Goal: Task Accomplishment & Management: Manage account settings

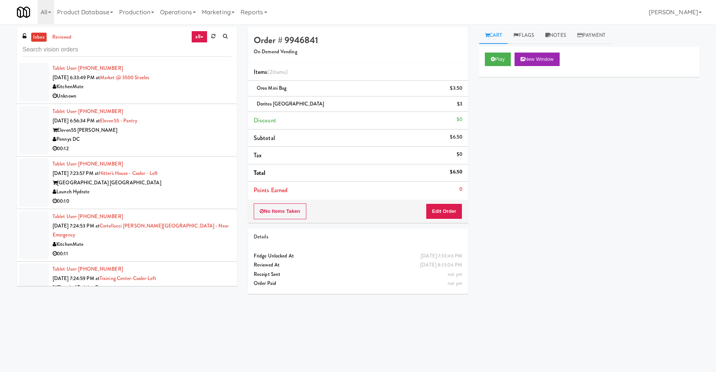
scroll to position [1615, 0]
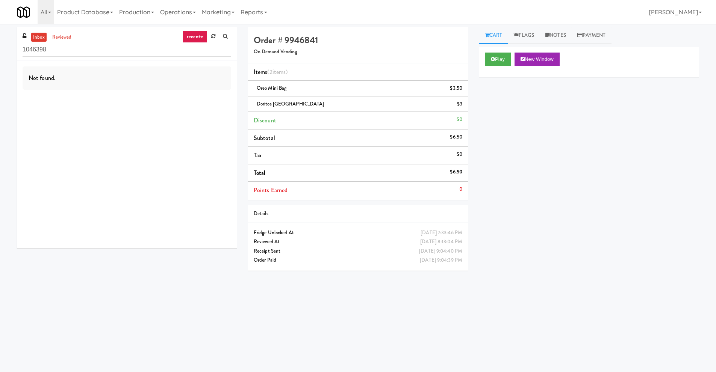
click at [0, 47] on div "inbox reviewed recent all unclear take inventory issue suspicious failed recent…" at bounding box center [358, 178] width 716 height 302
click at [200, 36] on icon at bounding box center [201, 37] width 3 height 2
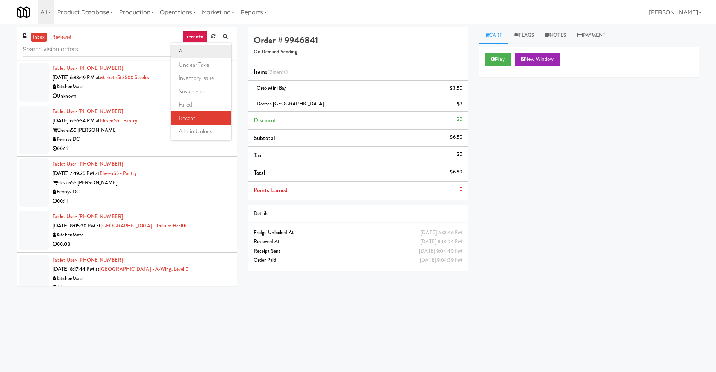
click at [199, 54] on link "all" at bounding box center [201, 52] width 60 height 14
click at [131, 132] on div "Eleven55 Ripley" at bounding box center [142, 130] width 178 height 9
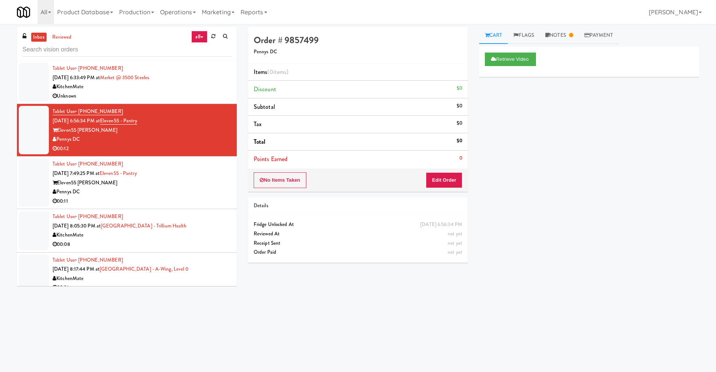
click at [113, 187] on div "Eleven55 Ripley" at bounding box center [142, 182] width 178 height 9
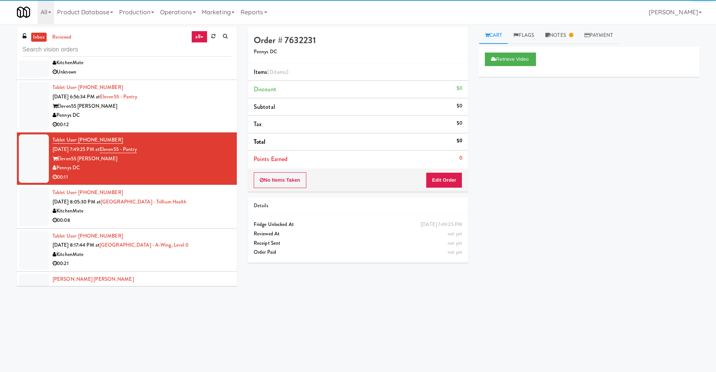
scroll to position [38, 0]
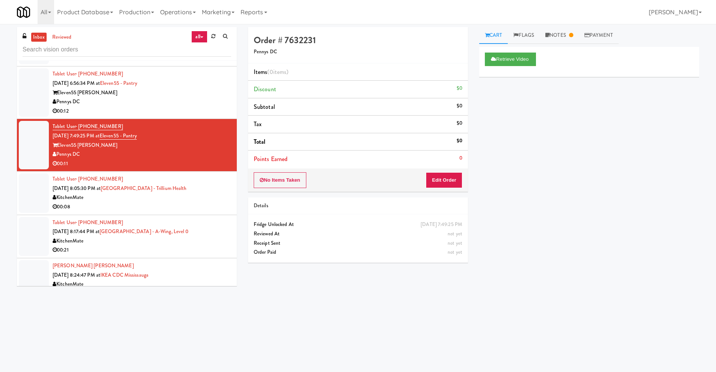
click at [114, 200] on div "KitchenMate" at bounding box center [142, 197] width 178 height 9
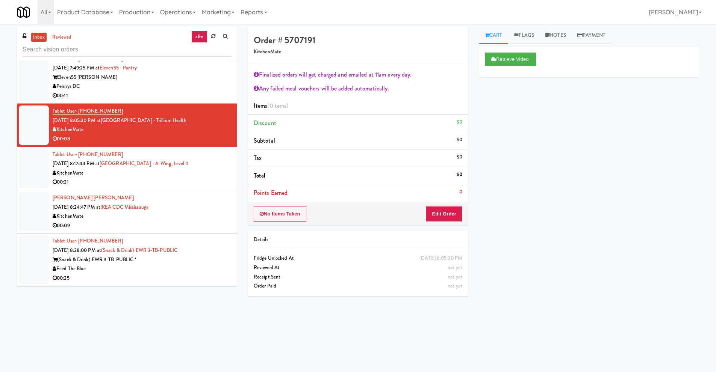
scroll to position [113, 0]
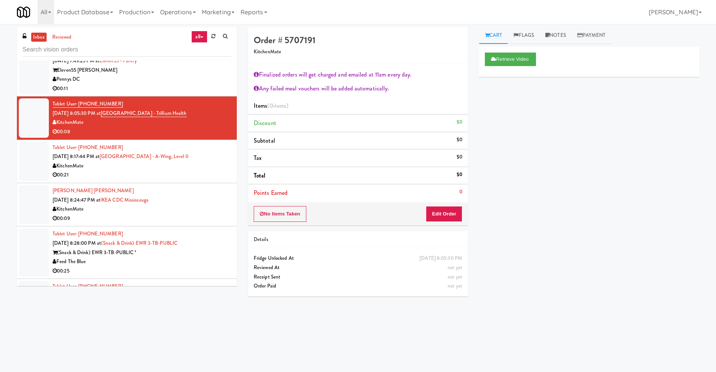
click at [138, 166] on div "KitchenMate" at bounding box center [142, 166] width 178 height 9
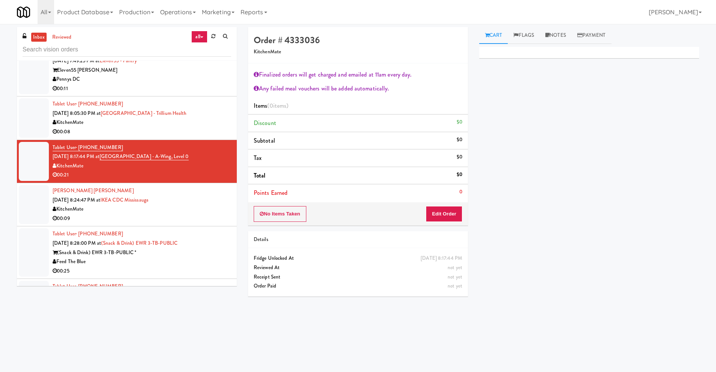
click at [110, 210] on div "KitchenMate" at bounding box center [142, 209] width 178 height 9
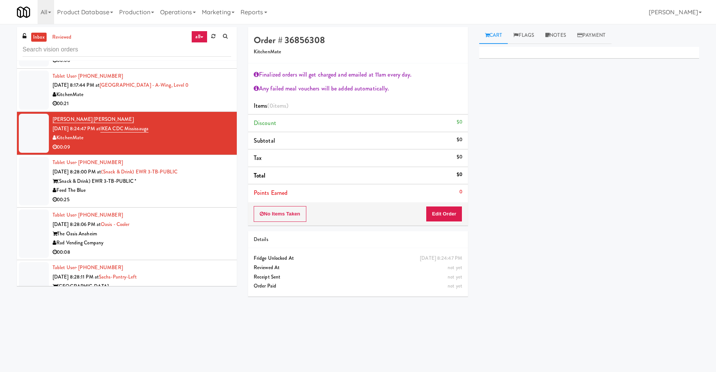
scroll to position [188, 0]
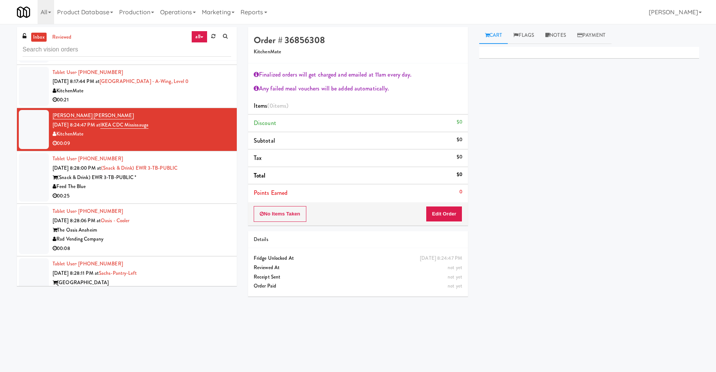
click at [122, 186] on div "Feed The Blue" at bounding box center [142, 186] width 178 height 9
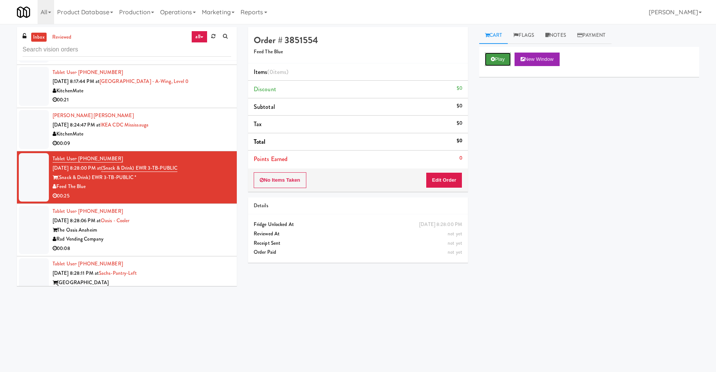
click at [496, 59] on button "Play" at bounding box center [498, 60] width 26 height 14
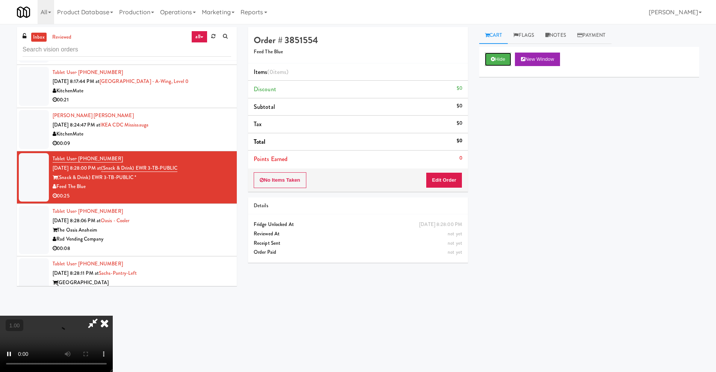
scroll to position [24, 0]
click at [113, 316] on video at bounding box center [56, 344] width 113 height 56
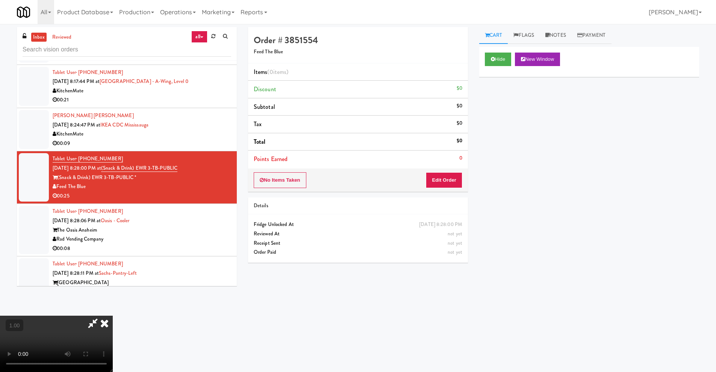
scroll to position [99, 0]
click at [113, 316] on video at bounding box center [56, 344] width 113 height 56
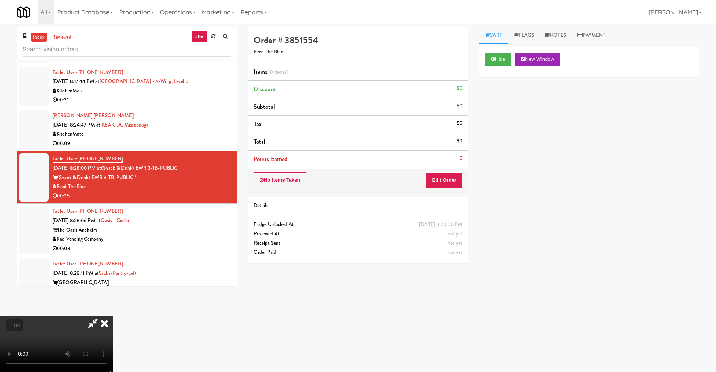
click at [113, 316] on video at bounding box center [56, 344] width 113 height 56
click at [452, 184] on button "Edit Order" at bounding box center [444, 180] width 36 height 16
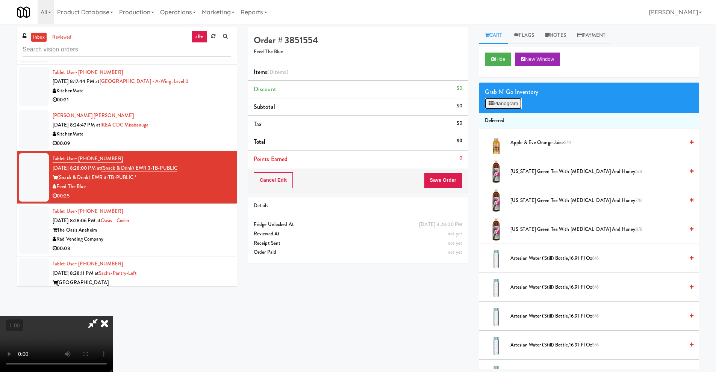
click at [516, 100] on button "Planogram" at bounding box center [503, 103] width 37 height 11
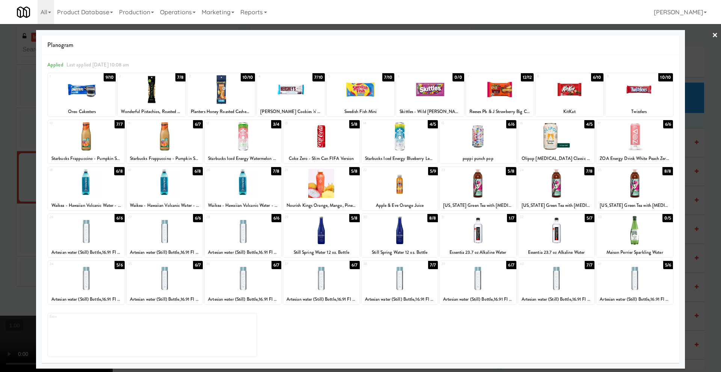
click at [161, 187] on div at bounding box center [165, 183] width 77 height 29
click at [715, 35] on link "×" at bounding box center [715, 35] width 6 height 23
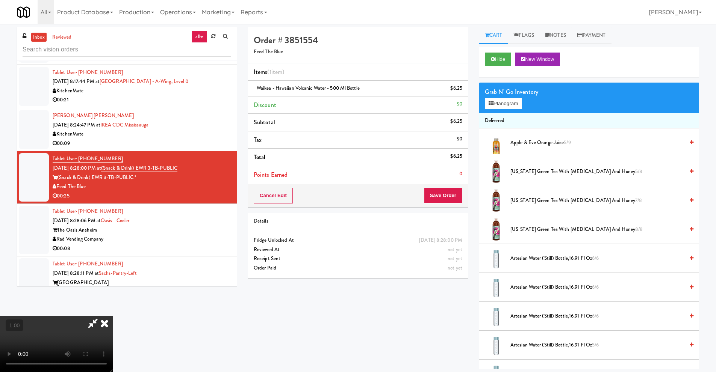
click at [113, 316] on video at bounding box center [56, 344] width 113 height 56
click at [518, 102] on button "Planogram" at bounding box center [503, 103] width 37 height 11
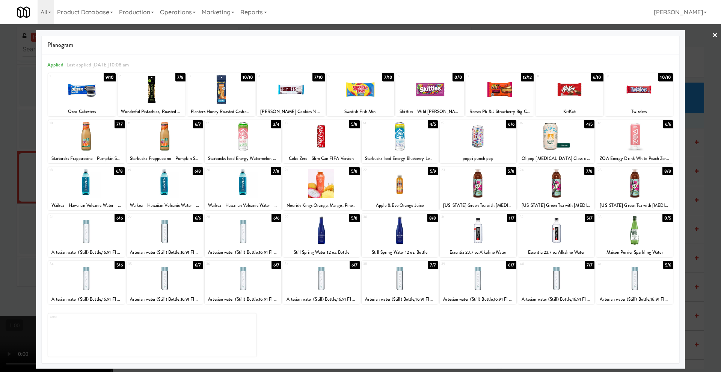
click at [334, 189] on div at bounding box center [321, 183] width 77 height 29
click at [716, 34] on link "×" at bounding box center [715, 35] width 6 height 23
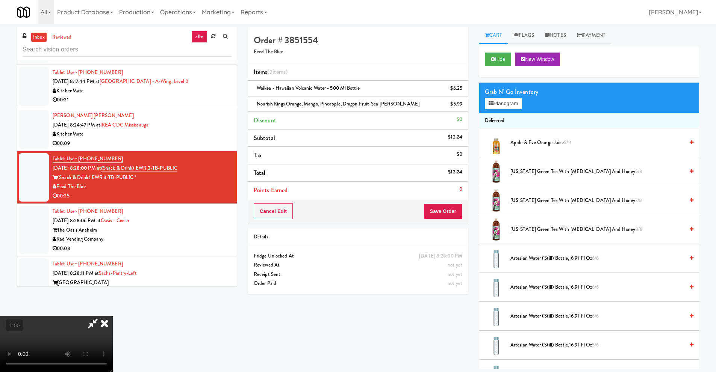
click at [113, 316] on video at bounding box center [56, 344] width 113 height 56
click at [113, 316] on icon at bounding box center [104, 323] width 17 height 15
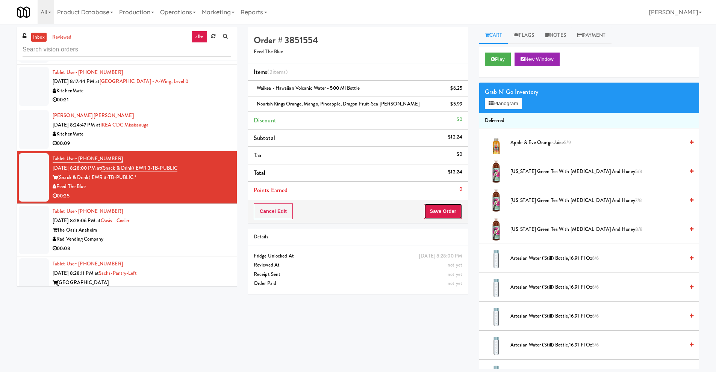
click at [448, 212] on button "Save Order" at bounding box center [443, 212] width 38 height 16
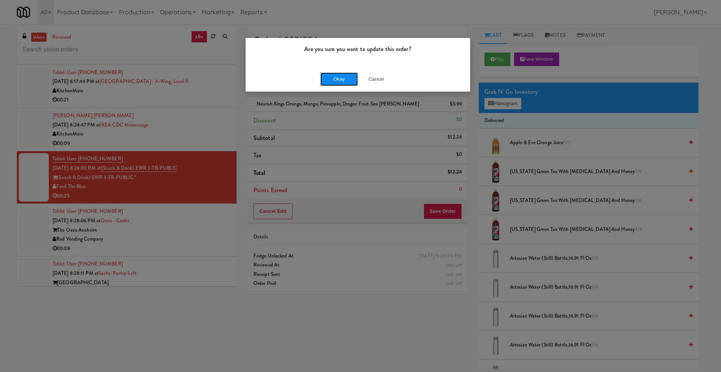
click at [339, 79] on button "Okay" at bounding box center [339, 79] width 38 height 14
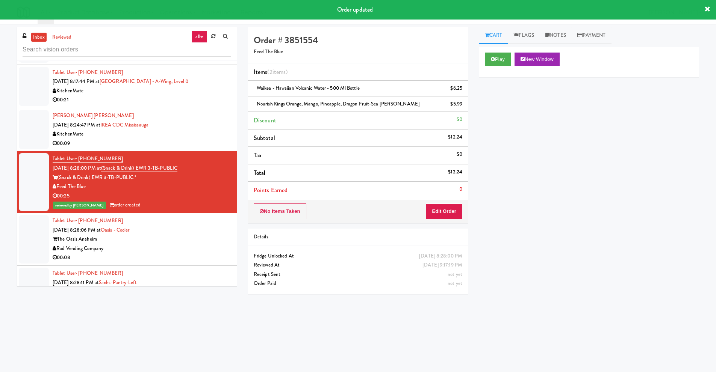
click at [140, 238] on div "The Oasis Anaheim" at bounding box center [142, 239] width 178 height 9
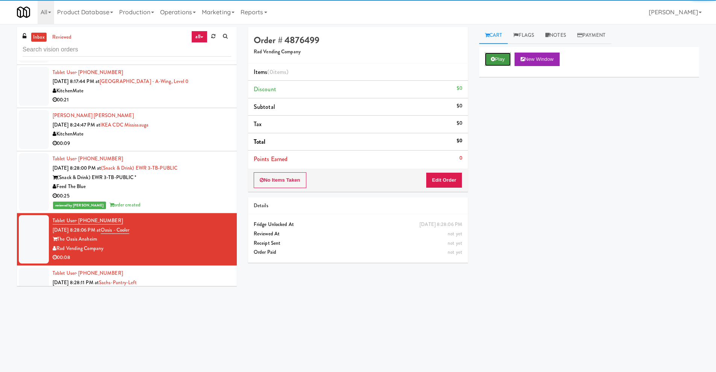
click at [501, 62] on button "Play" at bounding box center [498, 60] width 26 height 14
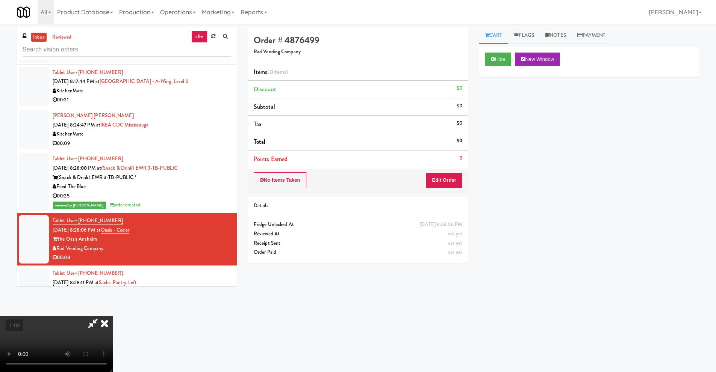
click at [113, 316] on video at bounding box center [56, 344] width 113 height 56
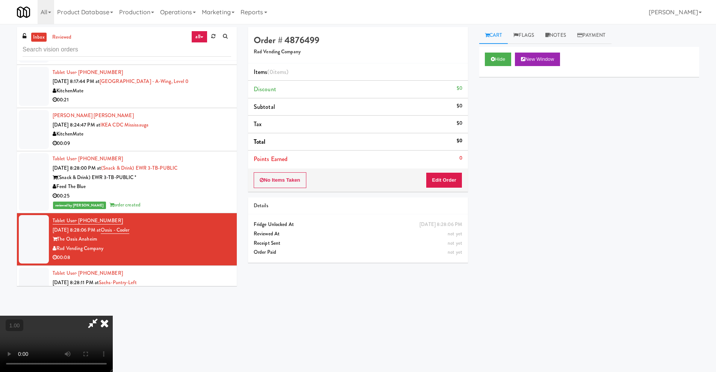
click at [113, 316] on video at bounding box center [56, 344] width 113 height 56
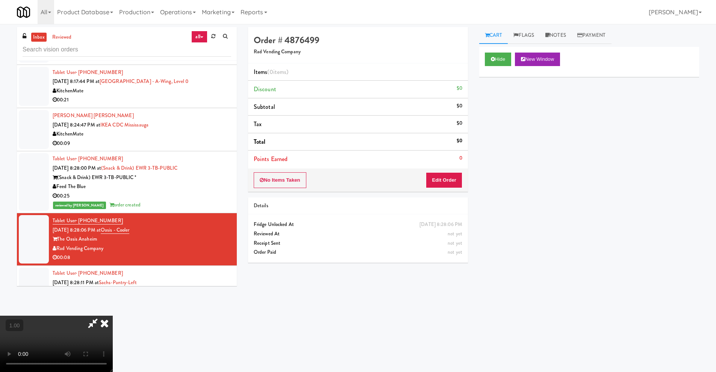
click at [113, 316] on video at bounding box center [56, 344] width 113 height 56
click at [450, 183] on button "Edit Order" at bounding box center [444, 180] width 36 height 16
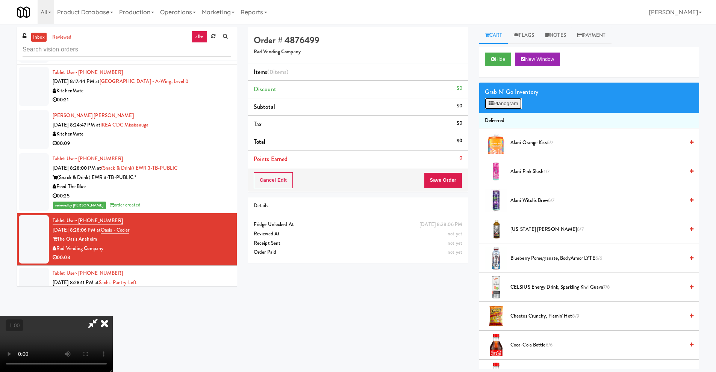
click at [516, 107] on button "Planogram" at bounding box center [503, 103] width 37 height 11
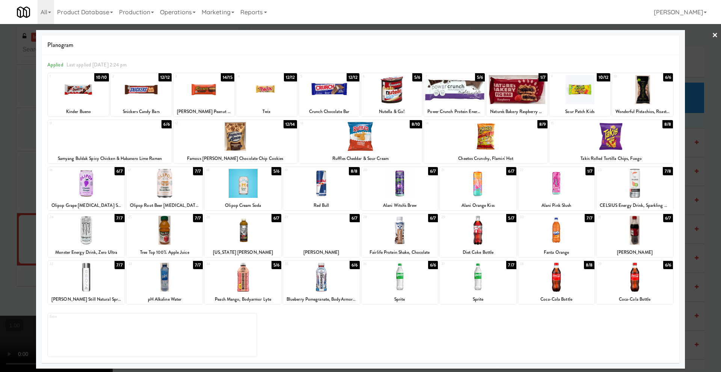
click at [641, 237] on div at bounding box center [634, 230] width 77 height 29
click at [714, 36] on link "×" at bounding box center [715, 35] width 6 height 23
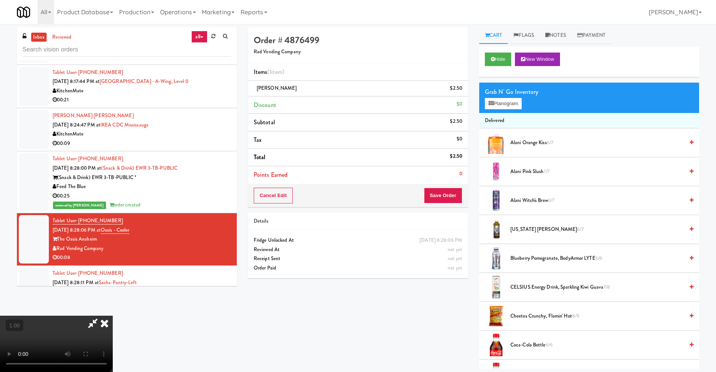
click at [113, 316] on video at bounding box center [56, 344] width 113 height 56
click at [113, 316] on icon at bounding box center [104, 323] width 17 height 15
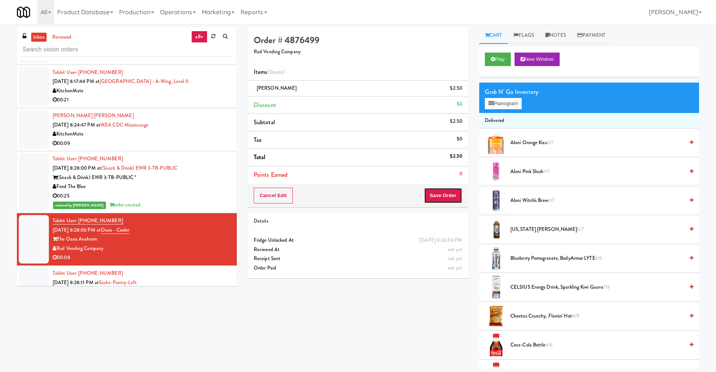
click at [438, 198] on button "Save Order" at bounding box center [443, 196] width 38 height 16
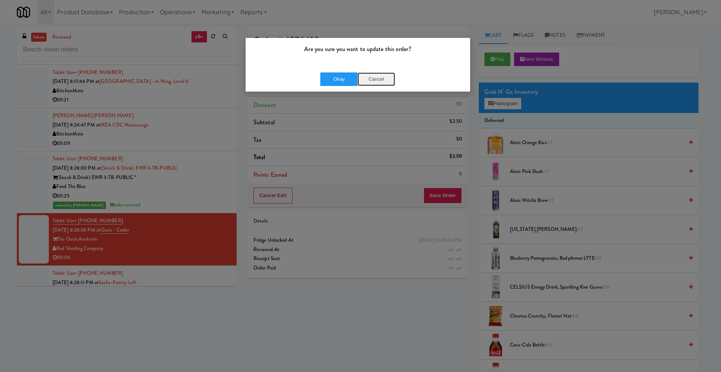
click at [376, 77] on button "Cancel" at bounding box center [377, 79] width 38 height 14
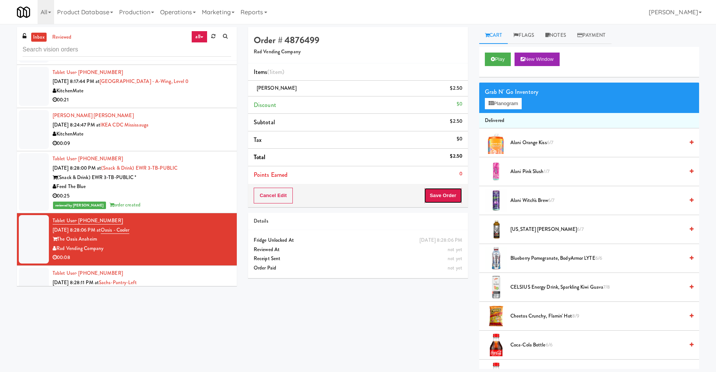
click at [437, 197] on button "Save Order" at bounding box center [443, 196] width 38 height 16
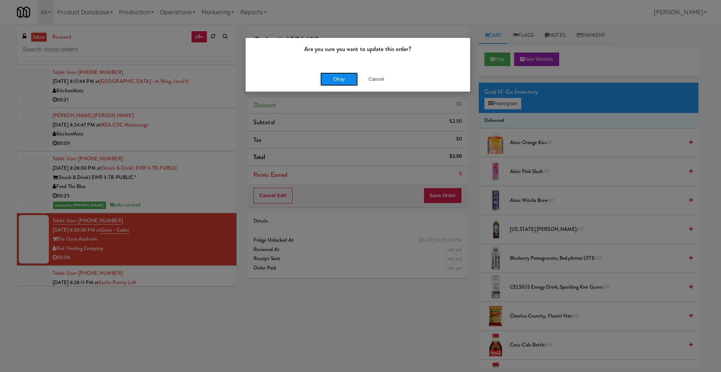
click at [341, 79] on button "Okay" at bounding box center [339, 79] width 38 height 14
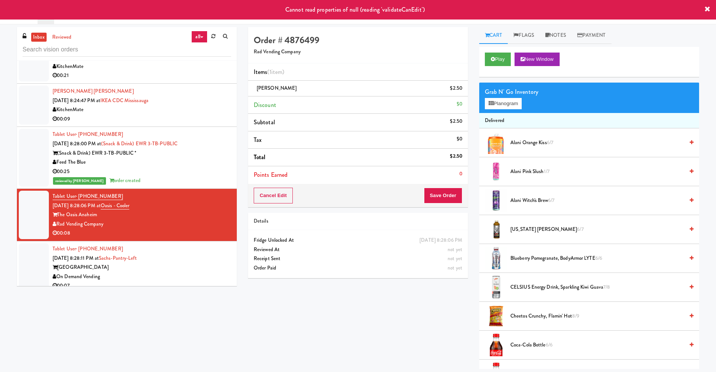
scroll to position [225, 0]
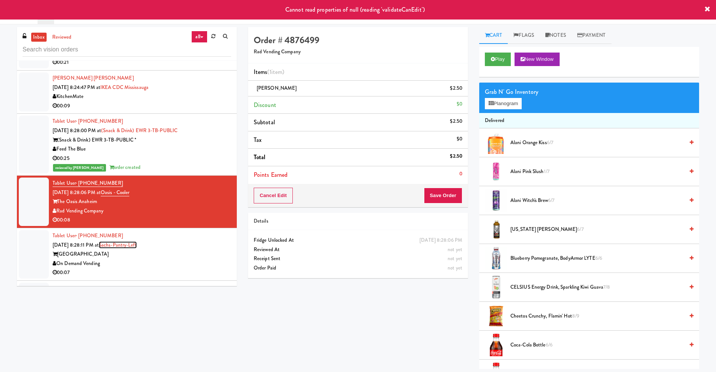
click at [121, 242] on link "Sachs-Pantry-Left" at bounding box center [118, 245] width 38 height 7
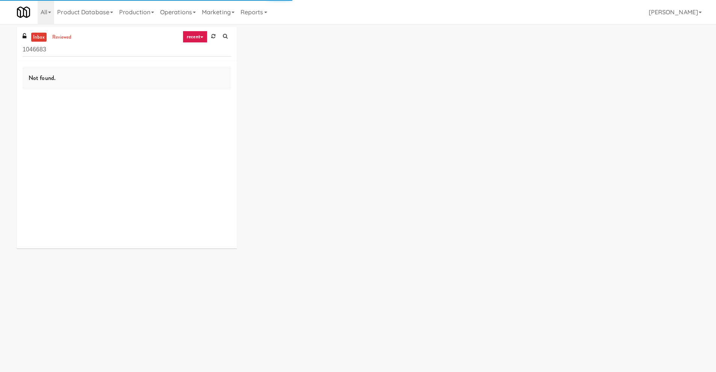
drag, startPoint x: 105, startPoint y: 51, endPoint x: 0, endPoint y: 51, distance: 105.2
click at [0, 51] on div "inbox reviewed recent all unclear take inventory issue suspicious failed recent…" at bounding box center [358, 140] width 716 height 227
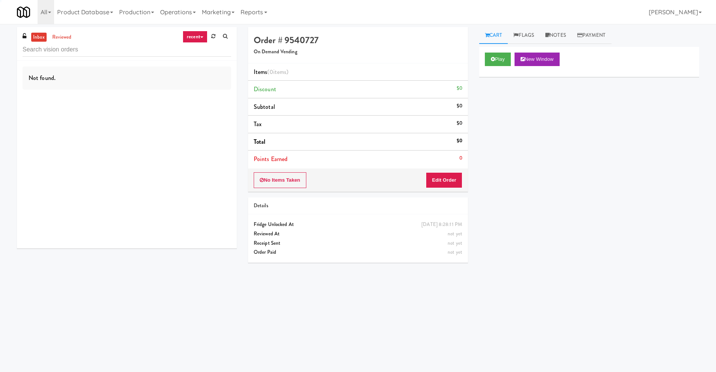
click at [196, 37] on link "recent" at bounding box center [195, 37] width 25 height 12
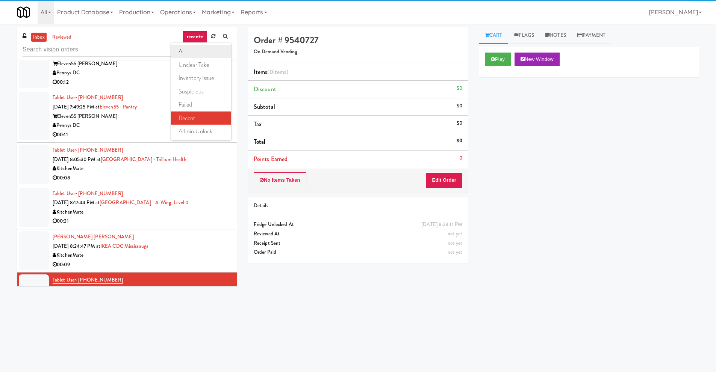
scroll to position [198, 0]
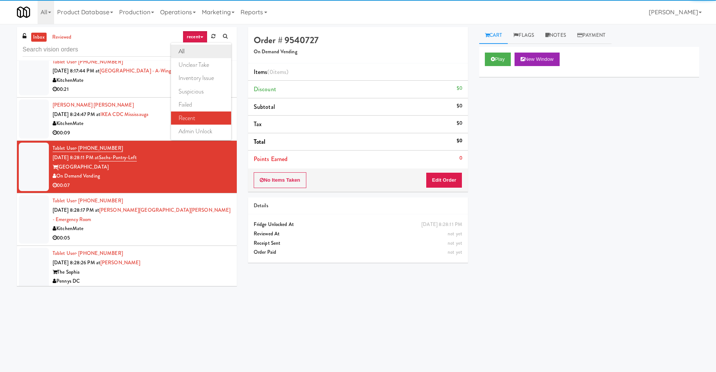
click at [196, 54] on link "all" at bounding box center [201, 52] width 60 height 14
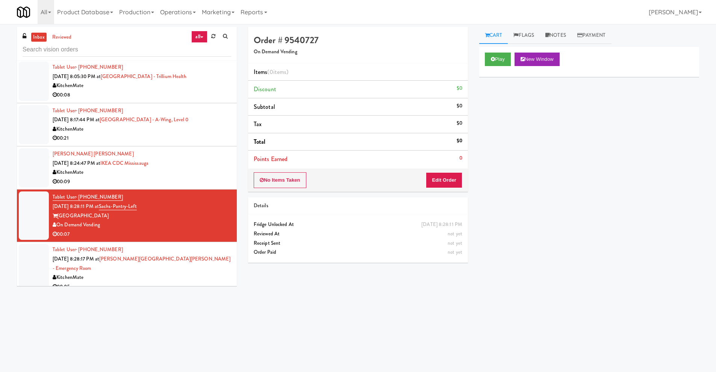
scroll to position [0, 0]
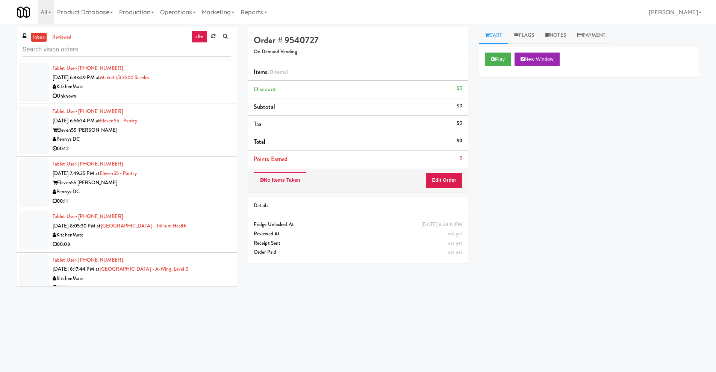
click at [164, 139] on div "Pennys DC" at bounding box center [142, 139] width 178 height 9
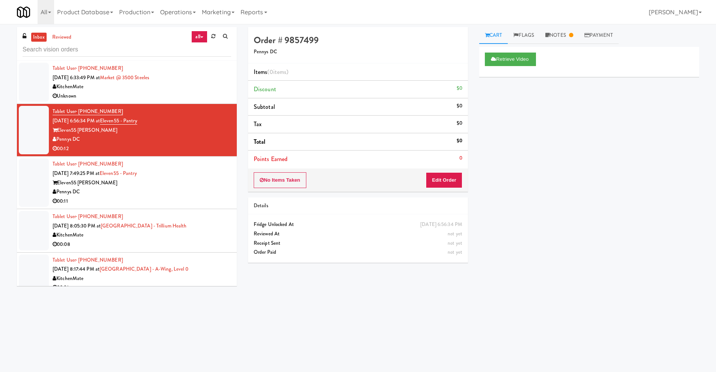
click at [161, 181] on div "Eleven55 Ripley" at bounding box center [142, 182] width 178 height 9
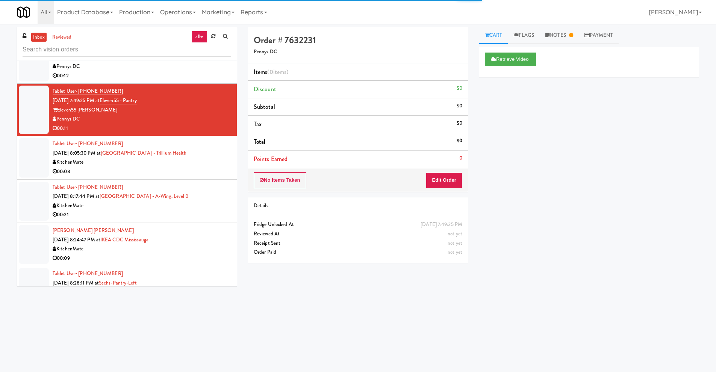
scroll to position [75, 0]
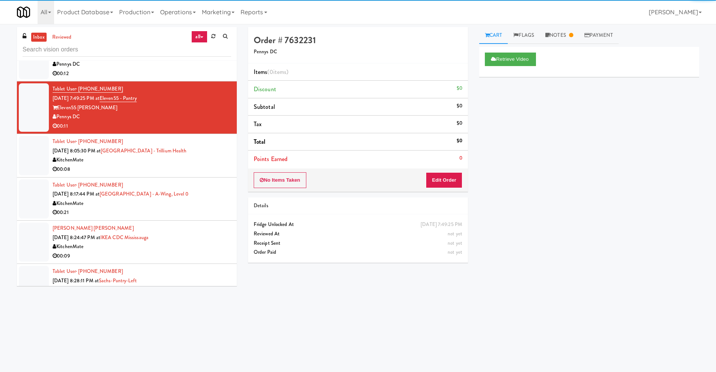
click at [159, 181] on div "Tablet User · (647) 836-8698 Sep 18, 2025 8:17:44 PM at Cambridge Memorial Hosp…" at bounding box center [142, 199] width 178 height 37
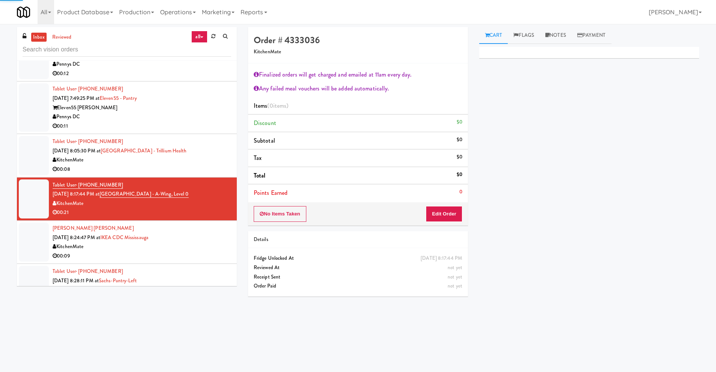
click at [165, 156] on div "Tablet User · (437) 219-8685 Sep 18, 2025 8:05:30 PM at Queensway Health Centre…" at bounding box center [142, 155] width 178 height 37
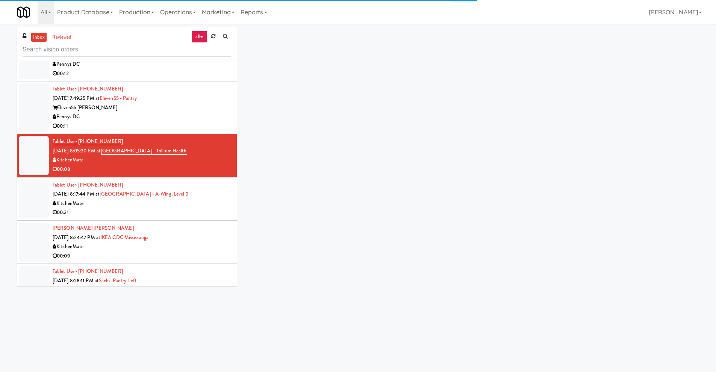
scroll to position [113, 0]
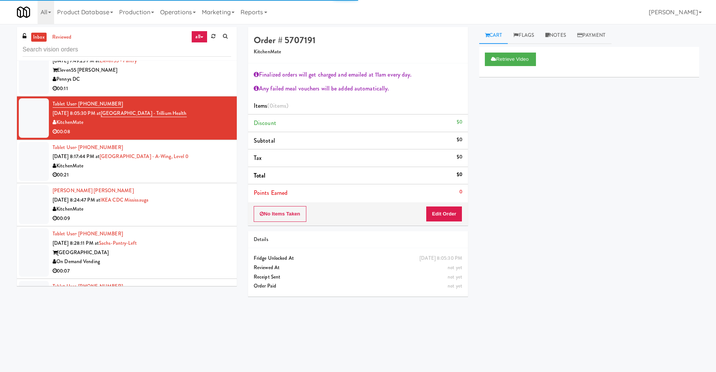
click at [159, 167] on div "KitchenMate" at bounding box center [142, 166] width 178 height 9
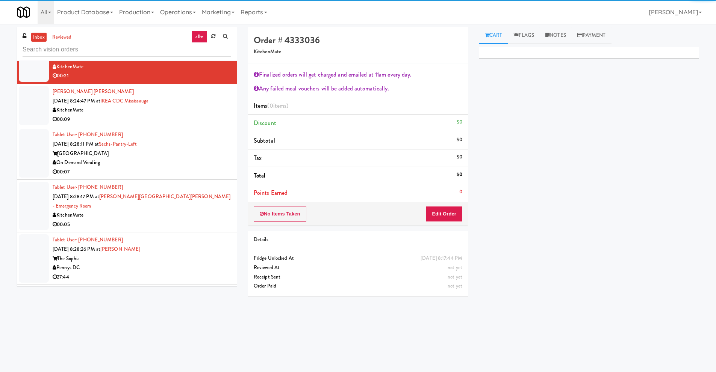
scroll to position [225, 0]
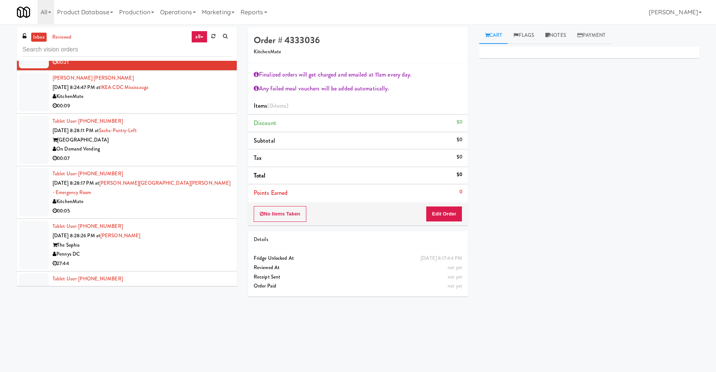
click at [167, 160] on div "00:07" at bounding box center [142, 158] width 178 height 9
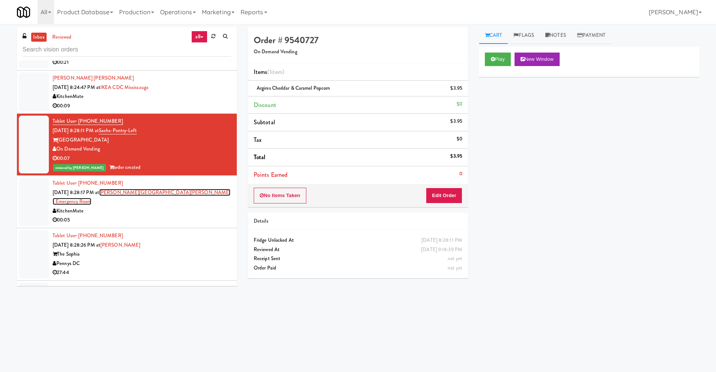
click at [149, 194] on link "Mackenzie Richmond Hill Hospital - Emergency Room" at bounding box center [142, 197] width 178 height 17
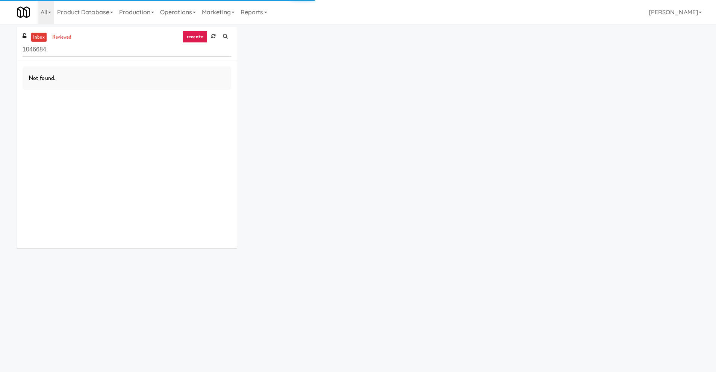
drag, startPoint x: 115, startPoint y: 53, endPoint x: 0, endPoint y: 36, distance: 116.2
click at [0, 36] on div "inbox reviewed recent all unclear take inventory issue suspicious failed recent…" at bounding box center [358, 140] width 716 height 227
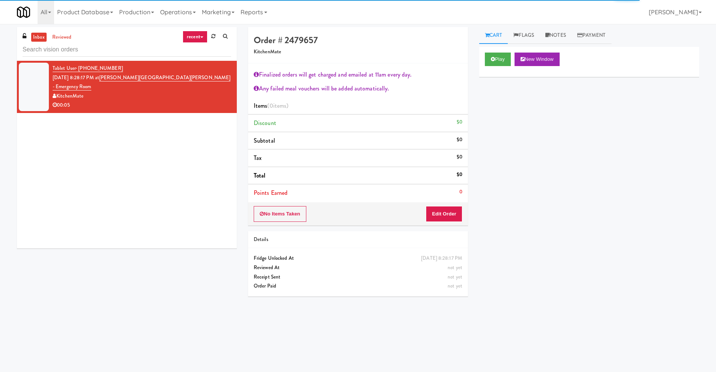
click at [195, 34] on link "recent" at bounding box center [195, 37] width 25 height 12
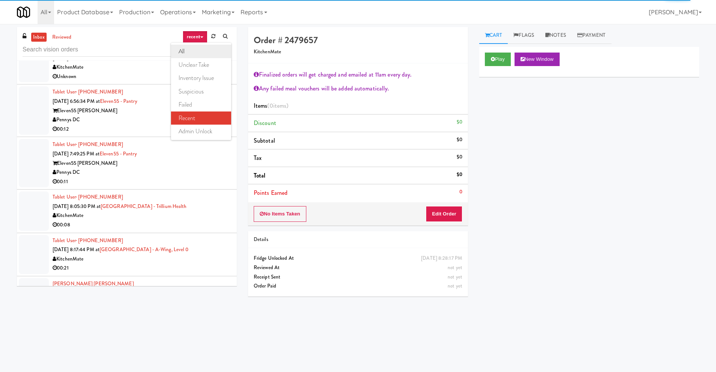
click at [199, 55] on link "all" at bounding box center [201, 52] width 60 height 14
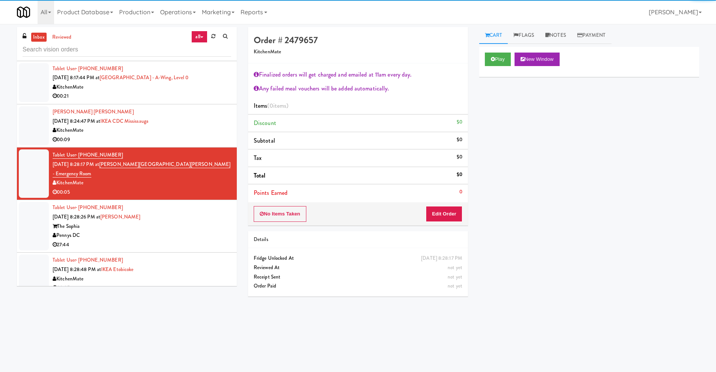
scroll to position [300, 0]
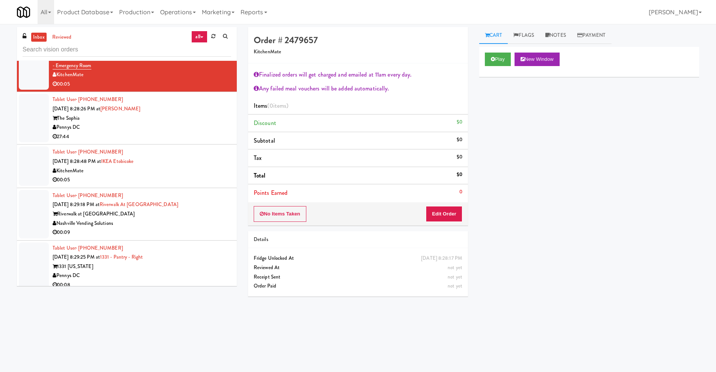
click at [112, 166] on div "KitchenMate" at bounding box center [142, 170] width 178 height 9
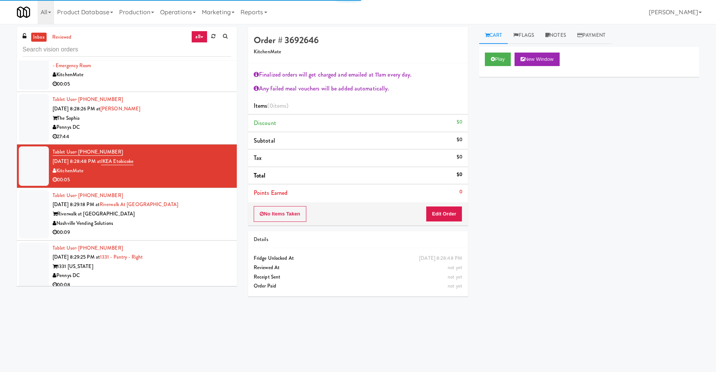
click at [127, 219] on div "Nashville Vending Solutions" at bounding box center [142, 223] width 178 height 9
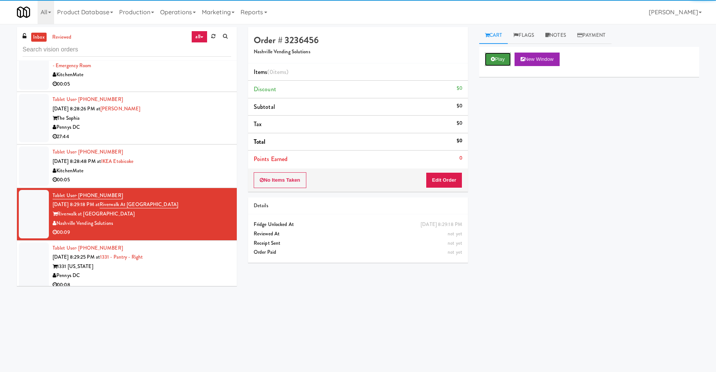
click at [499, 61] on button "Play" at bounding box center [498, 60] width 26 height 14
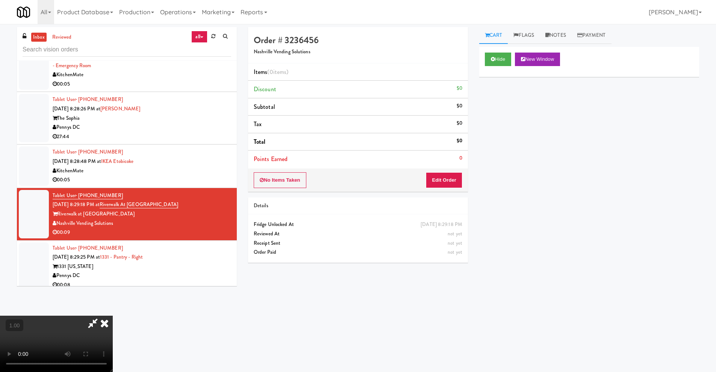
click at [113, 316] on video at bounding box center [56, 344] width 113 height 56
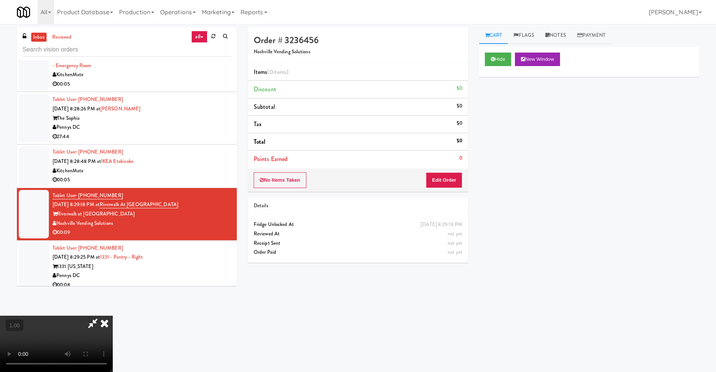
click at [113, 316] on video at bounding box center [56, 344] width 113 height 56
click at [441, 184] on button "Edit Order" at bounding box center [444, 180] width 36 height 16
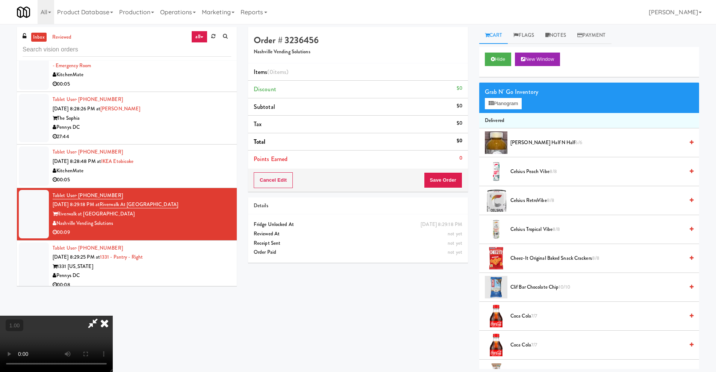
scroll to position [24, 0]
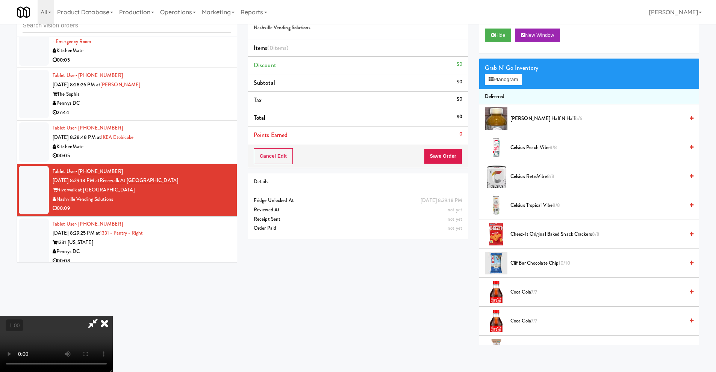
click at [113, 316] on video at bounding box center [56, 344] width 113 height 56
click at [518, 82] on button "Planogram" at bounding box center [503, 79] width 37 height 11
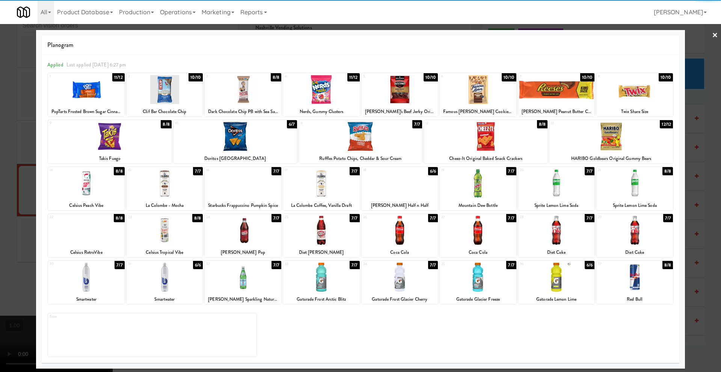
click at [163, 283] on div at bounding box center [165, 277] width 77 height 29
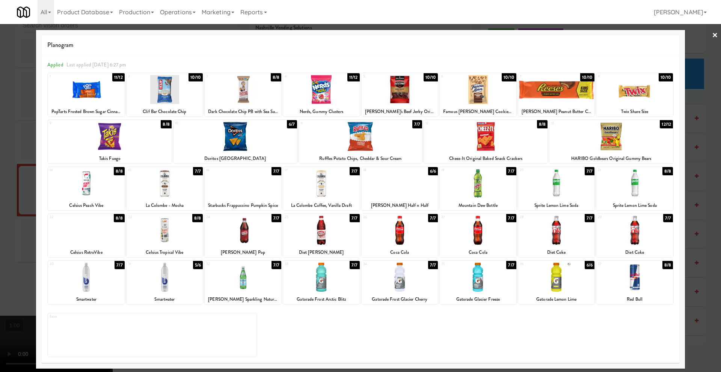
click at [716, 35] on link "×" at bounding box center [715, 35] width 6 height 23
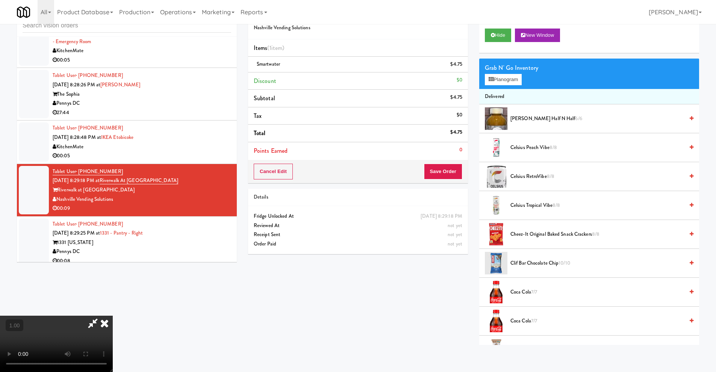
click at [113, 316] on video at bounding box center [56, 344] width 113 height 56
click at [511, 82] on button "Planogram" at bounding box center [503, 79] width 37 height 11
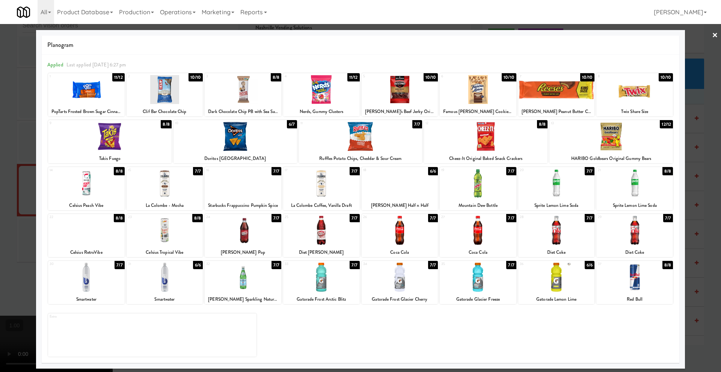
click at [385, 285] on div at bounding box center [400, 277] width 77 height 29
click at [713, 33] on link "×" at bounding box center [715, 35] width 6 height 23
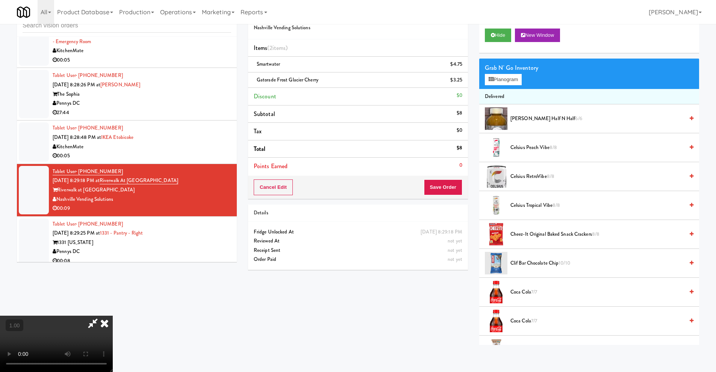
click at [113, 316] on icon at bounding box center [104, 323] width 17 height 15
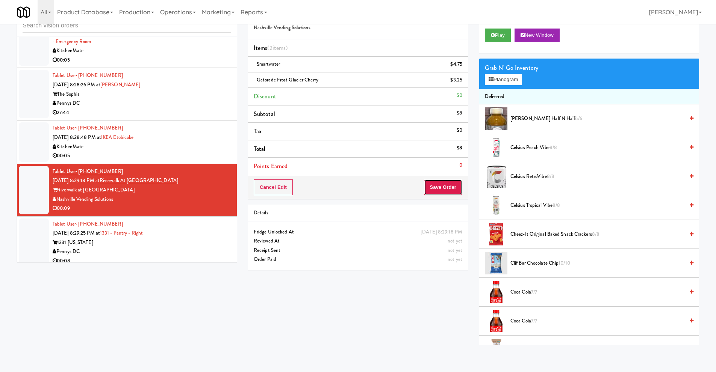
click at [438, 189] on button "Save Order" at bounding box center [443, 188] width 38 height 16
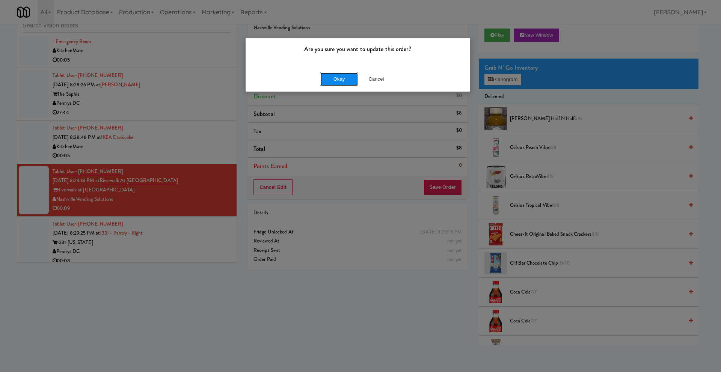
click at [340, 83] on button "Okay" at bounding box center [339, 79] width 38 height 14
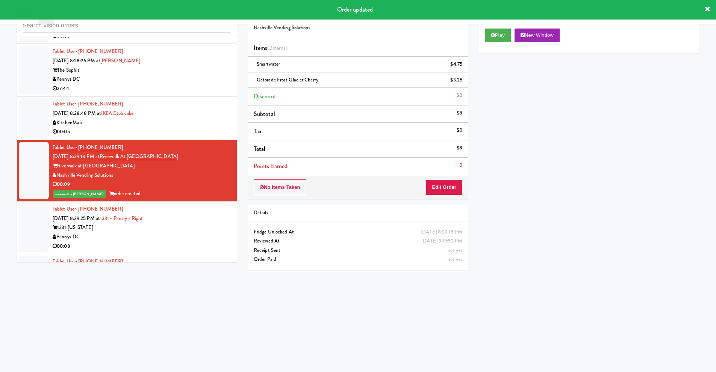
scroll to position [337, 0]
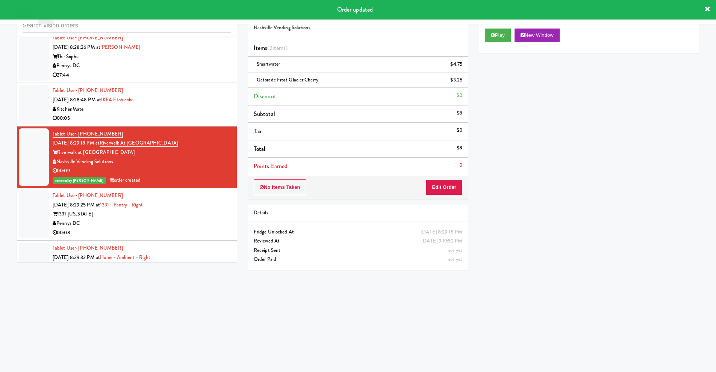
click at [129, 219] on div "Pennys DC" at bounding box center [142, 223] width 178 height 9
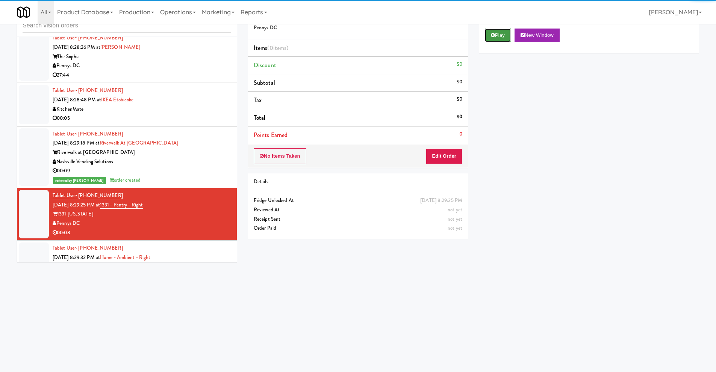
click at [487, 37] on button "Play" at bounding box center [498, 36] width 26 height 14
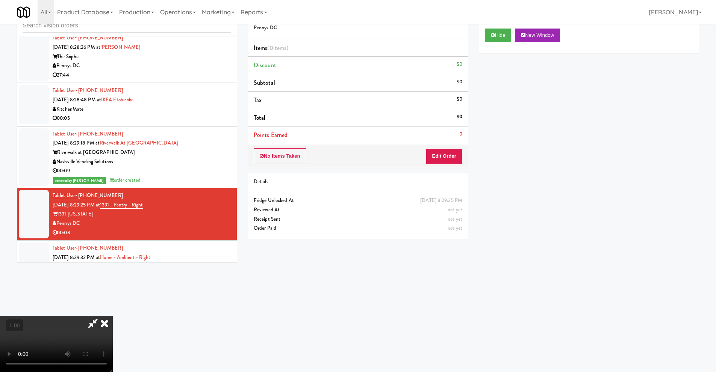
click at [113, 316] on video at bounding box center [56, 344] width 113 height 56
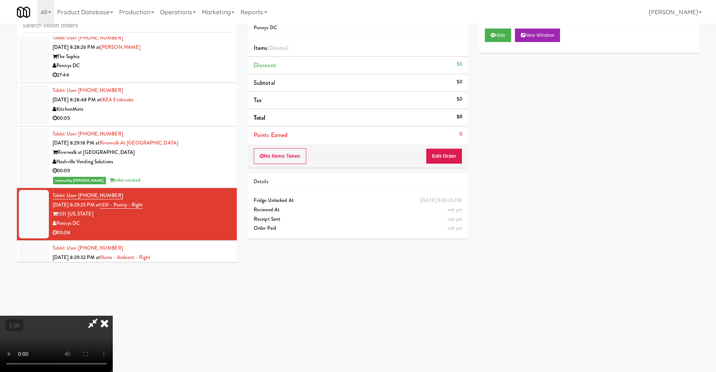
click at [113, 316] on video at bounding box center [56, 344] width 113 height 56
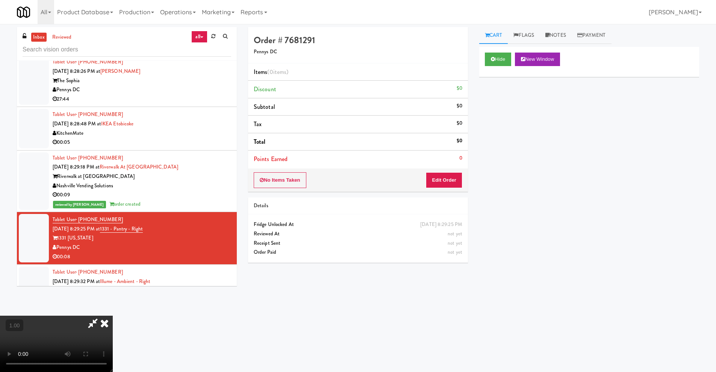
click at [113, 316] on video at bounding box center [56, 344] width 113 height 56
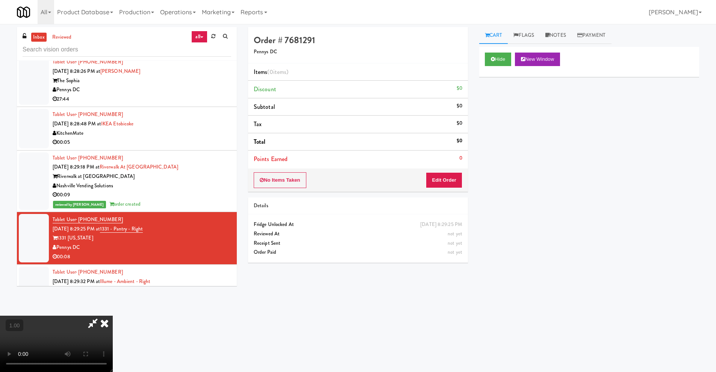
click at [113, 316] on video at bounding box center [56, 344] width 113 height 56
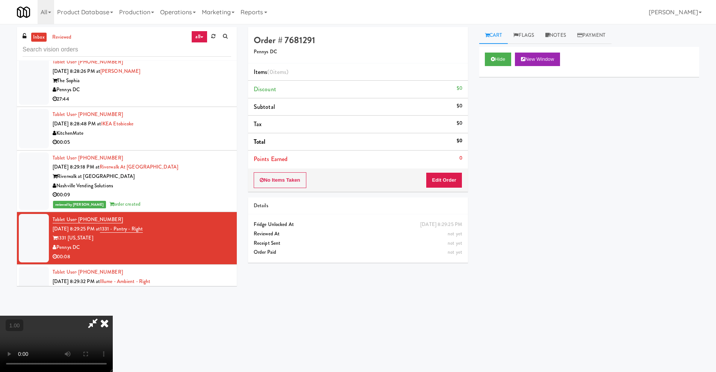
click at [113, 316] on video at bounding box center [56, 344] width 113 height 56
click at [451, 180] on button "Edit Order" at bounding box center [444, 180] width 36 height 16
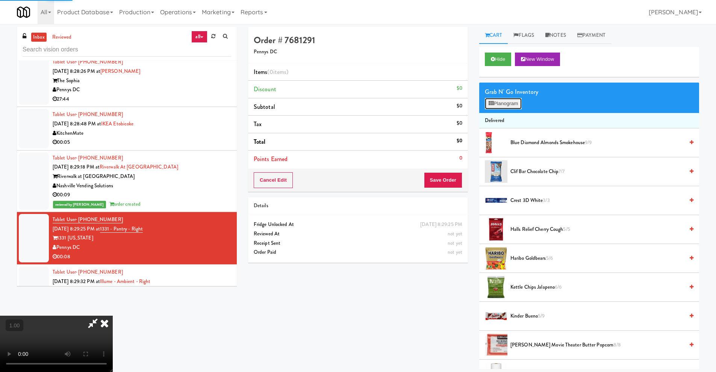
click at [511, 100] on button "Planogram" at bounding box center [503, 103] width 37 height 11
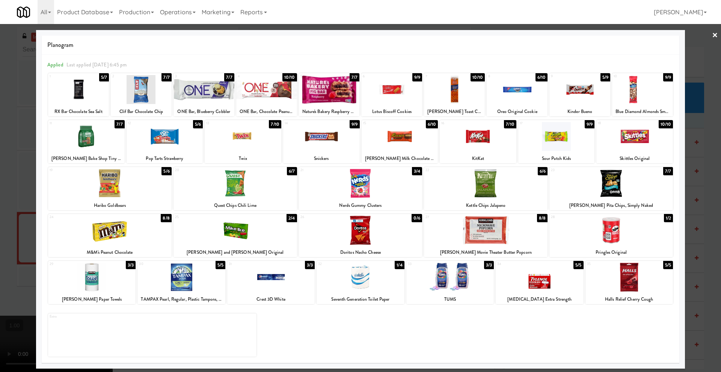
click at [585, 96] on div at bounding box center [580, 89] width 61 height 29
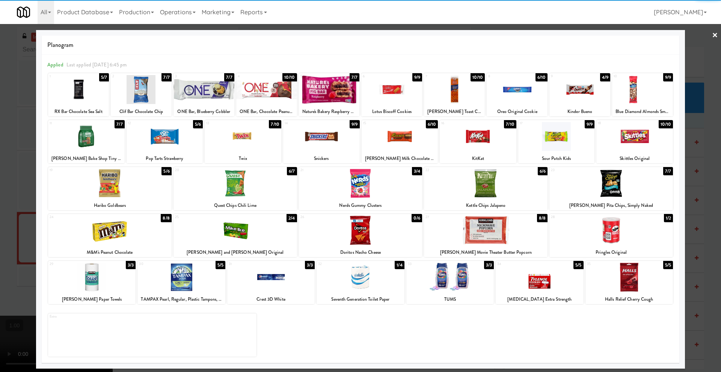
click at [585, 96] on div at bounding box center [580, 89] width 61 height 29
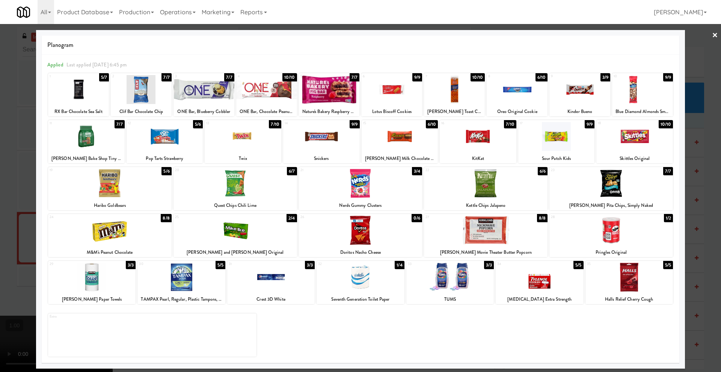
click at [715, 37] on link "×" at bounding box center [715, 35] width 6 height 23
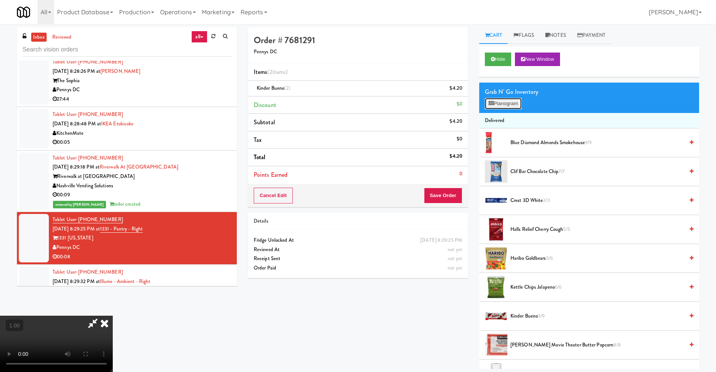
click at [511, 104] on button "Planogram" at bounding box center [503, 103] width 37 height 11
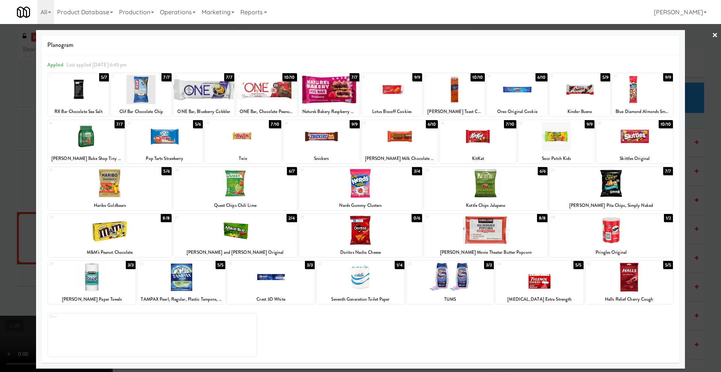
click at [715, 35] on link "×" at bounding box center [715, 35] width 6 height 23
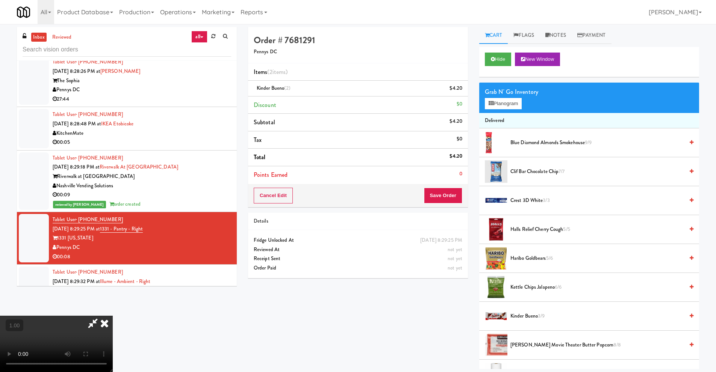
click at [113, 316] on icon at bounding box center [104, 323] width 17 height 15
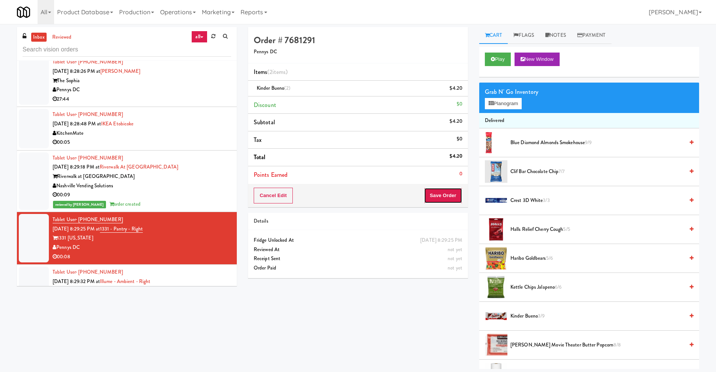
click at [447, 197] on button "Save Order" at bounding box center [443, 196] width 38 height 16
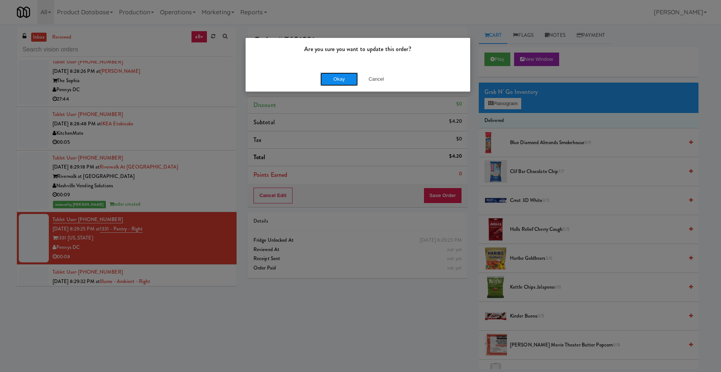
click at [341, 79] on button "Okay" at bounding box center [339, 79] width 38 height 14
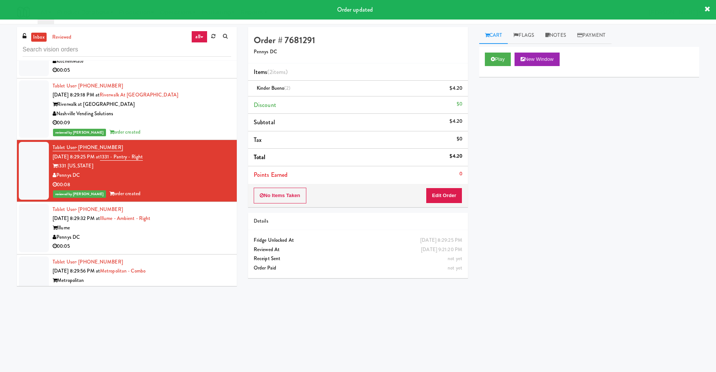
scroll to position [412, 0]
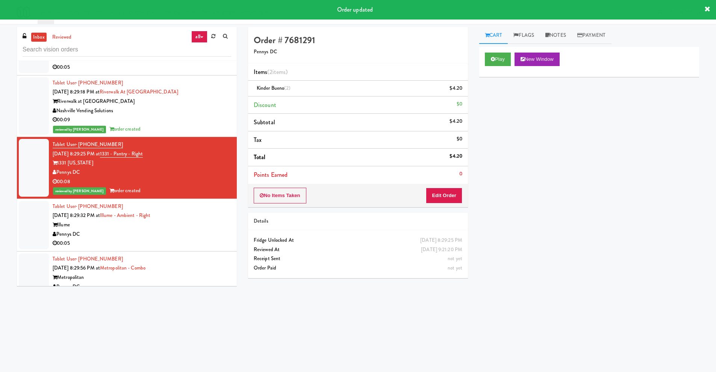
click at [118, 239] on div "00:05" at bounding box center [142, 243] width 178 height 9
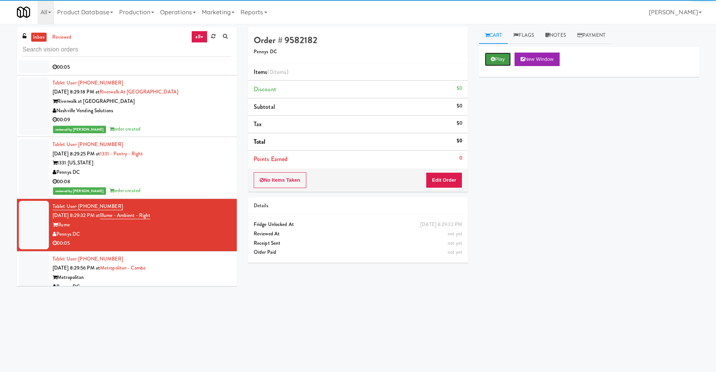
click at [500, 62] on button "Play" at bounding box center [498, 60] width 26 height 14
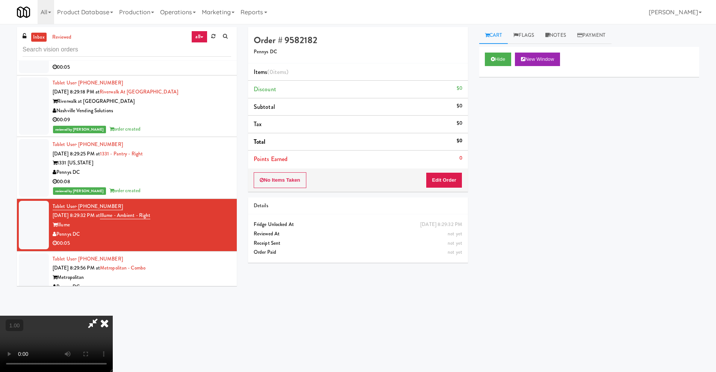
click at [113, 316] on video at bounding box center [56, 344] width 113 height 56
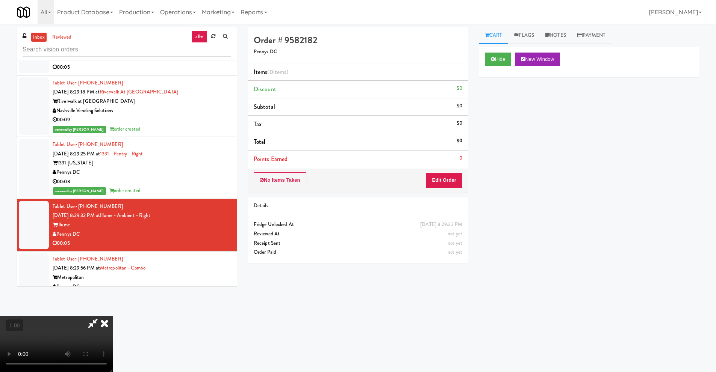
click at [113, 316] on video at bounding box center [56, 344] width 113 height 56
click at [453, 184] on button "Edit Order" at bounding box center [444, 180] width 36 height 16
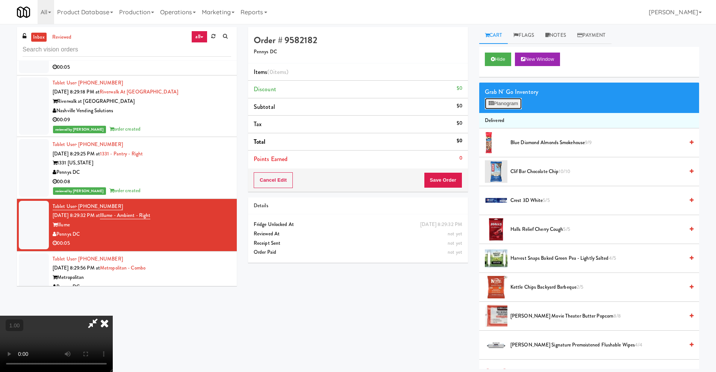
click at [509, 106] on button "Planogram" at bounding box center [503, 103] width 37 height 11
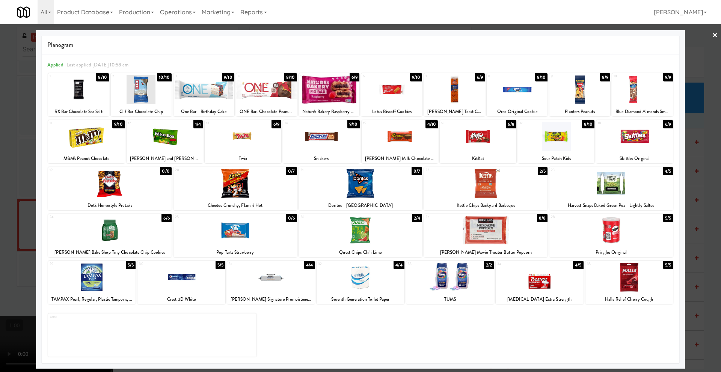
click at [360, 230] on div at bounding box center [361, 230] width 124 height 29
click at [716, 33] on link "×" at bounding box center [715, 35] width 6 height 23
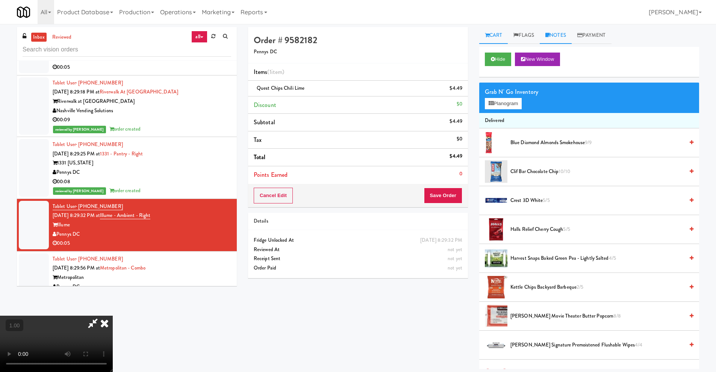
click at [553, 37] on link "Notes" at bounding box center [555, 35] width 32 height 17
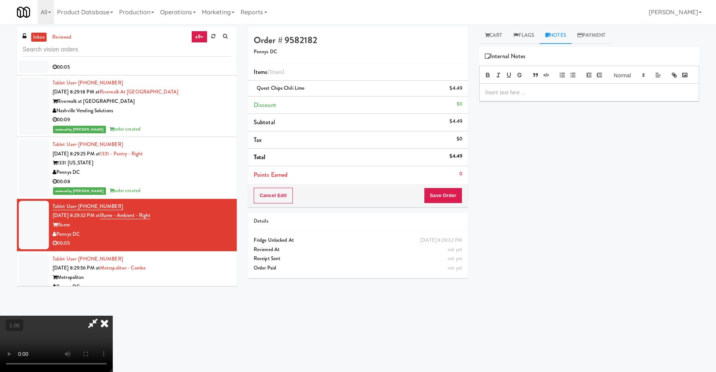
click at [522, 97] on p at bounding box center [589, 92] width 208 height 8
click at [491, 39] on link "Cart" at bounding box center [493, 35] width 29 height 17
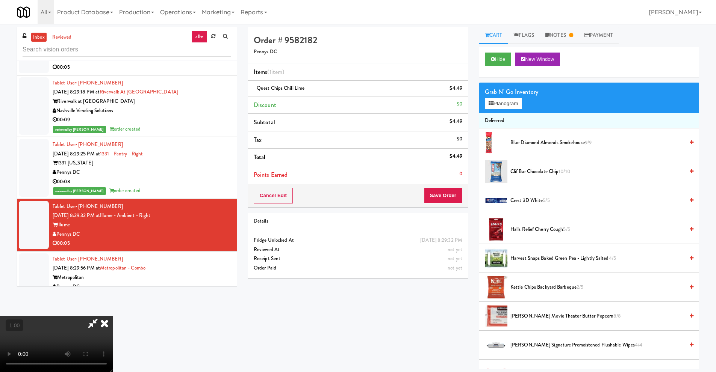
click at [113, 316] on video at bounding box center [56, 344] width 113 height 56
click at [510, 103] on button "Planogram" at bounding box center [503, 103] width 37 height 11
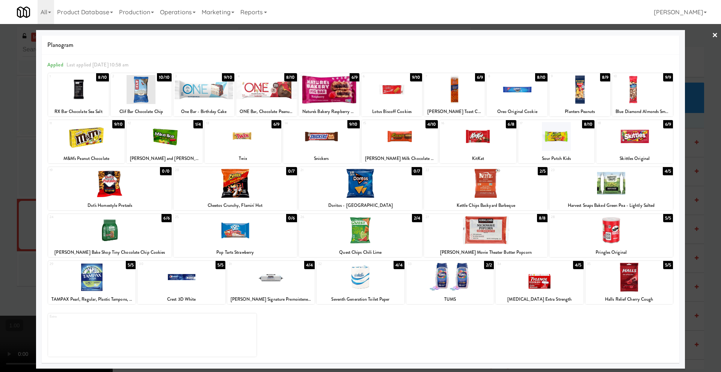
click at [716, 36] on link "×" at bounding box center [715, 35] width 6 height 23
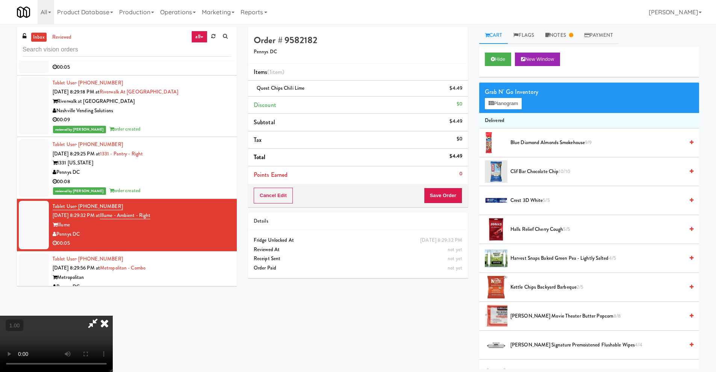
click at [113, 316] on video at bounding box center [56, 344] width 113 height 56
click at [513, 107] on button "Planogram" at bounding box center [503, 103] width 37 height 11
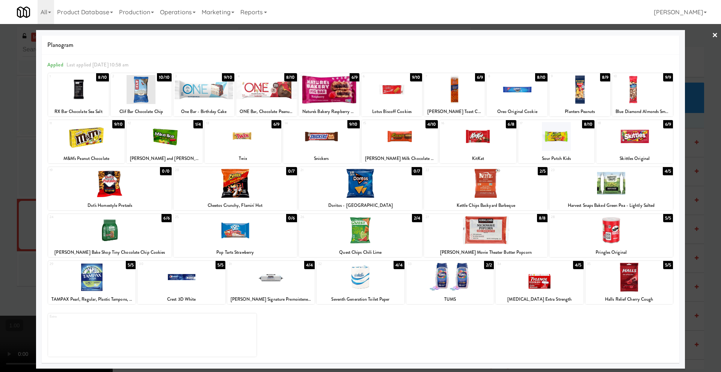
click at [717, 32] on link "×" at bounding box center [715, 35] width 6 height 23
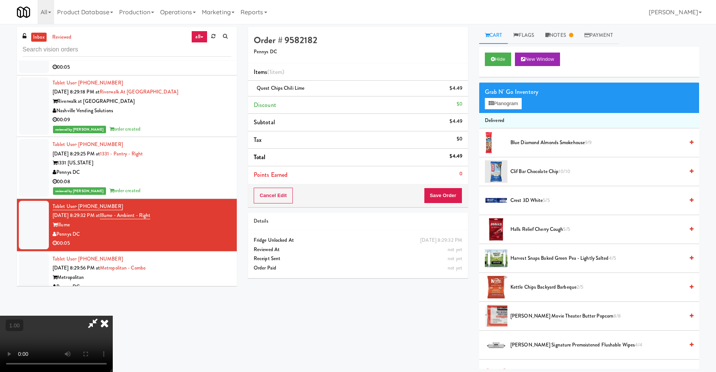
click at [113, 316] on icon at bounding box center [104, 323] width 17 height 15
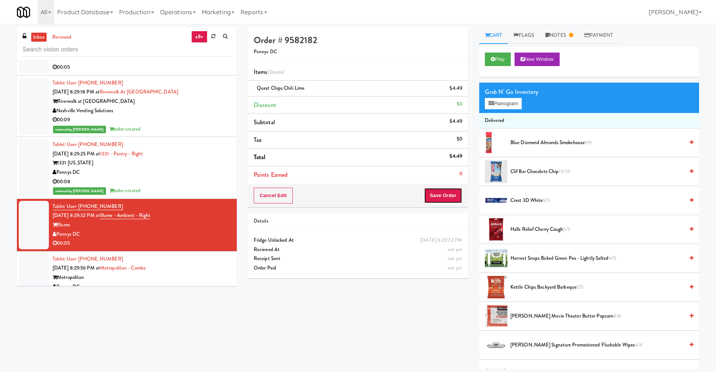
click at [446, 195] on button "Save Order" at bounding box center [443, 196] width 38 height 16
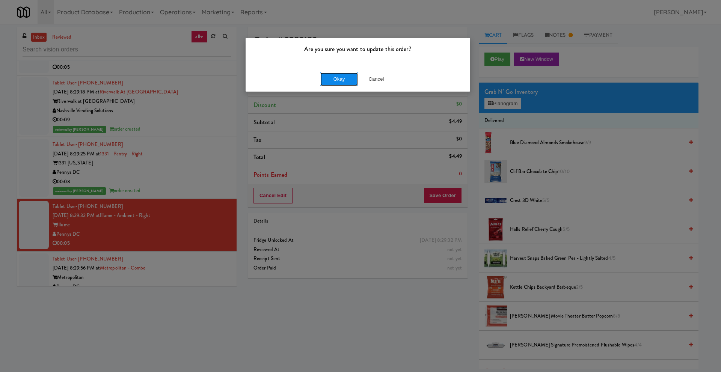
click at [339, 79] on button "Okay" at bounding box center [339, 79] width 38 height 14
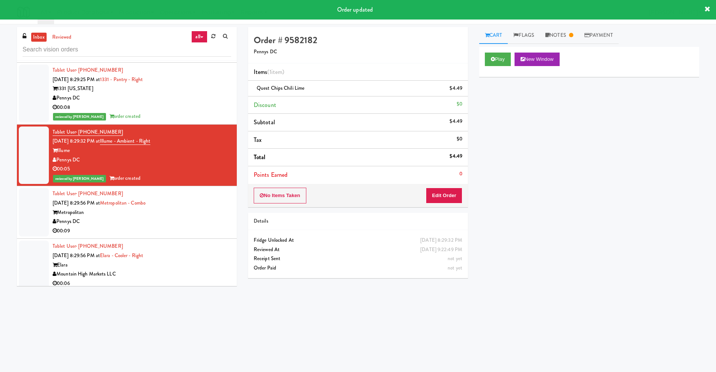
scroll to position [488, 0]
click at [125, 216] on div "Pennys DC" at bounding box center [142, 220] width 178 height 9
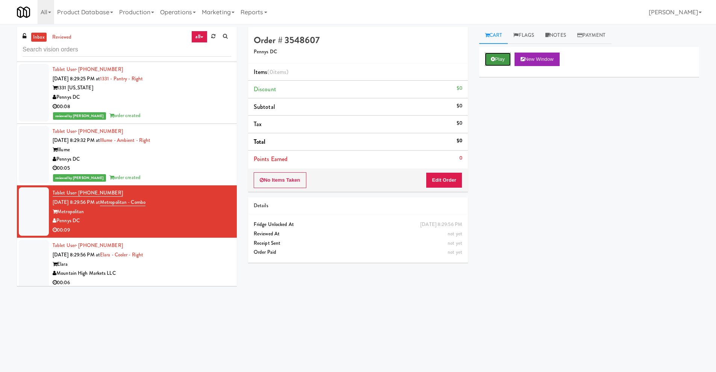
click at [503, 62] on button "Play" at bounding box center [498, 60] width 26 height 14
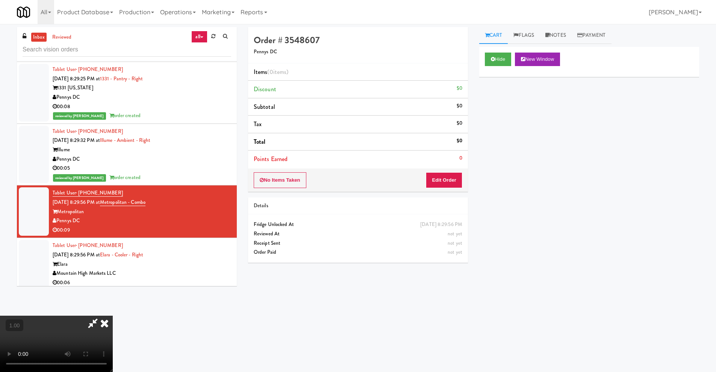
click at [113, 316] on icon at bounding box center [104, 323] width 17 height 15
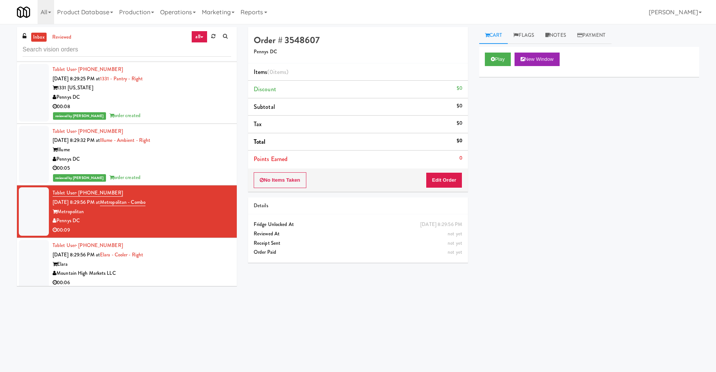
click at [158, 145] on div "Illume" at bounding box center [142, 149] width 178 height 9
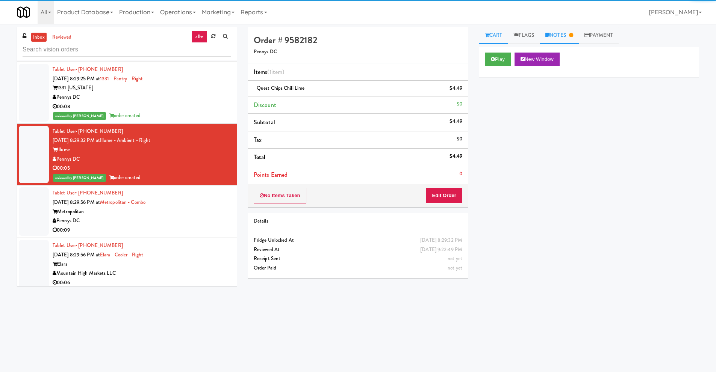
click at [565, 36] on link "Notes" at bounding box center [558, 35] width 39 height 17
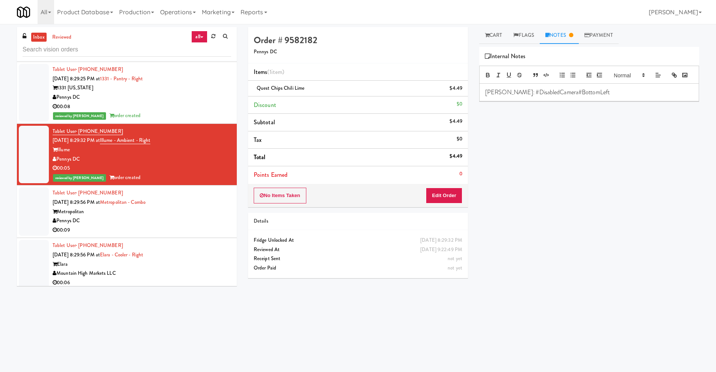
click at [118, 207] on div "Metropolitan" at bounding box center [142, 211] width 178 height 9
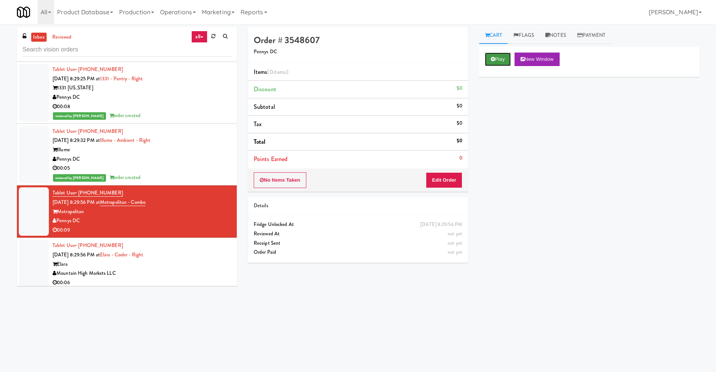
click at [503, 62] on button "Play" at bounding box center [498, 60] width 26 height 14
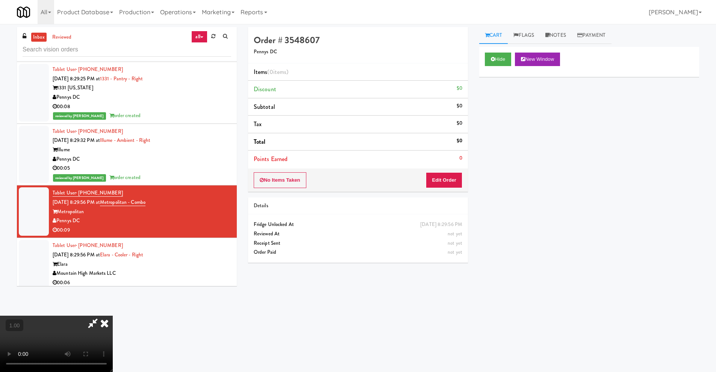
click at [110, 316] on video at bounding box center [56, 344] width 113 height 56
click at [113, 316] on video at bounding box center [56, 344] width 113 height 56
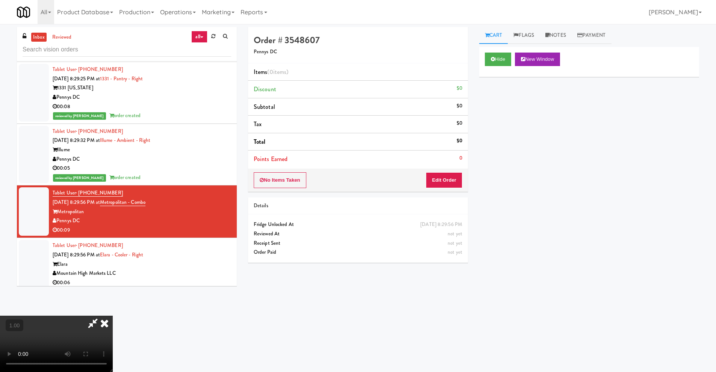
click at [113, 316] on video at bounding box center [56, 344] width 113 height 56
click at [83, 316] on video at bounding box center [56, 344] width 113 height 56
click at [113, 316] on video at bounding box center [56, 344] width 113 height 56
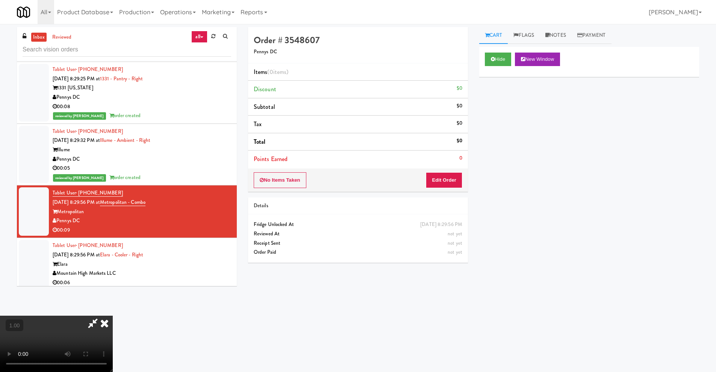
click at [113, 316] on video at bounding box center [56, 344] width 113 height 56
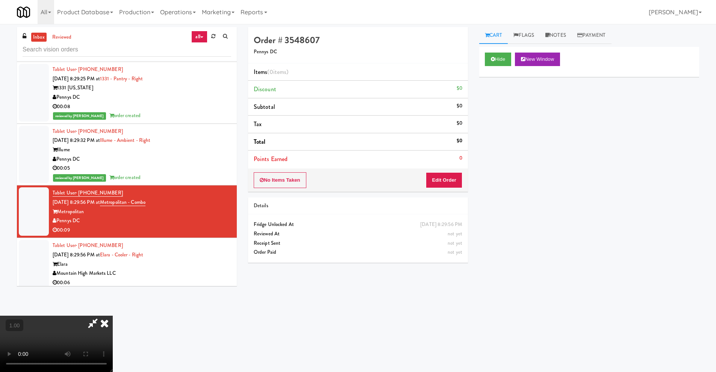
click at [113, 316] on video at bounding box center [56, 344] width 113 height 56
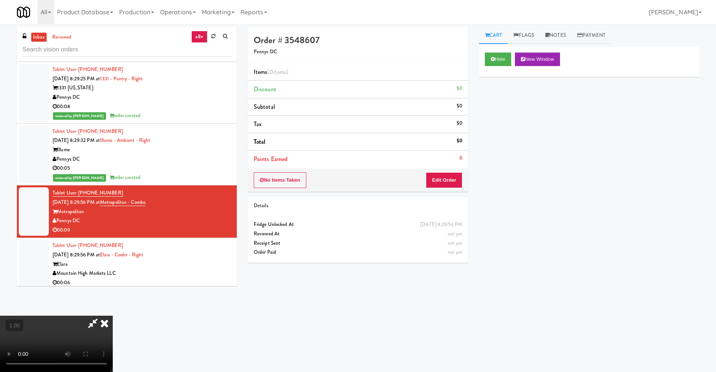
click at [113, 316] on video at bounding box center [56, 344] width 113 height 56
click at [452, 179] on button "Edit Order" at bounding box center [444, 180] width 36 height 16
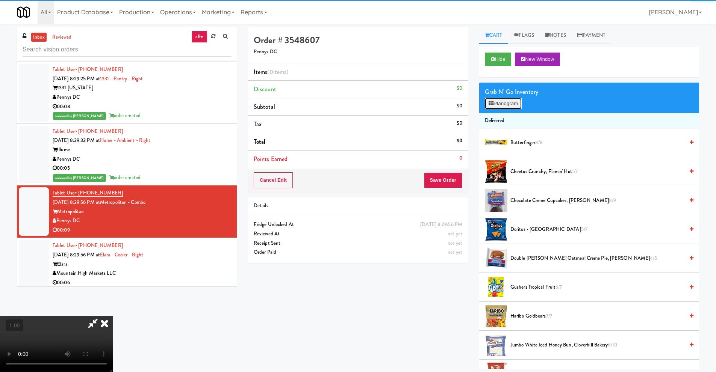
click at [516, 108] on button "Planogram" at bounding box center [503, 103] width 37 height 11
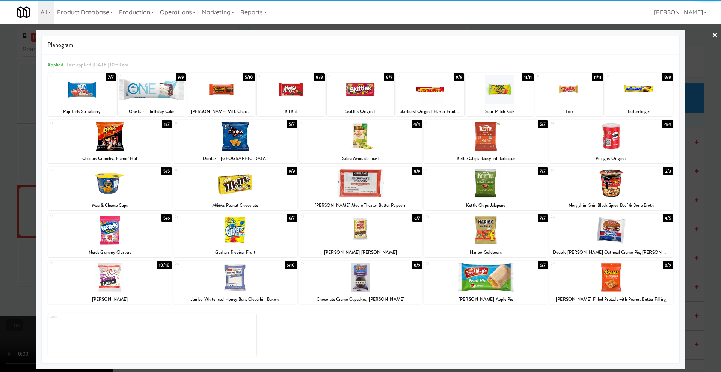
click at [106, 140] on div at bounding box center [110, 136] width 124 height 29
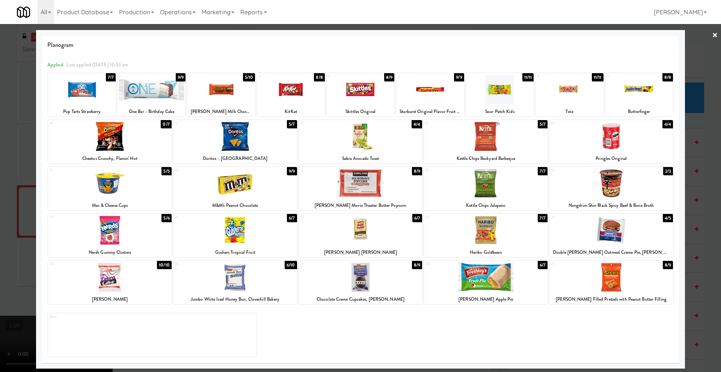
click at [717, 35] on link "×" at bounding box center [715, 35] width 6 height 23
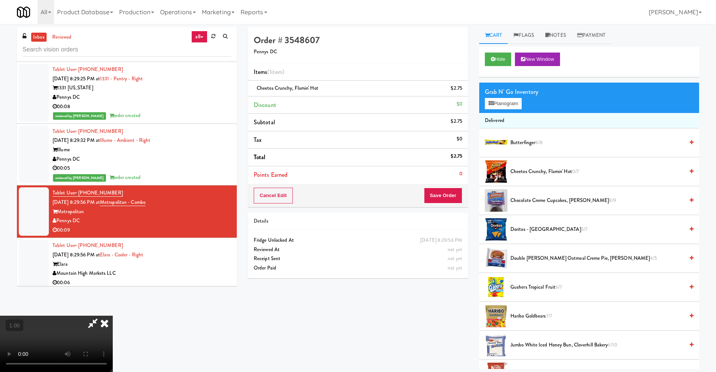
click at [113, 316] on video at bounding box center [56, 344] width 113 height 56
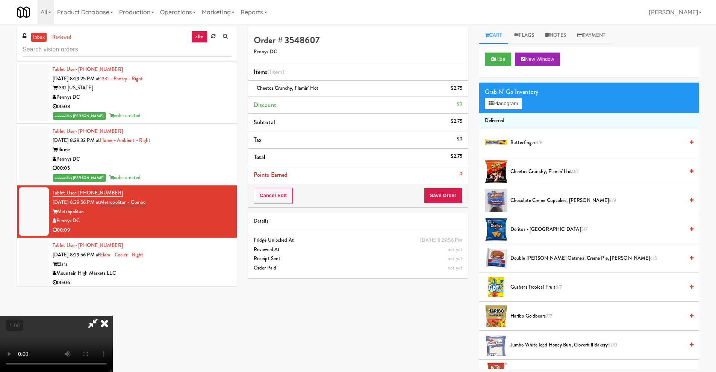
click at [113, 316] on video at bounding box center [56, 344] width 113 height 56
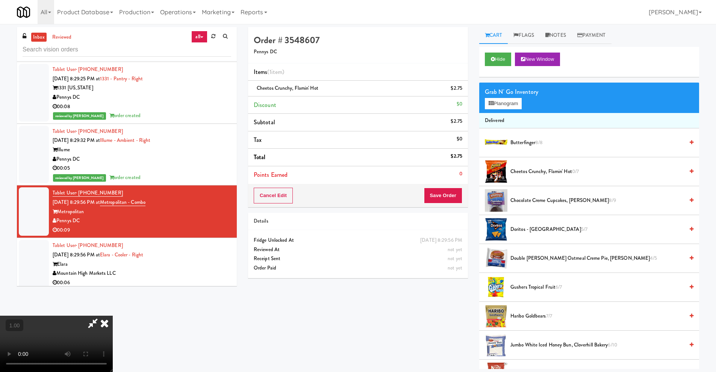
click at [113, 316] on video at bounding box center [56, 344] width 113 height 56
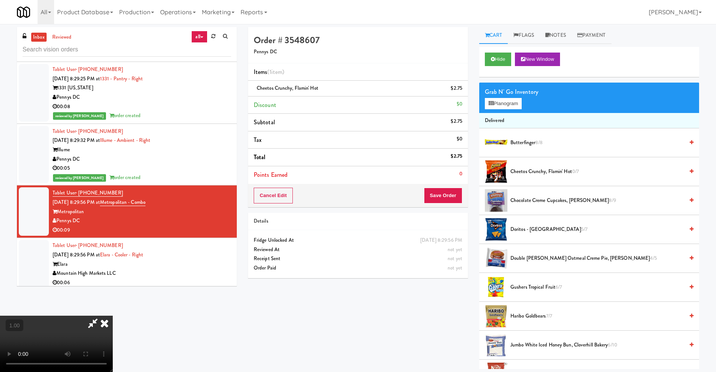
click at [113, 316] on video at bounding box center [56, 344] width 113 height 56
click at [512, 107] on button "Planogram" at bounding box center [503, 103] width 37 height 11
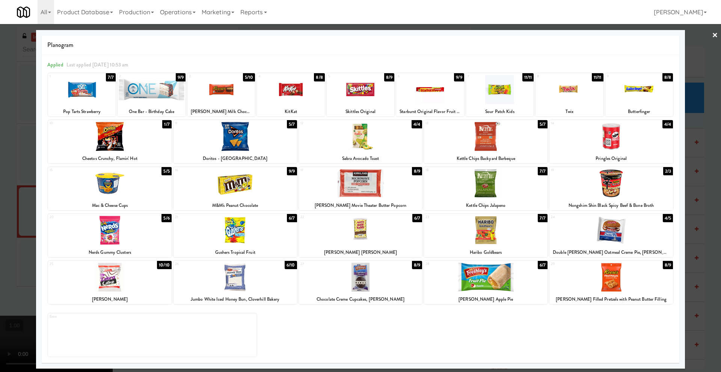
click at [715, 34] on link "×" at bounding box center [715, 35] width 6 height 23
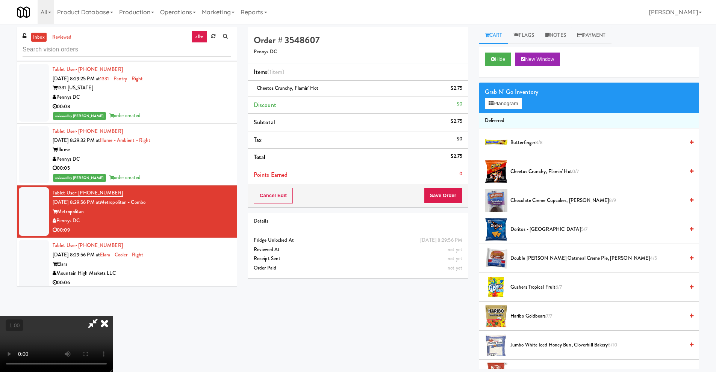
click at [113, 316] on video at bounding box center [56, 344] width 113 height 56
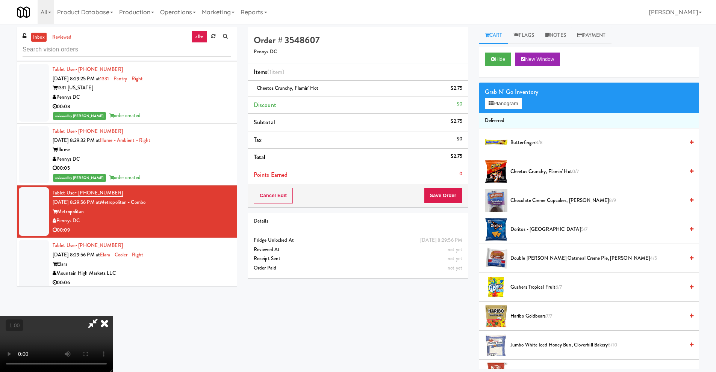
click at [113, 316] on video at bounding box center [56, 344] width 113 height 56
click at [507, 105] on button "Planogram" at bounding box center [503, 103] width 37 height 11
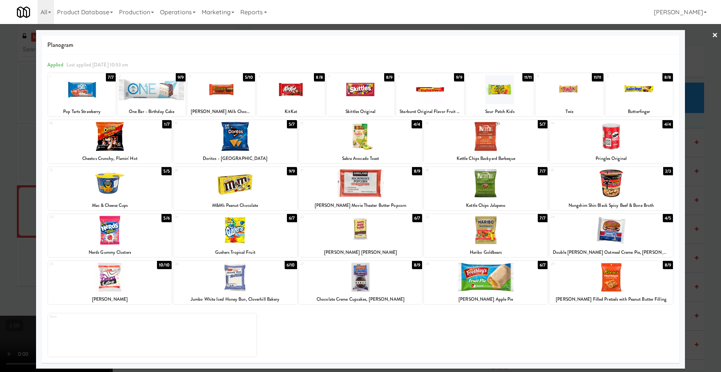
click at [714, 36] on link "×" at bounding box center [715, 35] width 6 height 23
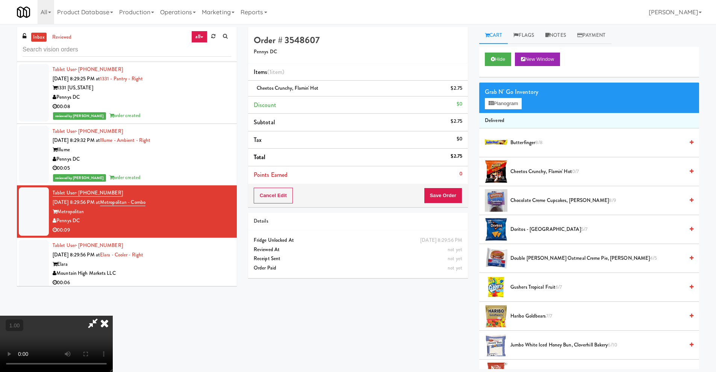
click at [103, 324] on video at bounding box center [56, 344] width 113 height 56
click at [113, 316] on video at bounding box center [56, 344] width 113 height 56
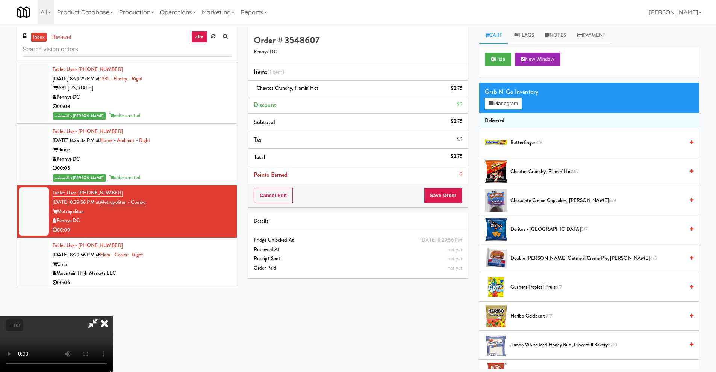
click at [113, 316] on video at bounding box center [56, 344] width 113 height 56
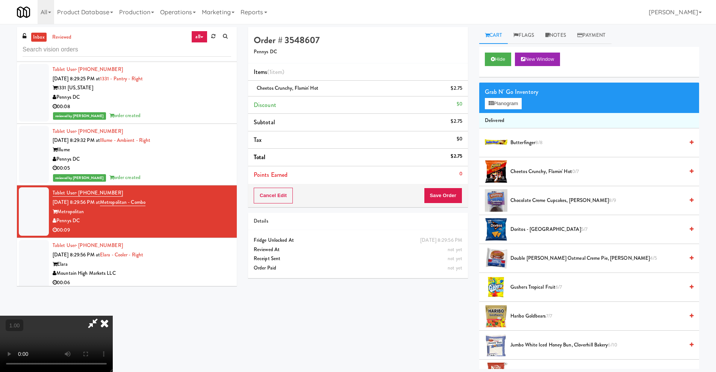
click at [113, 316] on video at bounding box center [56, 344] width 113 height 56
click at [518, 104] on button "Planogram" at bounding box center [503, 103] width 37 height 11
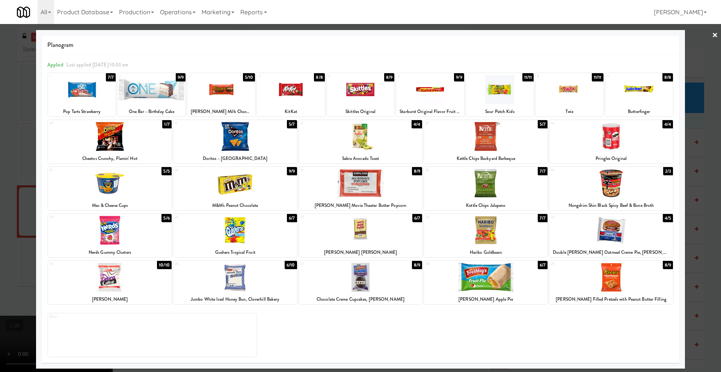
click at [718, 36] on div at bounding box center [360, 186] width 721 height 372
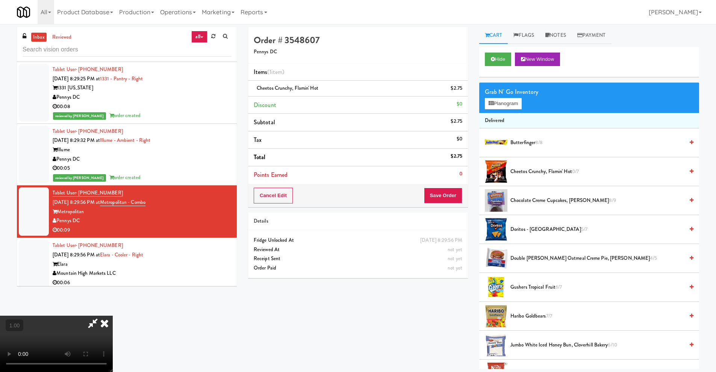
click at [96, 316] on video at bounding box center [56, 344] width 113 height 56
click at [113, 316] on video at bounding box center [56, 344] width 113 height 56
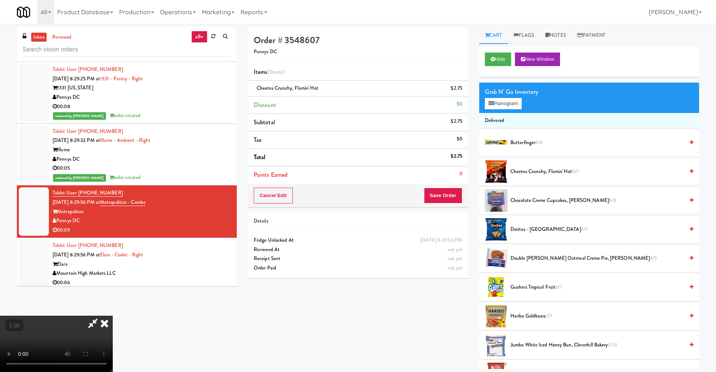
click at [113, 316] on video at bounding box center [56, 344] width 113 height 56
click at [464, 91] on icon at bounding box center [463, 91] width 4 height 5
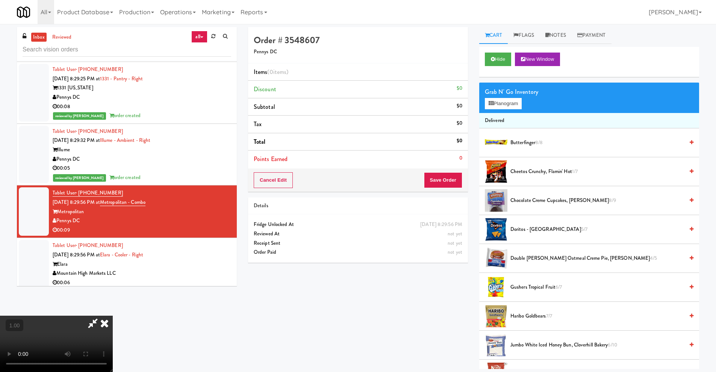
click at [113, 316] on video at bounding box center [56, 344] width 113 height 56
click at [109, 316] on video at bounding box center [56, 344] width 113 height 56
click at [112, 316] on video at bounding box center [56, 344] width 113 height 56
click at [516, 107] on button "Planogram" at bounding box center [503, 103] width 37 height 11
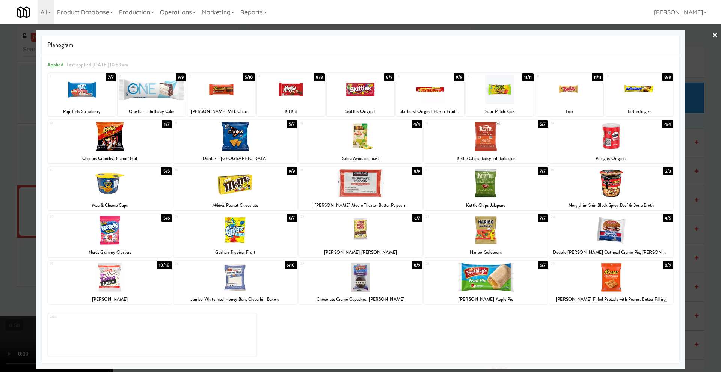
click at [119, 143] on div at bounding box center [110, 136] width 124 height 29
click at [716, 35] on link "×" at bounding box center [715, 35] width 6 height 23
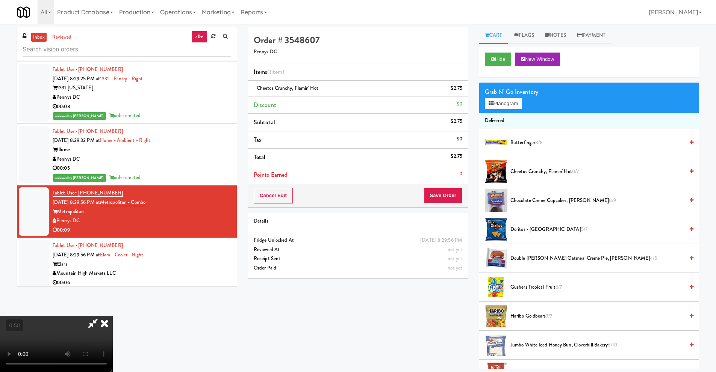
click at [113, 316] on video at bounding box center [56, 344] width 113 height 56
click at [515, 106] on button "Planogram" at bounding box center [503, 103] width 37 height 11
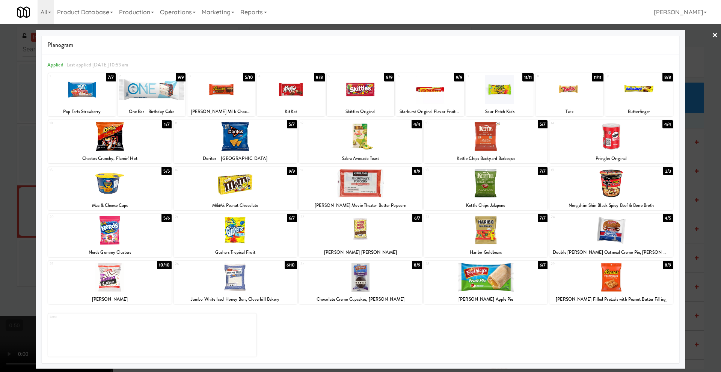
click at [714, 35] on link "×" at bounding box center [715, 35] width 6 height 23
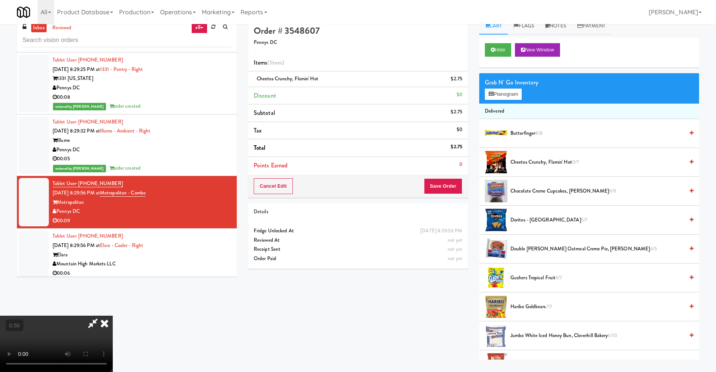
scroll to position [24, 0]
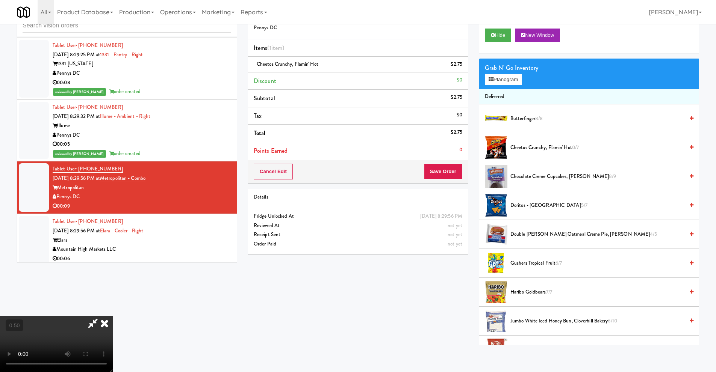
click at [113, 316] on video at bounding box center [56, 344] width 113 height 56
click at [494, 82] on button "Planogram" at bounding box center [503, 79] width 37 height 11
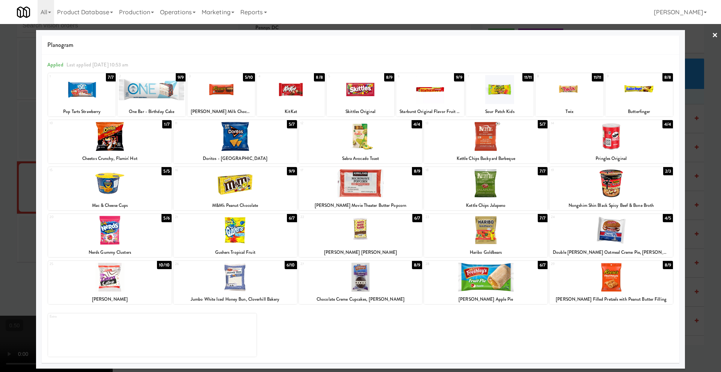
click at [241, 287] on div at bounding box center [236, 277] width 124 height 29
click at [715, 34] on link "×" at bounding box center [715, 35] width 6 height 23
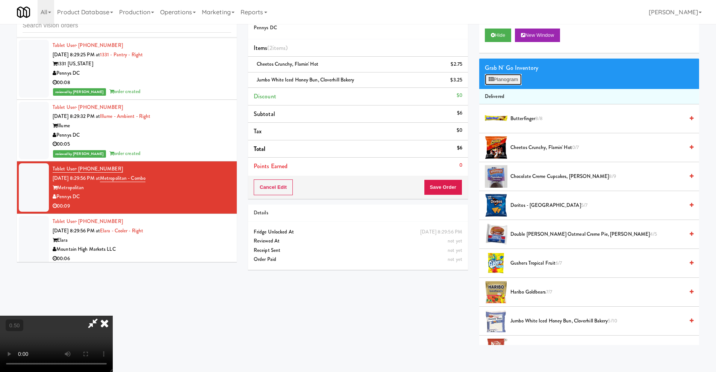
click at [515, 79] on button "Planogram" at bounding box center [503, 79] width 37 height 11
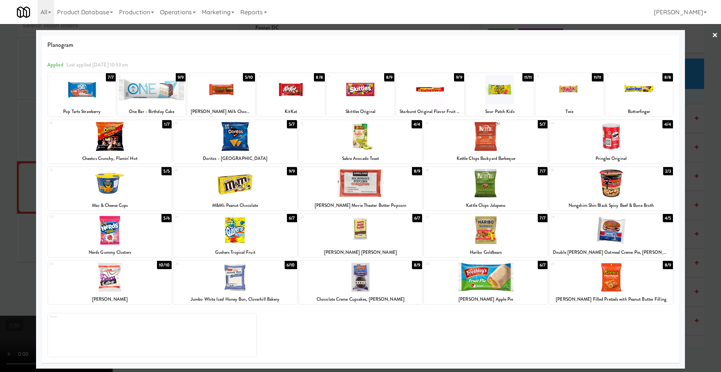
click at [716, 33] on link "×" at bounding box center [715, 35] width 6 height 23
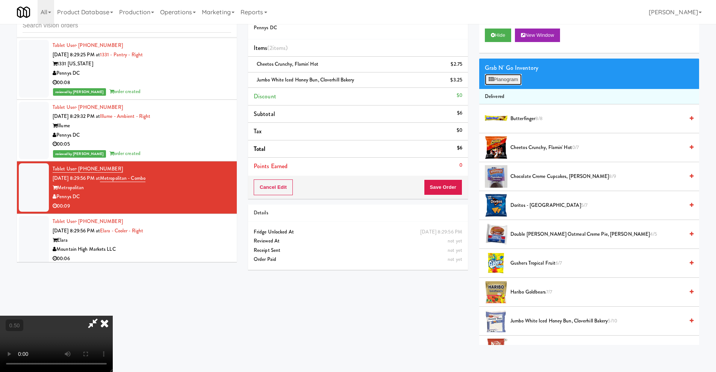
click at [516, 77] on button "Planogram" at bounding box center [503, 79] width 37 height 11
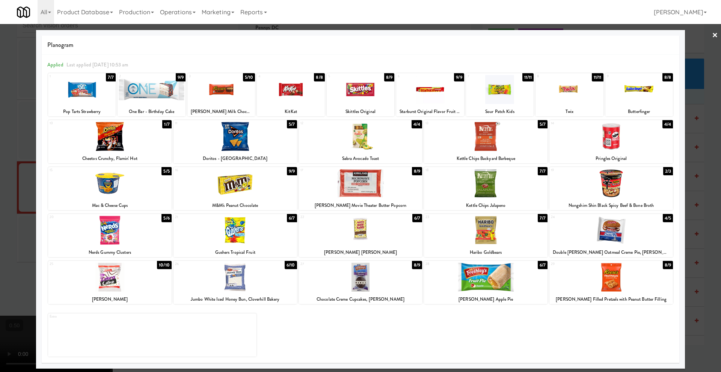
click at [714, 35] on link "×" at bounding box center [715, 35] width 6 height 23
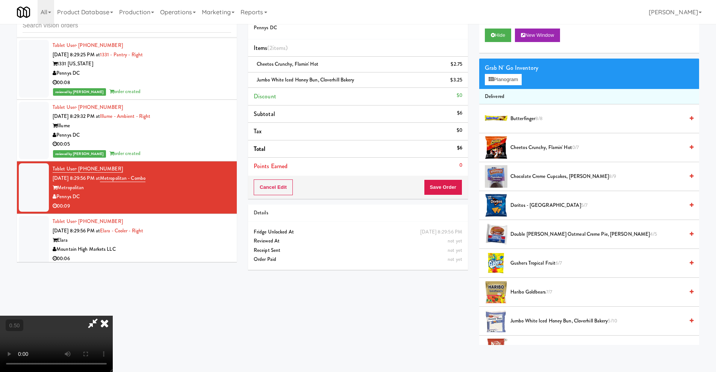
click at [113, 316] on icon at bounding box center [104, 323] width 17 height 15
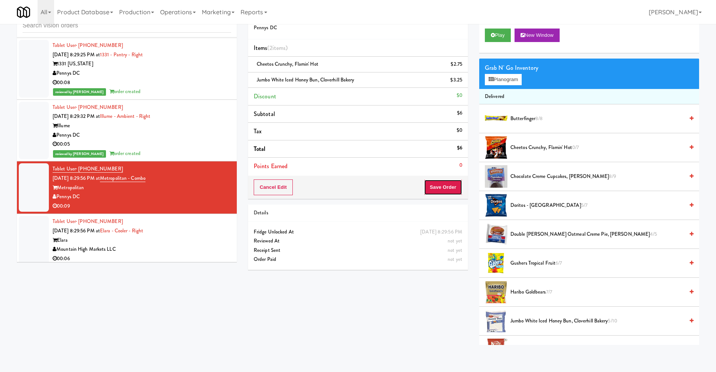
click at [448, 187] on button "Save Order" at bounding box center [443, 188] width 38 height 16
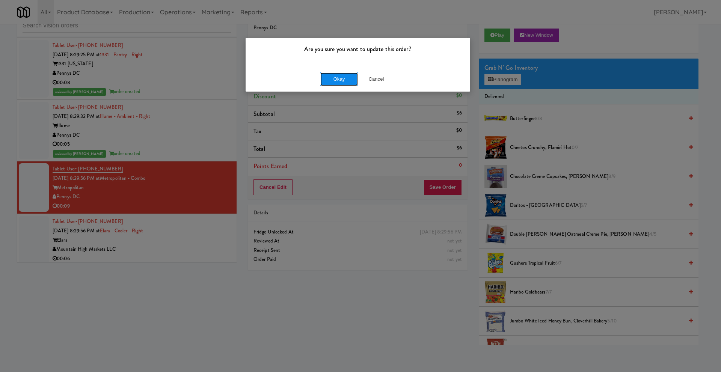
click at [347, 79] on button "Okay" at bounding box center [339, 79] width 38 height 14
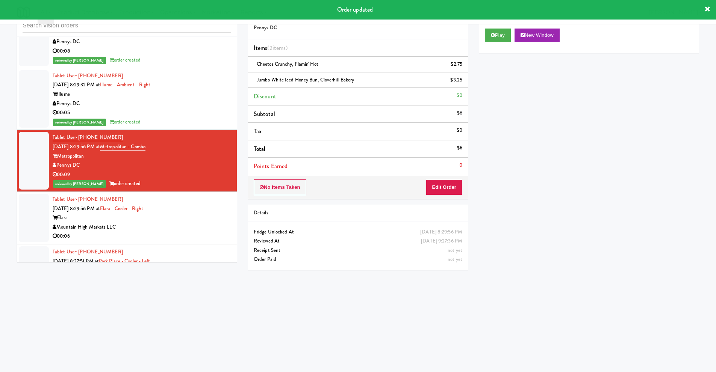
scroll to position [563, 0]
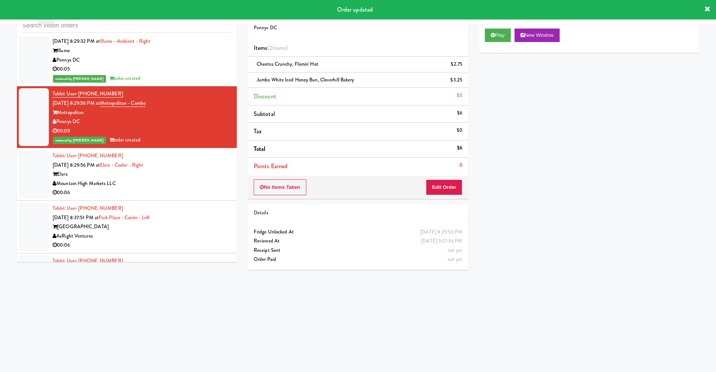
click at [106, 170] on div "Elara" at bounding box center [142, 174] width 178 height 9
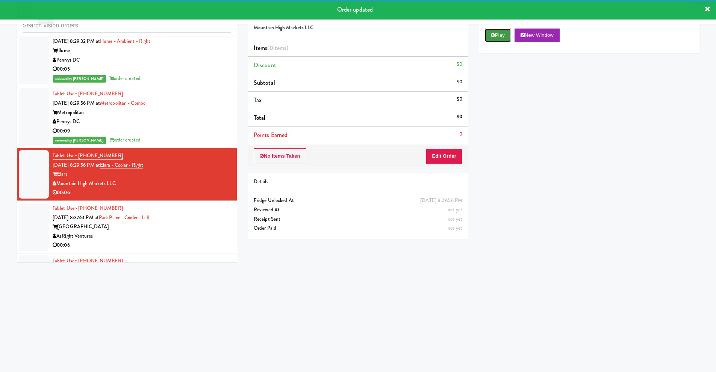
click at [501, 33] on button "Play" at bounding box center [498, 36] width 26 height 14
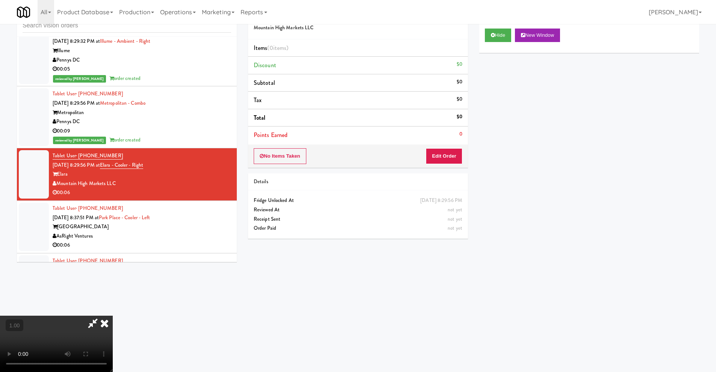
click at [113, 316] on video at bounding box center [56, 344] width 113 height 56
click at [456, 156] on button "Edit Order" at bounding box center [444, 156] width 36 height 16
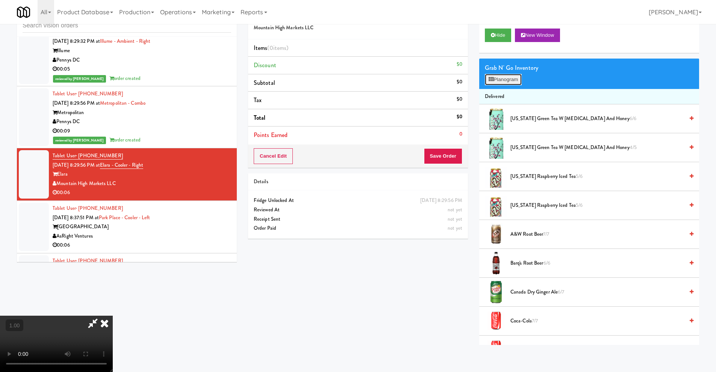
click at [504, 80] on button "Planogram" at bounding box center [503, 79] width 37 height 11
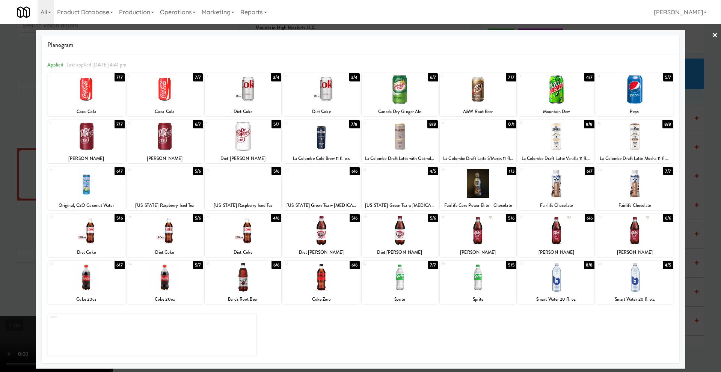
click at [714, 33] on link "×" at bounding box center [715, 35] width 6 height 23
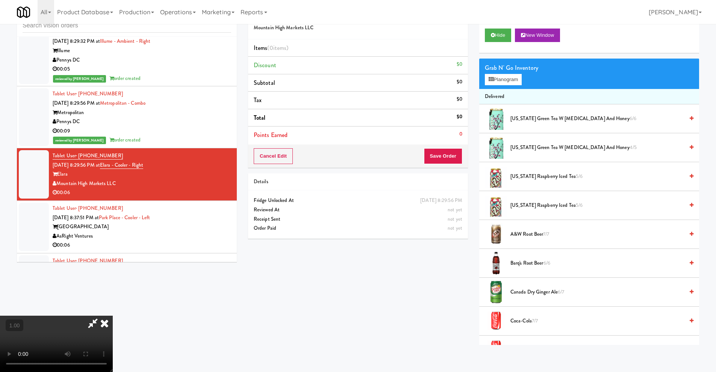
click at [113, 316] on video at bounding box center [56, 344] width 113 height 56
click at [508, 81] on button "Planogram" at bounding box center [503, 79] width 37 height 11
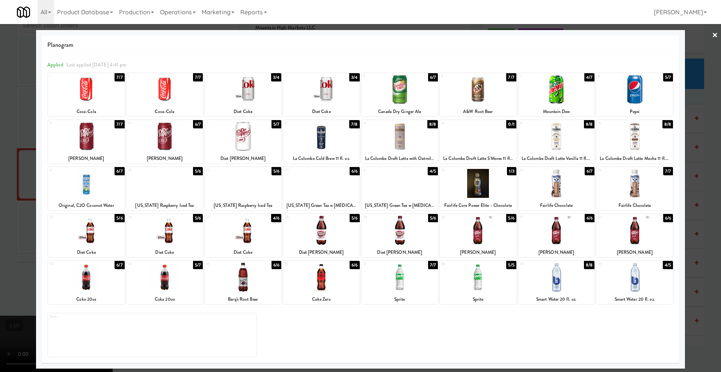
click at [715, 39] on link "×" at bounding box center [715, 35] width 6 height 23
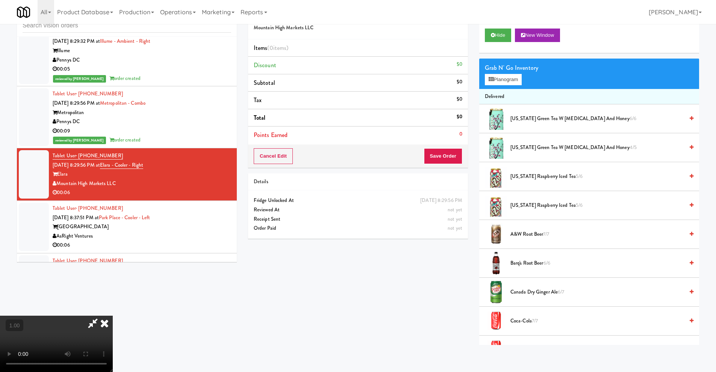
click at [113, 316] on video at bounding box center [56, 344] width 113 height 56
click at [513, 80] on button "Planogram" at bounding box center [503, 79] width 37 height 11
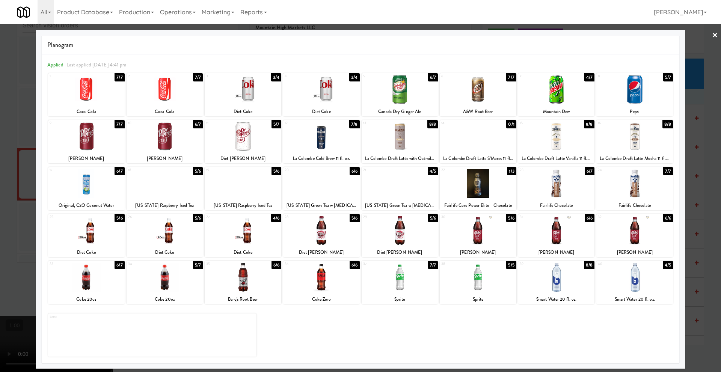
click at [317, 239] on div at bounding box center [321, 230] width 77 height 29
click at [715, 33] on link "×" at bounding box center [715, 35] width 6 height 23
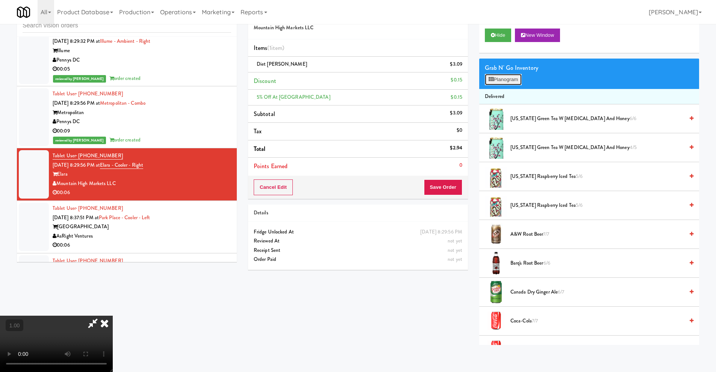
click at [495, 77] on button "Planogram" at bounding box center [503, 79] width 37 height 11
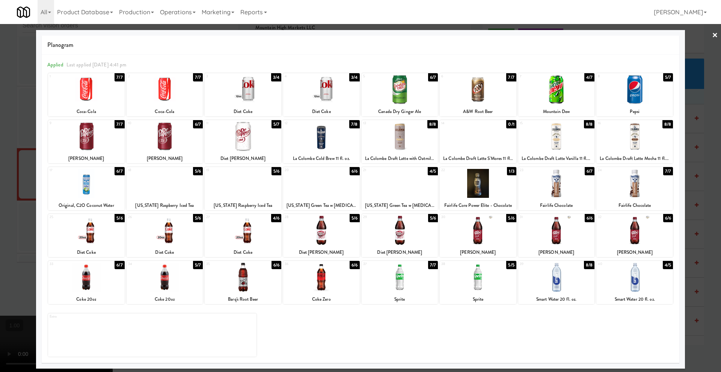
click at [716, 34] on link "×" at bounding box center [715, 35] width 6 height 23
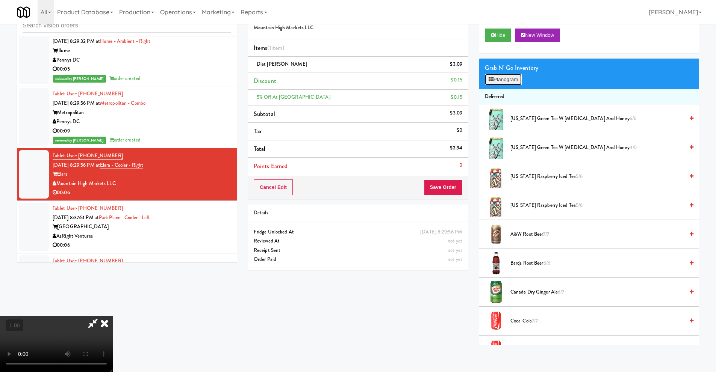
click at [493, 79] on icon at bounding box center [490, 79] width 5 height 5
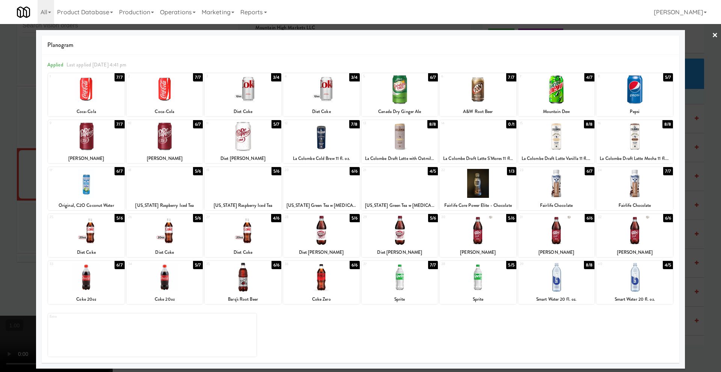
click at [716, 35] on link "×" at bounding box center [715, 35] width 6 height 23
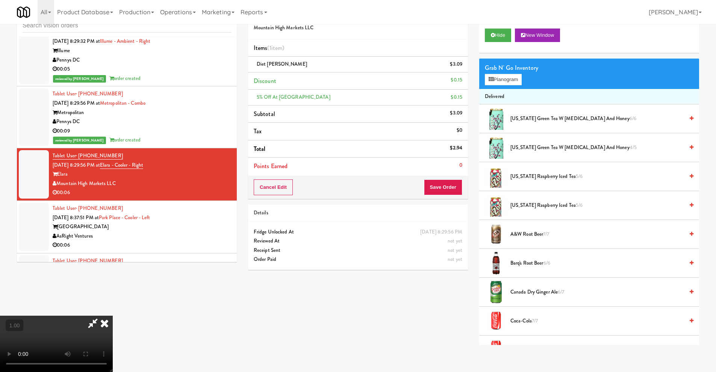
click at [113, 316] on video at bounding box center [56, 344] width 113 height 56
click at [511, 76] on button "Planogram" at bounding box center [503, 79] width 37 height 11
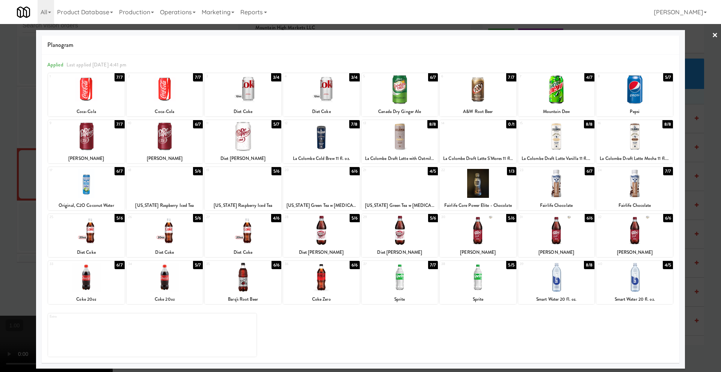
click at [714, 34] on link "×" at bounding box center [715, 35] width 6 height 23
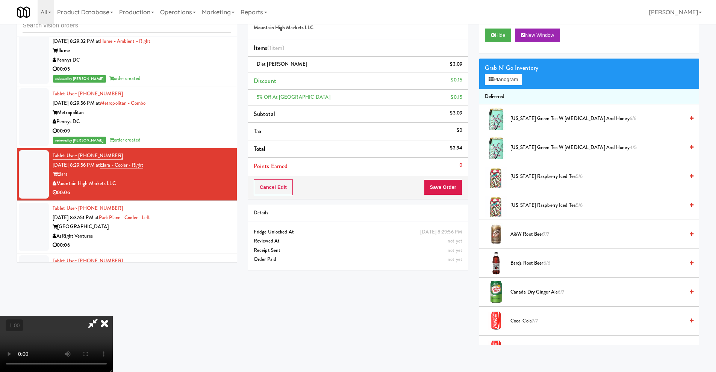
click at [113, 316] on video at bounding box center [56, 344] width 113 height 56
click at [513, 83] on button "Planogram" at bounding box center [503, 79] width 37 height 11
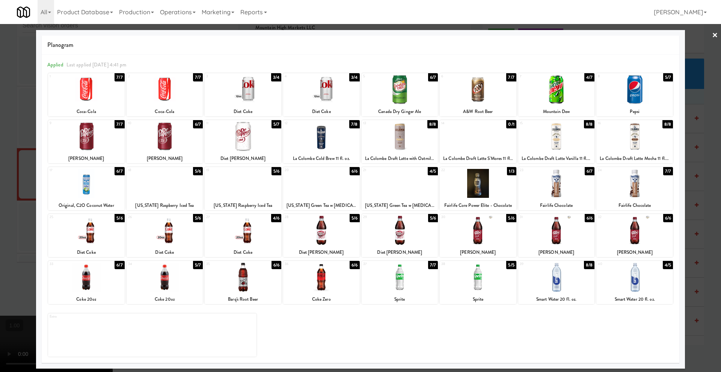
click at [713, 33] on link "×" at bounding box center [715, 35] width 6 height 23
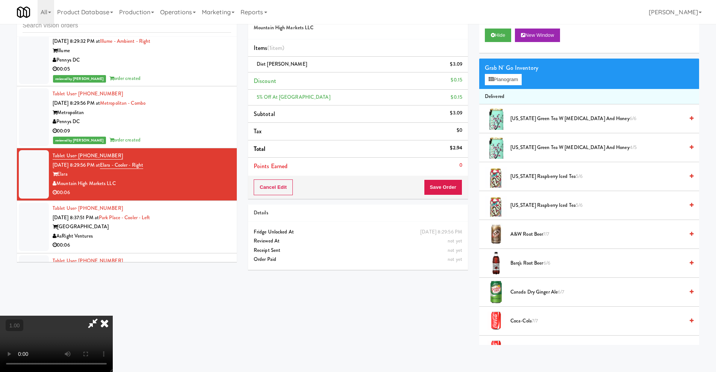
click at [113, 316] on video at bounding box center [56, 344] width 113 height 56
click at [59, 316] on video at bounding box center [56, 344] width 113 height 56
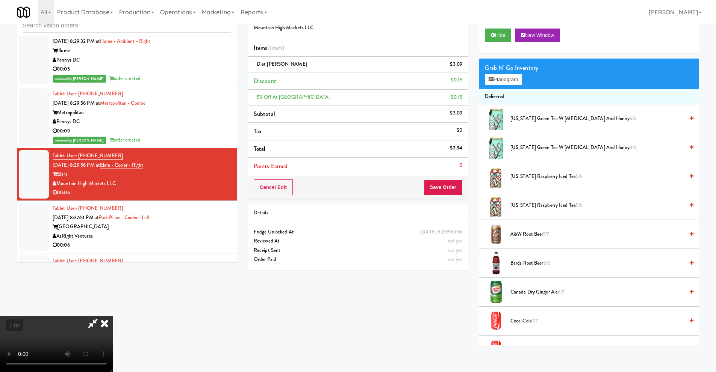
click at [59, 316] on video at bounding box center [56, 344] width 113 height 56
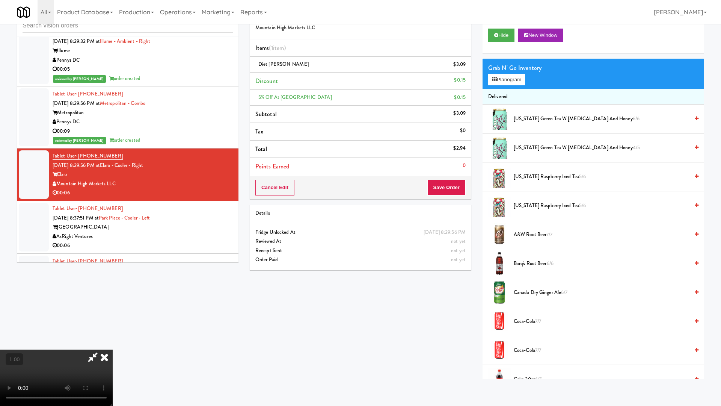
click at [113, 349] on video at bounding box center [56, 377] width 113 height 56
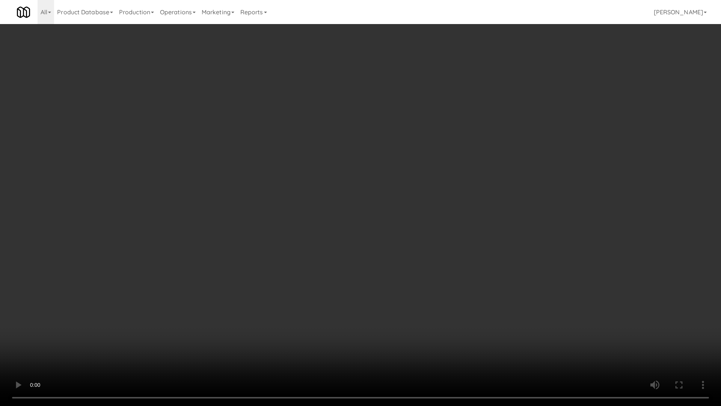
click at [126, 178] on video at bounding box center [360, 203] width 721 height 406
click at [145, 201] on video at bounding box center [360, 203] width 721 height 406
click at [274, 211] on video at bounding box center [360, 203] width 721 height 406
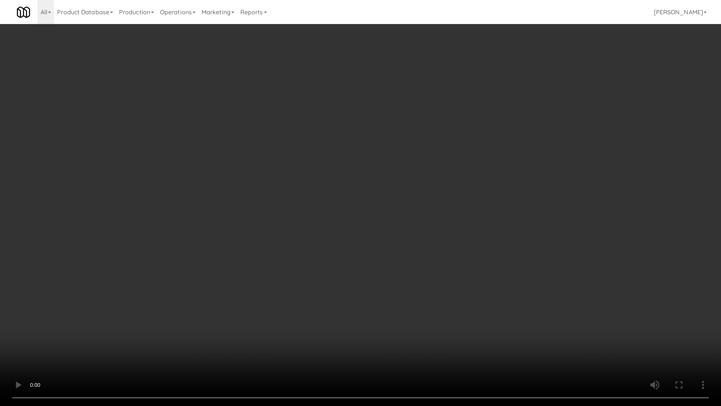
click at [295, 273] on video at bounding box center [360, 203] width 721 height 406
click at [300, 226] on video at bounding box center [360, 203] width 721 height 406
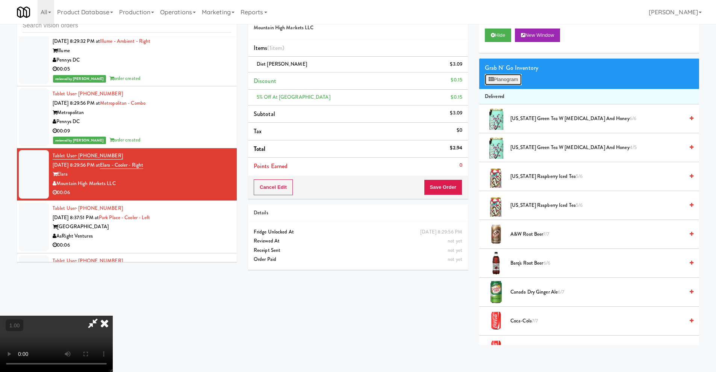
click at [502, 83] on button "Planogram" at bounding box center [503, 79] width 37 height 11
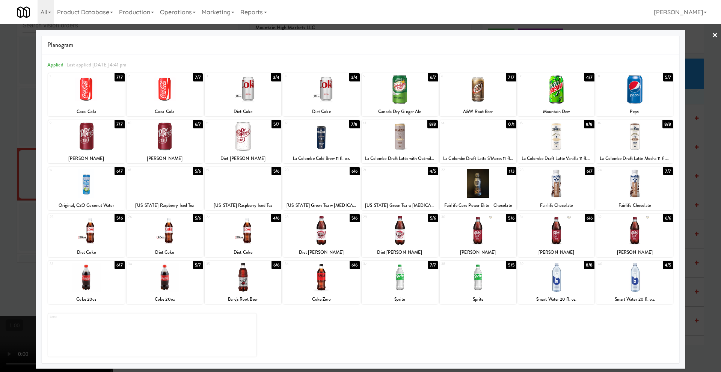
click at [316, 237] on div at bounding box center [321, 230] width 77 height 29
click at [715, 34] on link "×" at bounding box center [715, 35] width 6 height 23
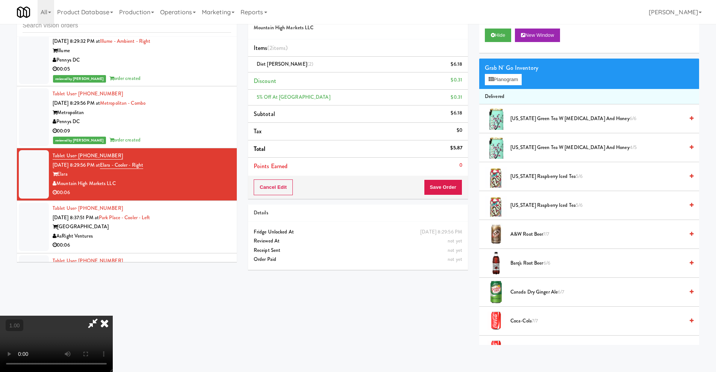
click at [113, 316] on icon at bounding box center [104, 323] width 17 height 15
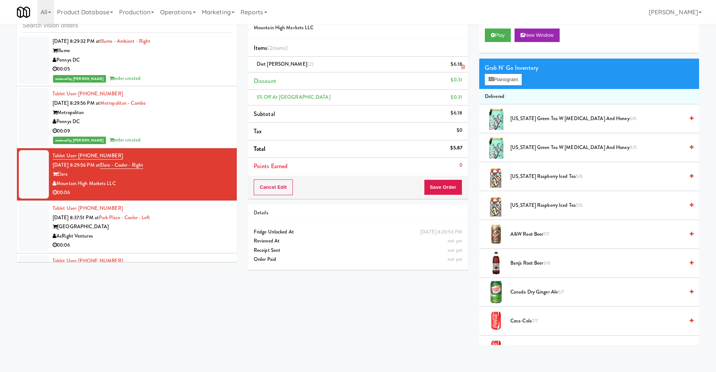
click at [462, 68] on icon at bounding box center [463, 67] width 4 height 5
click at [461, 68] on icon at bounding box center [463, 67] width 4 height 5
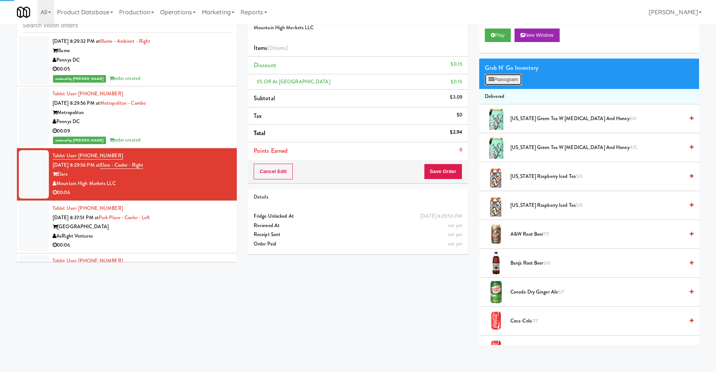
click at [498, 75] on button "Planogram" at bounding box center [503, 79] width 37 height 11
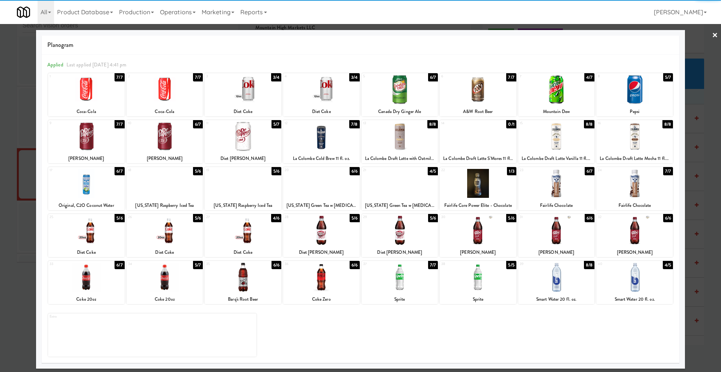
click at [315, 238] on div at bounding box center [321, 230] width 77 height 29
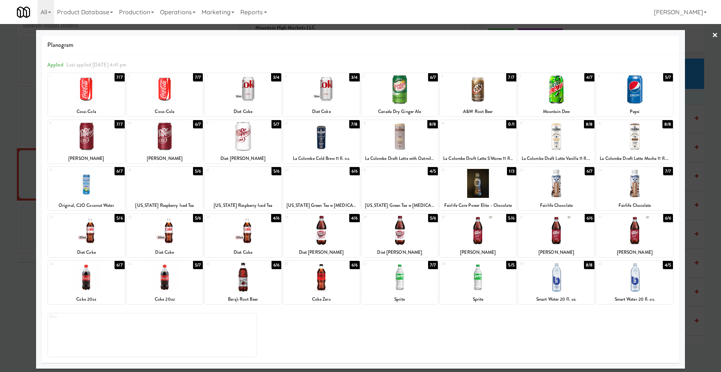
click at [714, 34] on link "×" at bounding box center [715, 35] width 6 height 23
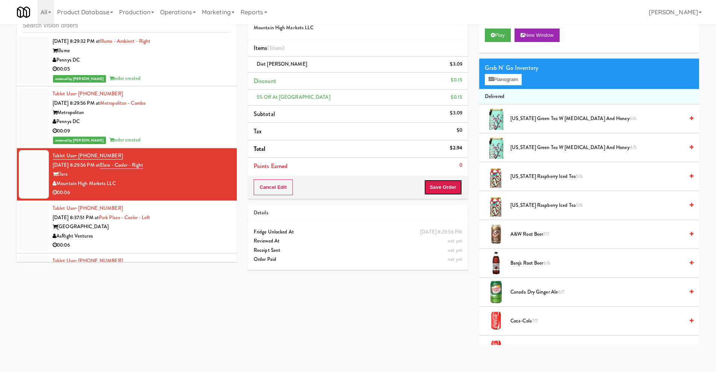
click at [436, 190] on button "Save Order" at bounding box center [443, 188] width 38 height 16
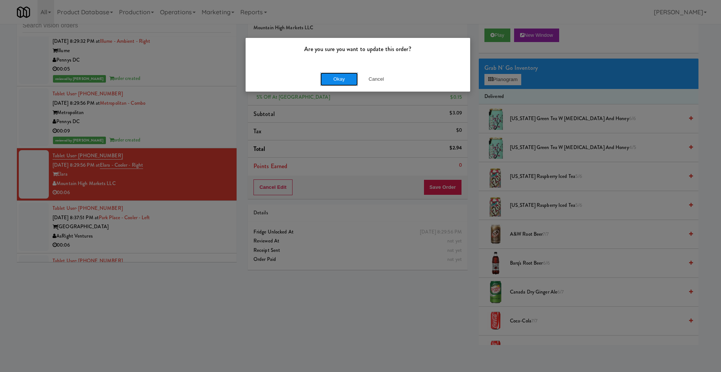
click at [342, 79] on button "Okay" at bounding box center [339, 79] width 38 height 14
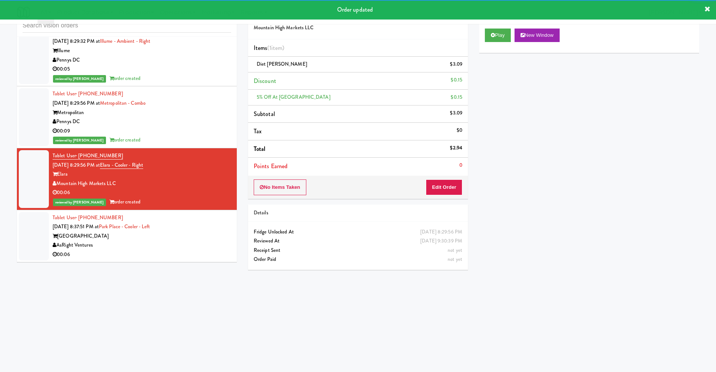
click at [144, 232] on div "Park Place Tampa" at bounding box center [142, 236] width 178 height 9
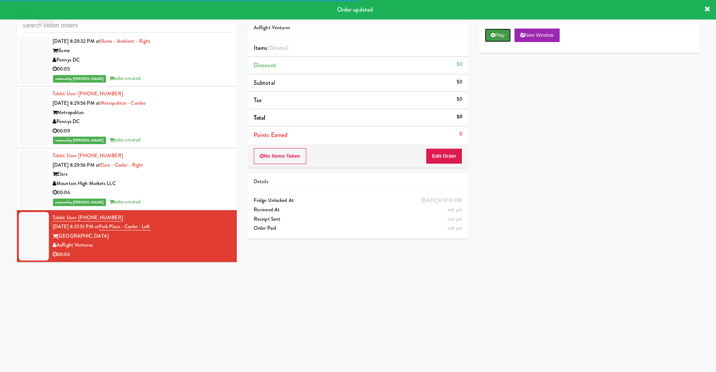
click at [494, 36] on icon at bounding box center [493, 35] width 4 height 5
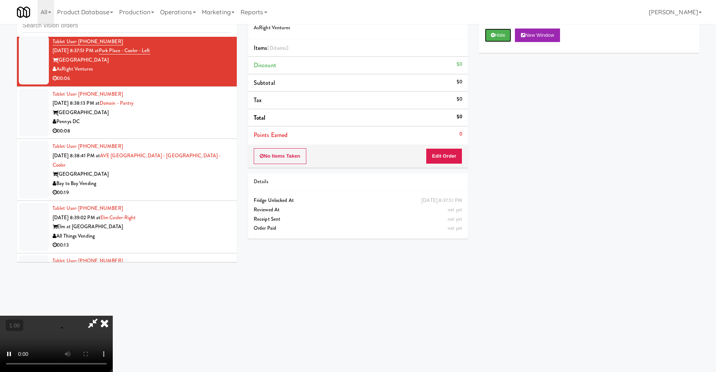
scroll to position [750, 0]
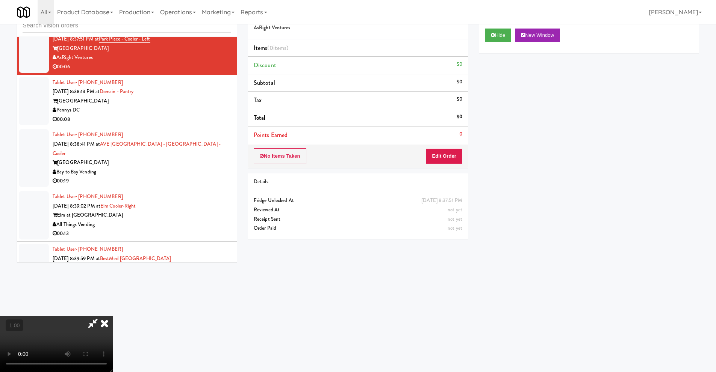
click at [113, 316] on video at bounding box center [56, 344] width 113 height 56
click at [450, 156] on button "Edit Order" at bounding box center [444, 156] width 36 height 16
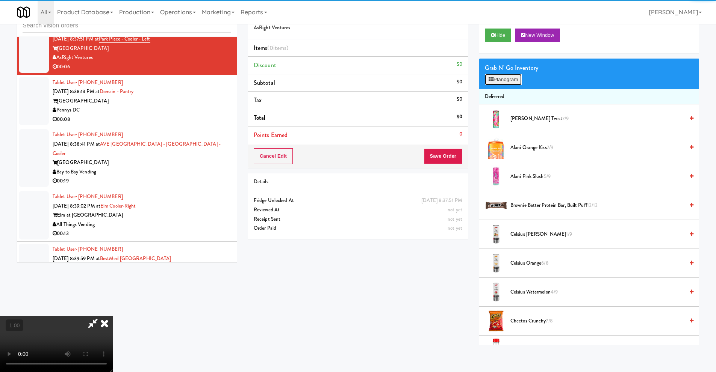
click at [504, 78] on button "Planogram" at bounding box center [503, 79] width 37 height 11
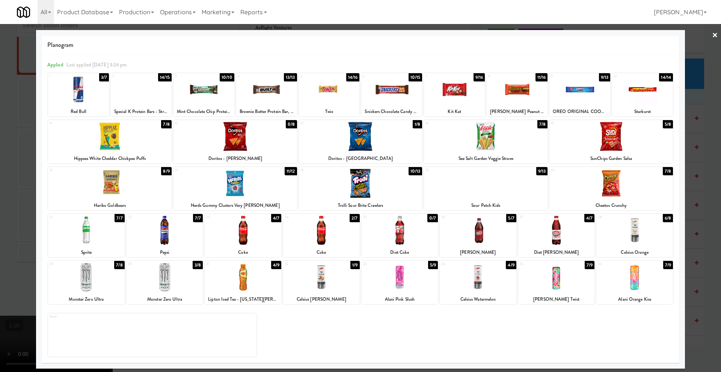
click at [403, 293] on div "33 5/9 Alani Pink Slush" at bounding box center [400, 282] width 77 height 43
click at [403, 293] on div "33 3/9 Alani Pink Slush" at bounding box center [400, 282] width 77 height 43
click at [715, 36] on link "×" at bounding box center [715, 35] width 6 height 23
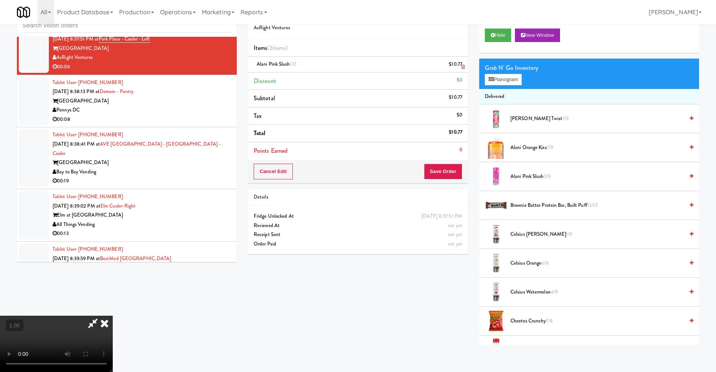
click at [463, 66] on icon at bounding box center [463, 67] width 4 height 5
click at [113, 316] on video at bounding box center [56, 344] width 113 height 56
click at [501, 74] on button "Planogram" at bounding box center [503, 79] width 37 height 11
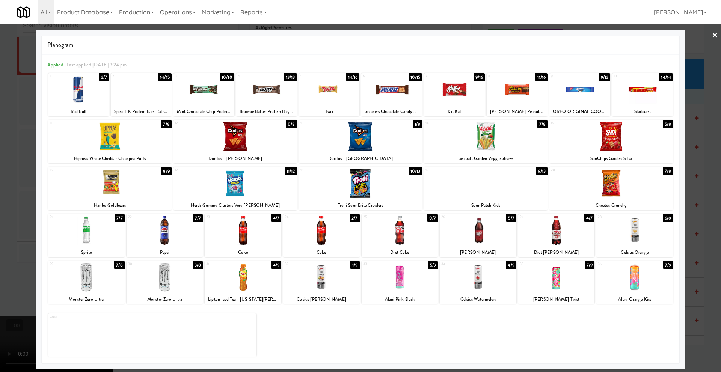
click at [713, 35] on link "×" at bounding box center [715, 35] width 6 height 23
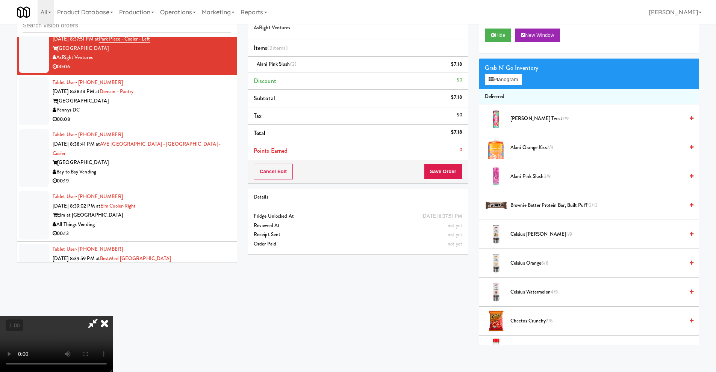
click at [113, 316] on icon at bounding box center [104, 323] width 17 height 15
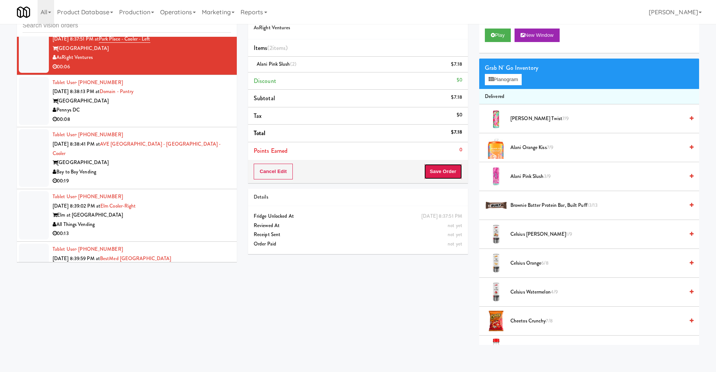
click at [444, 171] on button "Save Order" at bounding box center [443, 172] width 38 height 16
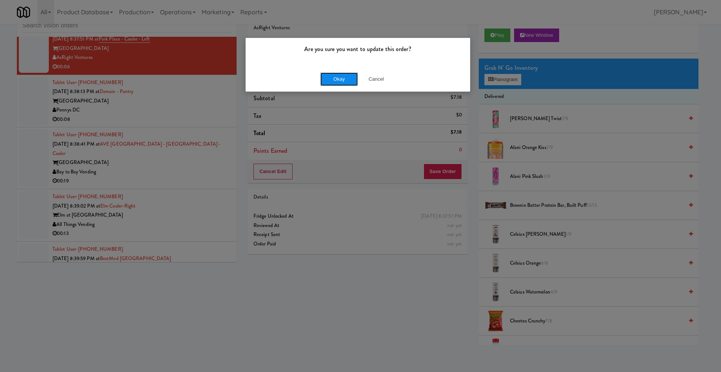
click at [353, 75] on button "Okay" at bounding box center [339, 79] width 38 height 14
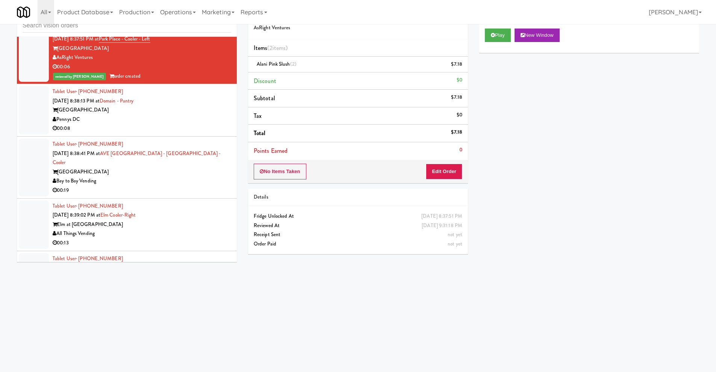
click at [153, 106] on div "Domain College Park" at bounding box center [142, 110] width 178 height 9
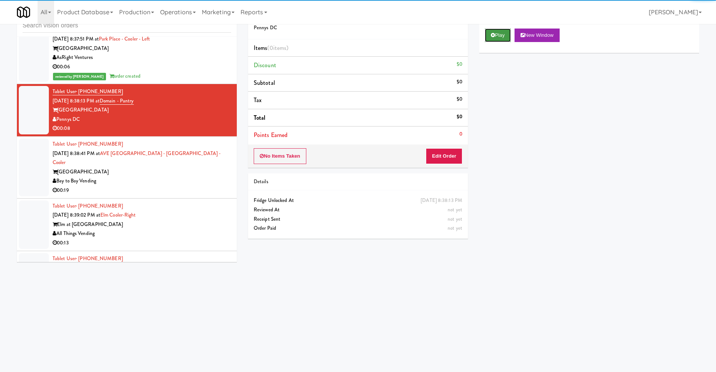
click at [491, 36] on icon at bounding box center [493, 35] width 4 height 5
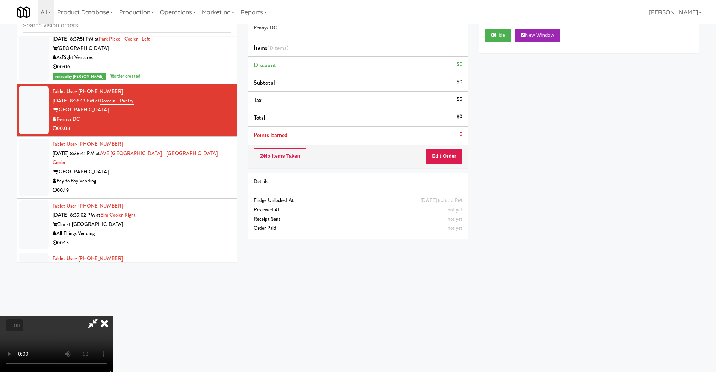
click at [113, 316] on video at bounding box center [56, 344] width 113 height 56
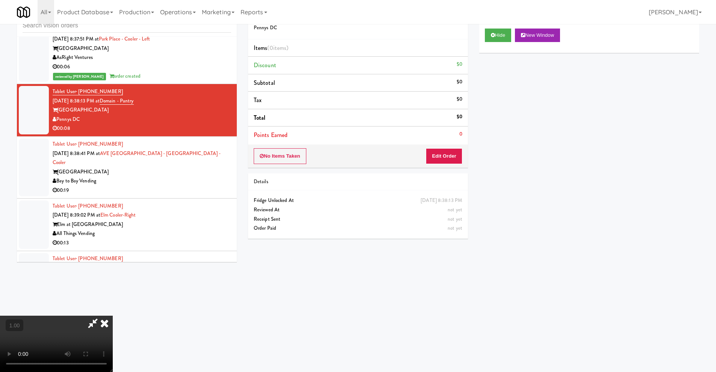
click at [113, 316] on video at bounding box center [56, 344] width 113 height 56
click at [455, 149] on button "Edit Order" at bounding box center [444, 156] width 36 height 16
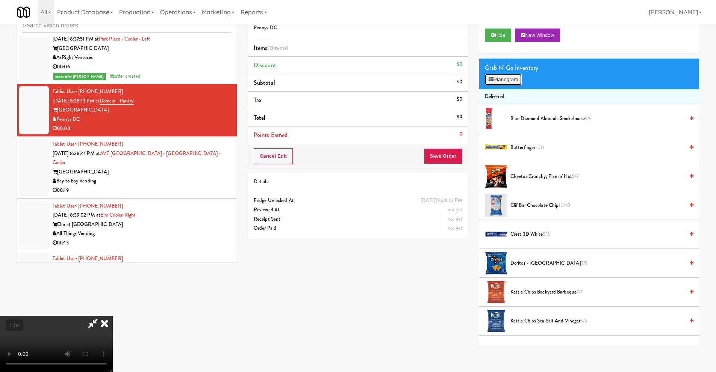
click at [512, 74] on button "Planogram" at bounding box center [503, 79] width 37 height 11
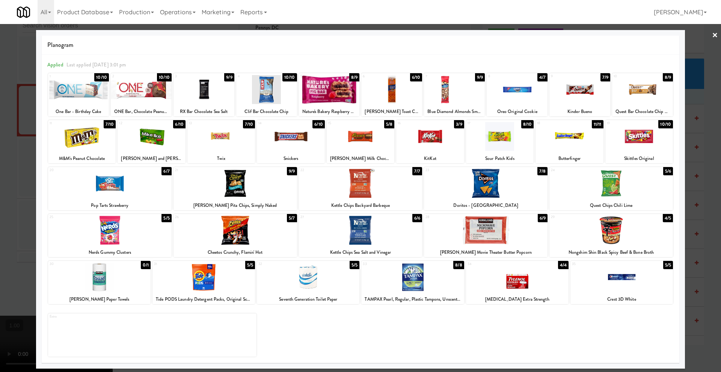
click at [590, 105] on div "9 7/9 Kinder Bueno" at bounding box center [580, 94] width 61 height 43
click at [715, 34] on link "×" at bounding box center [715, 35] width 6 height 23
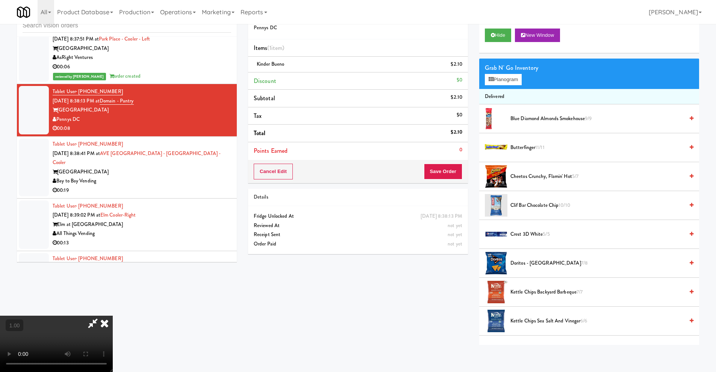
scroll to position [99, 0]
click at [113, 316] on video at bounding box center [56, 344] width 113 height 56
click at [113, 316] on icon at bounding box center [104, 323] width 17 height 15
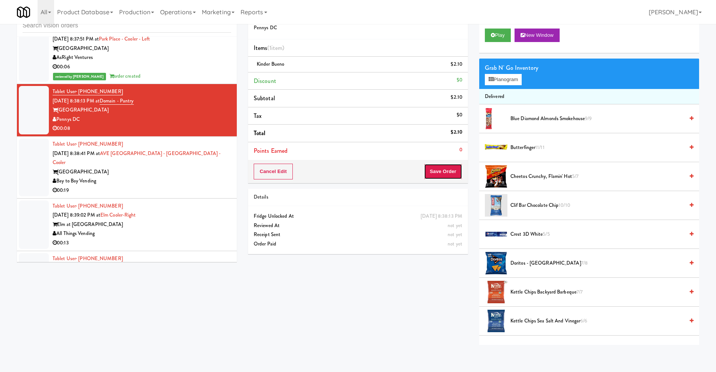
click at [441, 175] on button "Save Order" at bounding box center [443, 172] width 38 height 16
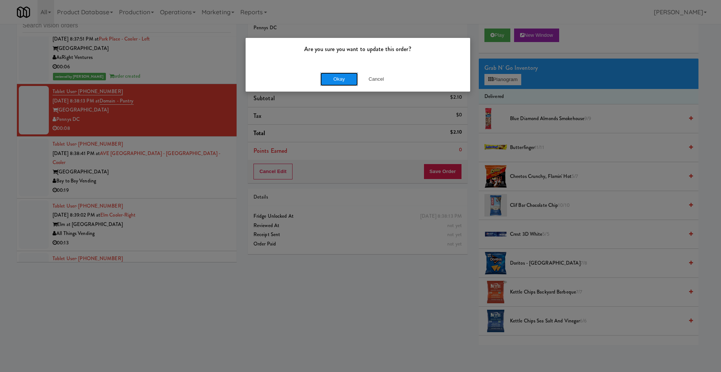
click at [341, 82] on button "Okay" at bounding box center [339, 79] width 38 height 14
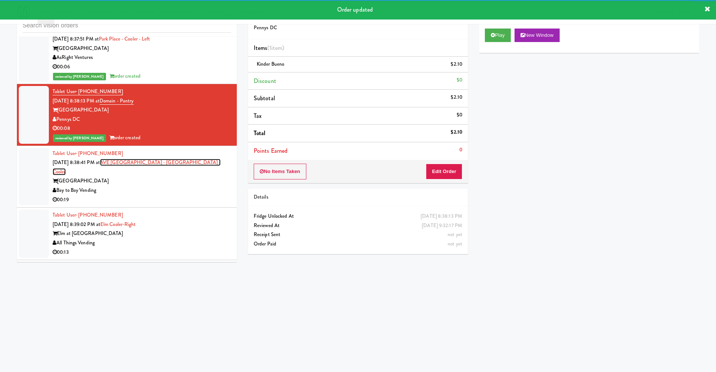
click at [161, 159] on link "AVE [GEOGRAPHIC_DATA] - [GEOGRAPHIC_DATA] - Cooler" at bounding box center [137, 167] width 168 height 17
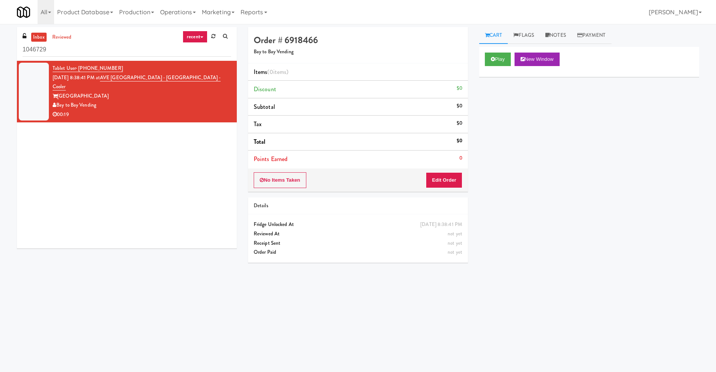
click at [195, 36] on link "recent" at bounding box center [195, 37] width 25 height 12
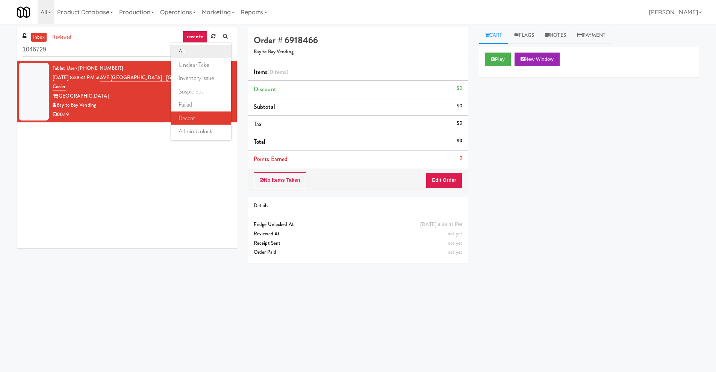
click at [197, 45] on link "all" at bounding box center [201, 52] width 60 height 14
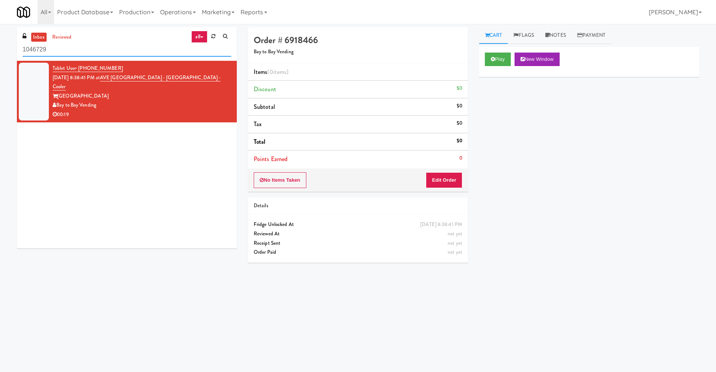
drag, startPoint x: 64, startPoint y: 51, endPoint x: 0, endPoint y: 52, distance: 63.9
click at [0, 52] on div "inbox reviewed all all unclear take inventory issue suspicious failed recent ad…" at bounding box center [358, 178] width 716 height 302
click at [190, 37] on link "recent" at bounding box center [195, 37] width 25 height 12
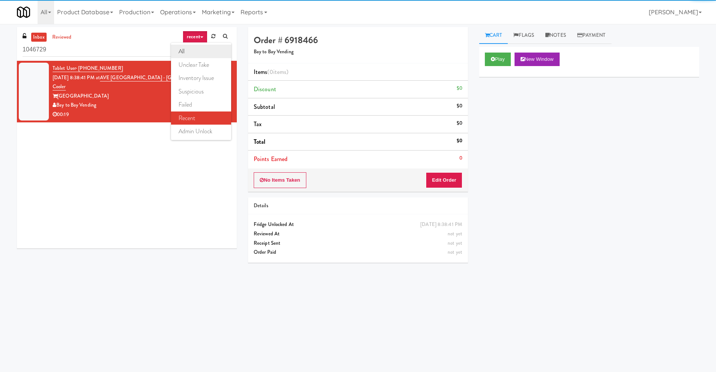
click at [194, 46] on link "all" at bounding box center [201, 52] width 60 height 14
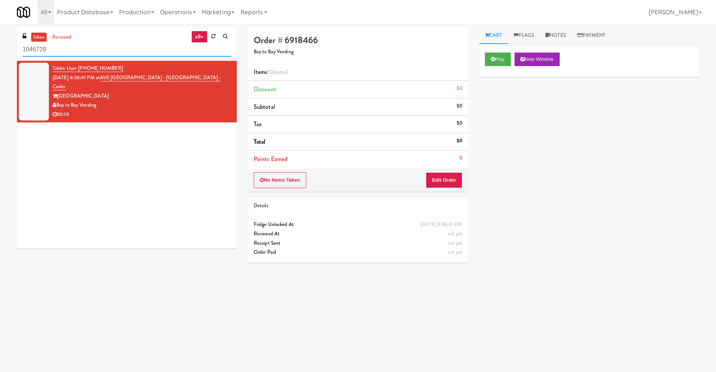
drag, startPoint x: 52, startPoint y: 51, endPoint x: 0, endPoint y: 50, distance: 52.2
click at [0, 50] on div "inbox reviewed all all unclear take inventory issue suspicious failed recent ad…" at bounding box center [358, 178] width 716 height 302
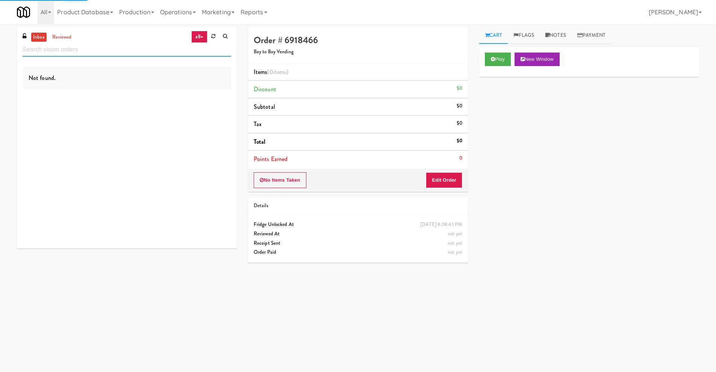
paste input "Fit Body Boot Camp Cabinet"
drag, startPoint x: 110, startPoint y: 50, endPoint x: 82, endPoint y: 49, distance: 28.9
click at [82, 49] on input "Fit Body Boot Camp Cabinet" at bounding box center [127, 50] width 208 height 14
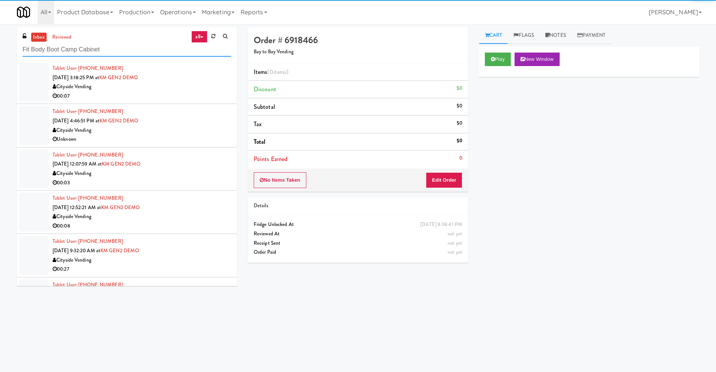
click at [114, 50] on input "Fit Body Boot Camp Cabinet" at bounding box center [127, 50] width 208 height 14
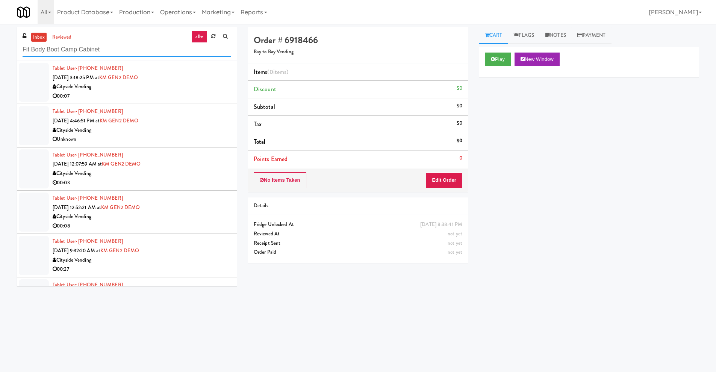
click at [116, 52] on input "Fit Body Boot Camp Cabinet" at bounding box center [127, 50] width 208 height 14
click at [118, 49] on input "Fit Body Boot Camp Cabinet" at bounding box center [127, 50] width 208 height 14
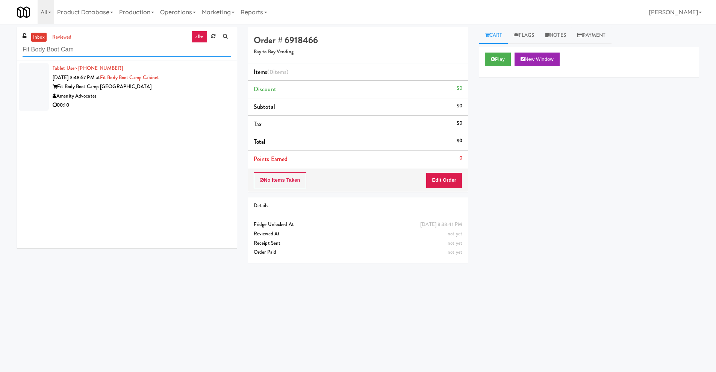
type input "Fit Body Boot Cam"
click at [97, 89] on div "Fit Body Boot Camp [GEOGRAPHIC_DATA]" at bounding box center [142, 86] width 178 height 9
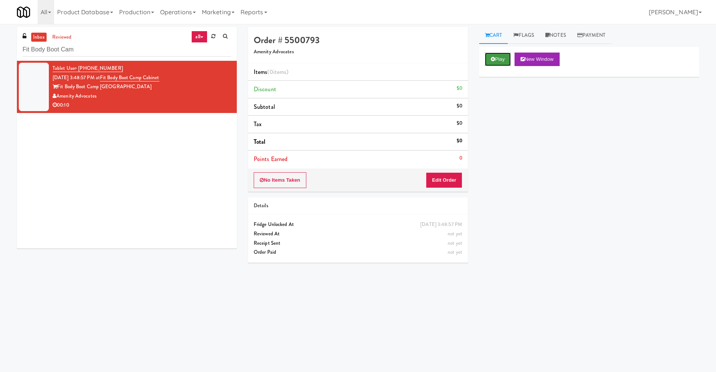
click at [494, 62] on button "Play" at bounding box center [498, 60] width 26 height 14
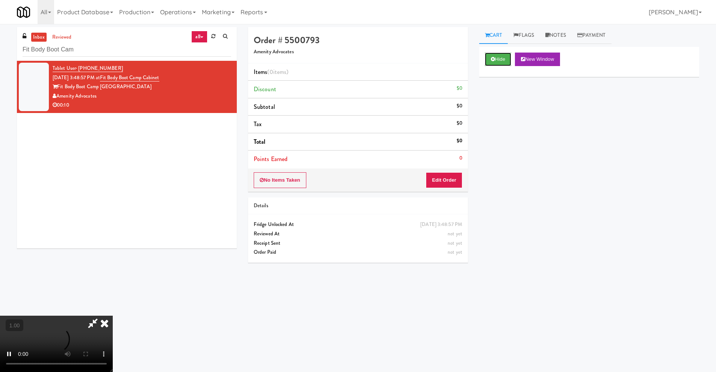
scroll to position [99, 0]
click at [113, 316] on video at bounding box center [56, 344] width 113 height 56
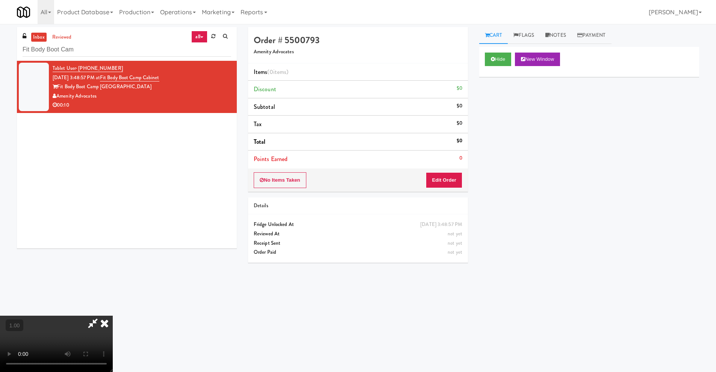
click at [113, 316] on video at bounding box center [56, 344] width 113 height 56
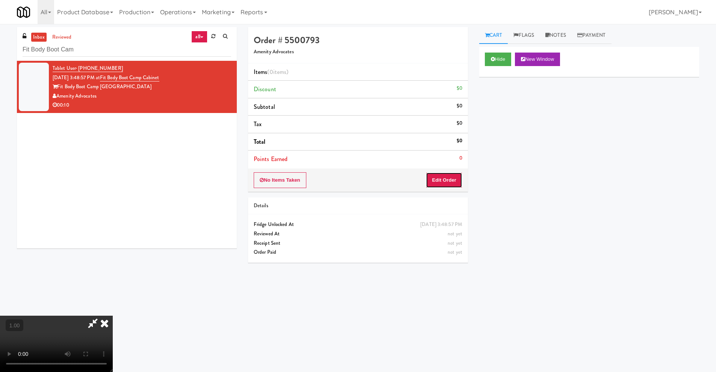
click at [453, 186] on button "Edit Order" at bounding box center [444, 180] width 36 height 16
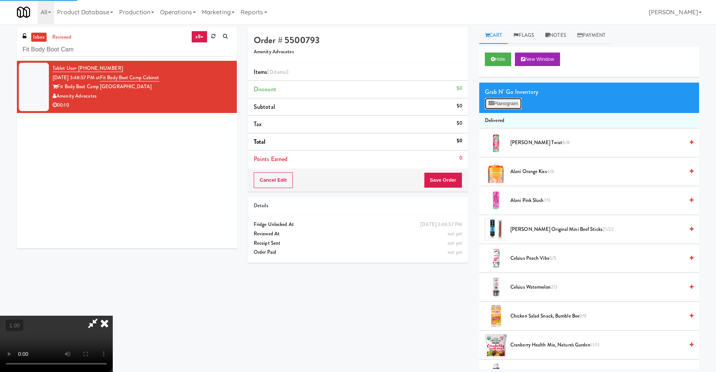
click at [501, 104] on button "Planogram" at bounding box center [503, 103] width 37 height 11
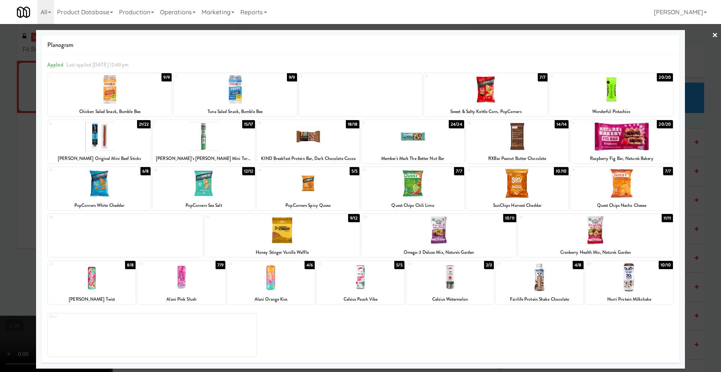
click at [531, 286] on div at bounding box center [540, 277] width 88 height 29
click at [714, 32] on link "×" at bounding box center [715, 35] width 6 height 23
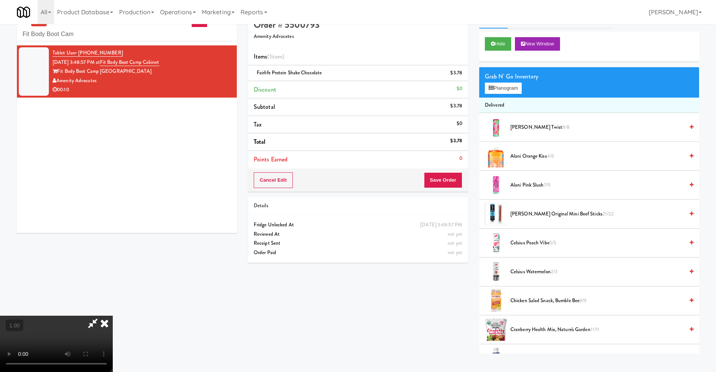
scroll to position [24, 0]
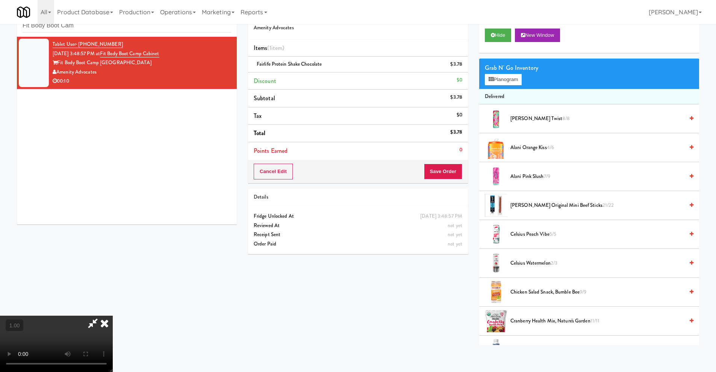
click at [113, 316] on video at bounding box center [56, 344] width 113 height 56
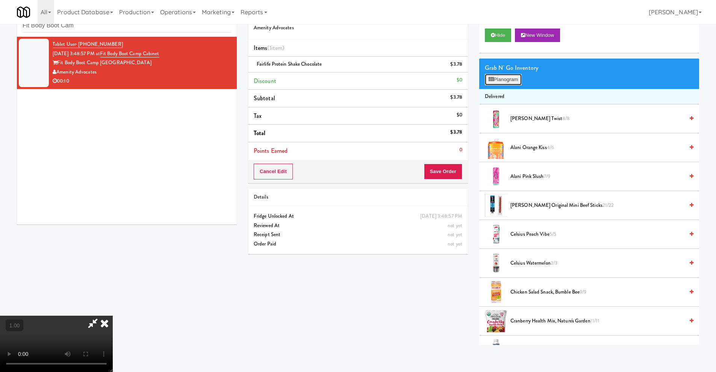
click at [512, 82] on button "Planogram" at bounding box center [503, 79] width 37 height 11
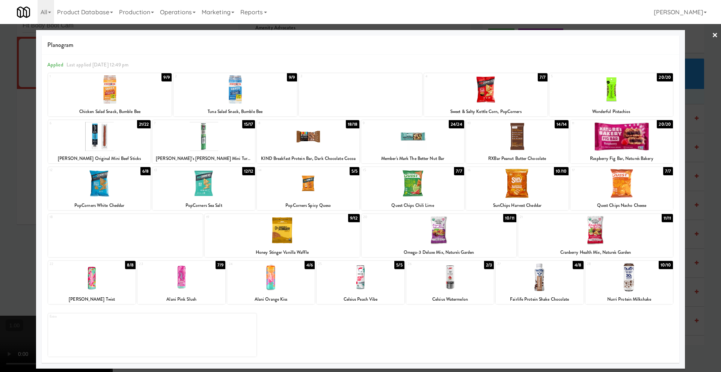
click at [548, 292] on div "27 4/8 Fairlife Protein Shake Chocolate" at bounding box center [540, 282] width 88 height 43
click at [716, 33] on link "×" at bounding box center [715, 35] width 6 height 23
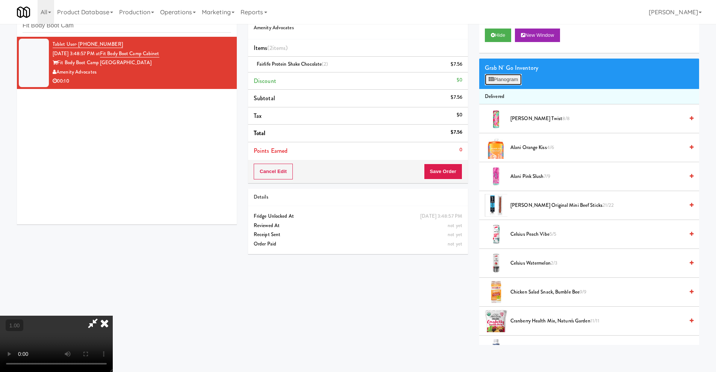
click at [509, 79] on button "Planogram" at bounding box center [503, 79] width 37 height 11
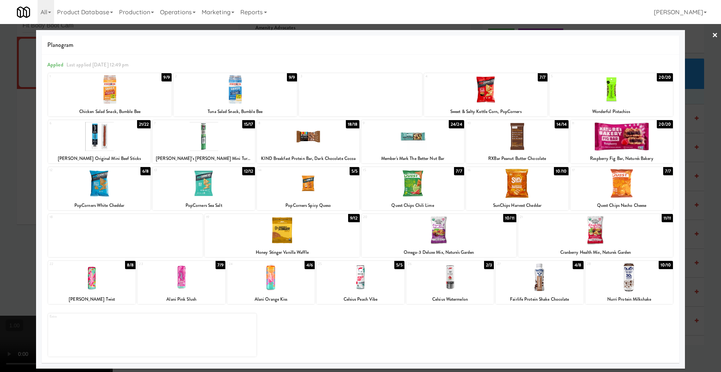
click at [714, 35] on link "×" at bounding box center [715, 35] width 6 height 23
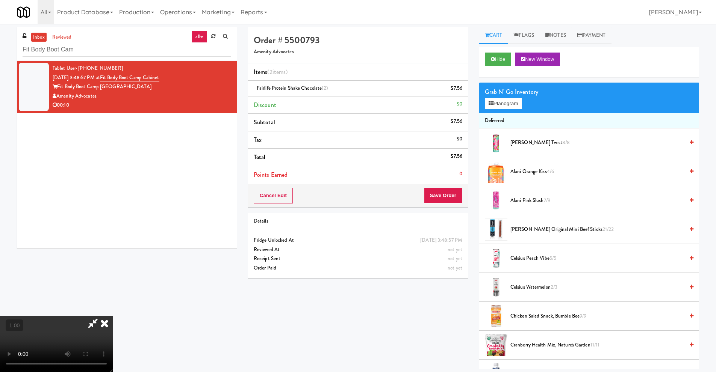
scroll to position [99, 0]
click at [113, 316] on video at bounding box center [56, 344] width 113 height 56
click at [492, 103] on icon at bounding box center [490, 103] width 5 height 5
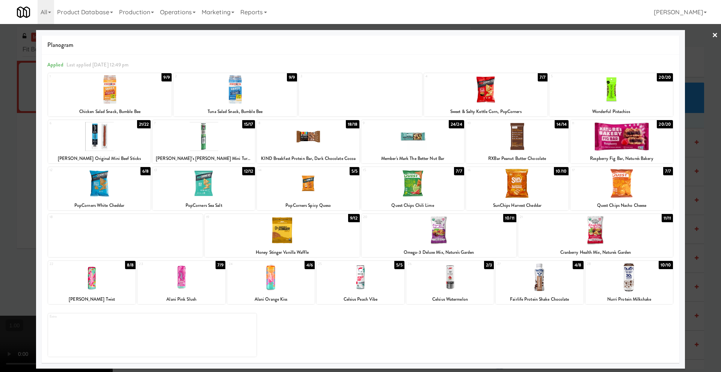
click at [116, 147] on div at bounding box center [99, 136] width 103 height 29
click at [716, 32] on link "×" at bounding box center [715, 35] width 6 height 23
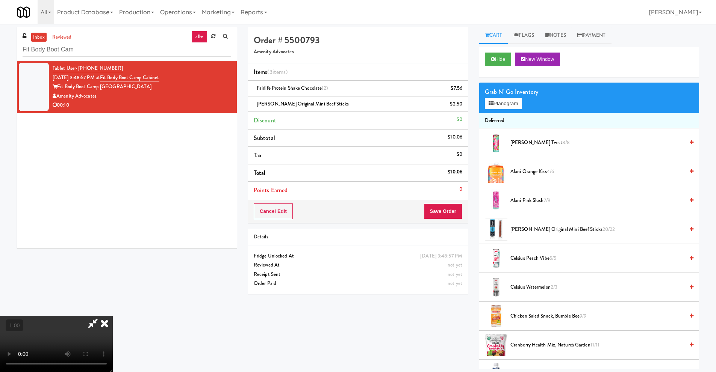
click at [66, 316] on video at bounding box center [56, 344] width 113 height 56
click at [113, 316] on video at bounding box center [56, 344] width 113 height 56
click at [113, 316] on icon at bounding box center [104, 323] width 17 height 15
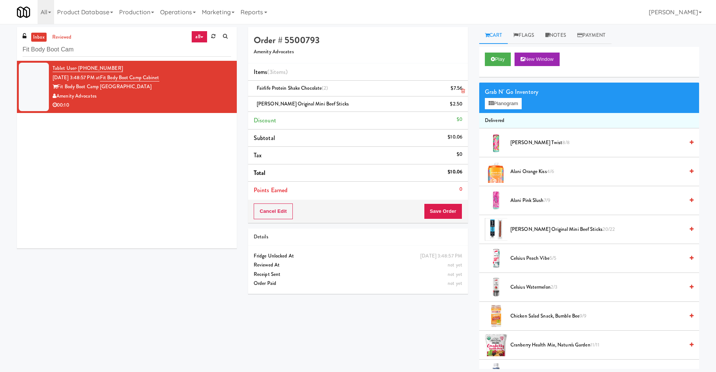
click at [462, 90] on icon at bounding box center [463, 91] width 4 height 5
click at [458, 211] on button "Save Order" at bounding box center [443, 212] width 38 height 16
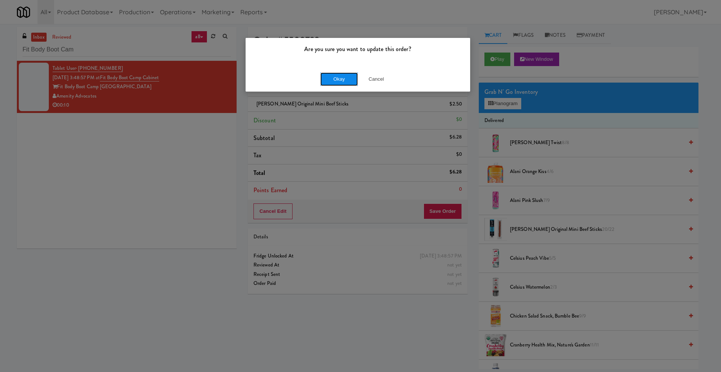
click at [334, 82] on button "Okay" at bounding box center [339, 79] width 38 height 14
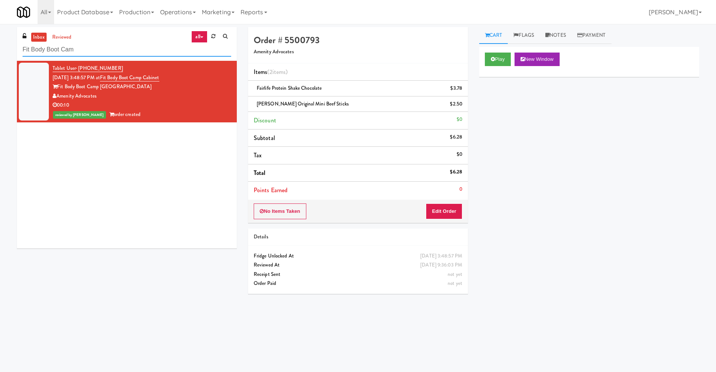
drag, startPoint x: 104, startPoint y: 50, endPoint x: 0, endPoint y: 35, distance: 104.8
click at [0, 35] on div "inbox reviewed all all unclear take inventory issue suspicious failed recent ad…" at bounding box center [358, 178] width 716 height 302
paste input "Body Bank Fitness - Combo Cooler"
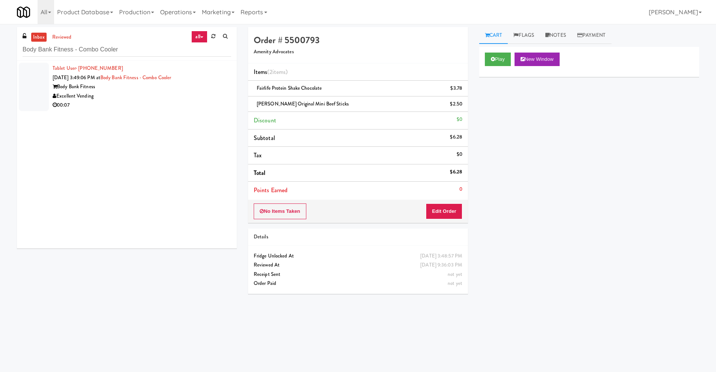
click at [82, 88] on div "Body Bank Fitness" at bounding box center [142, 86] width 178 height 9
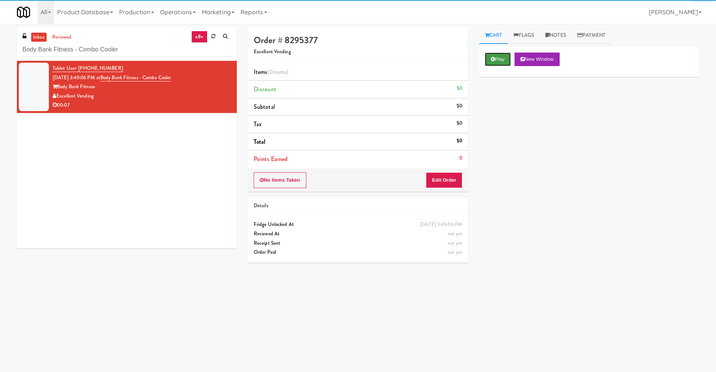
click at [493, 64] on button "Play" at bounding box center [498, 60] width 26 height 14
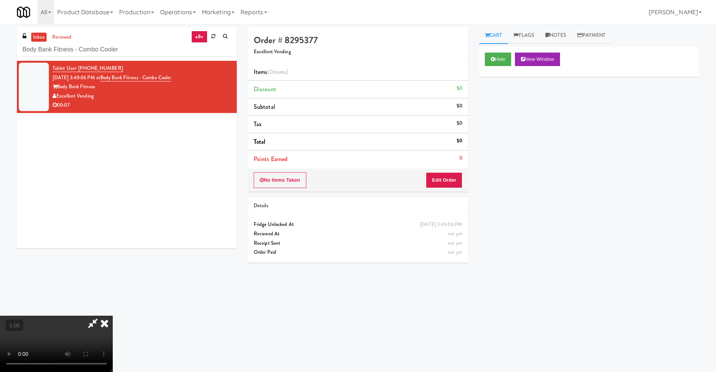
click at [113, 316] on video at bounding box center [56, 344] width 113 height 56
click at [454, 181] on button "Edit Order" at bounding box center [444, 180] width 36 height 16
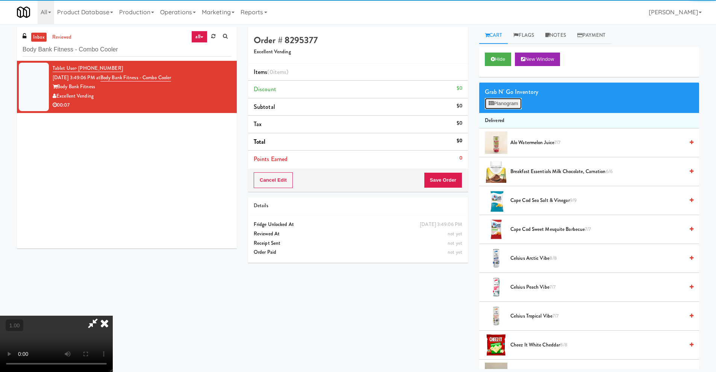
click at [506, 109] on button "Planogram" at bounding box center [503, 103] width 37 height 11
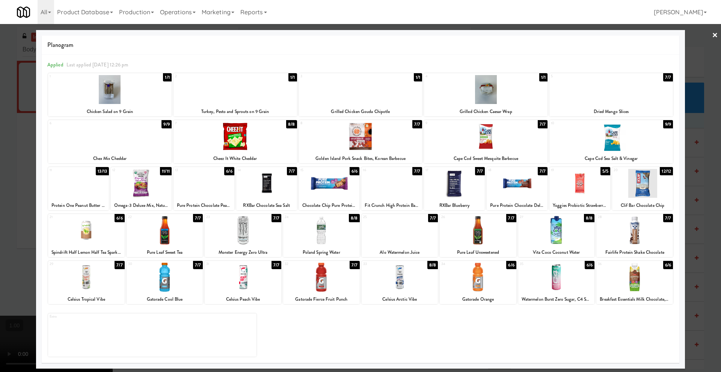
click at [118, 143] on div at bounding box center [110, 136] width 124 height 29
click at [713, 33] on link "×" at bounding box center [715, 35] width 6 height 23
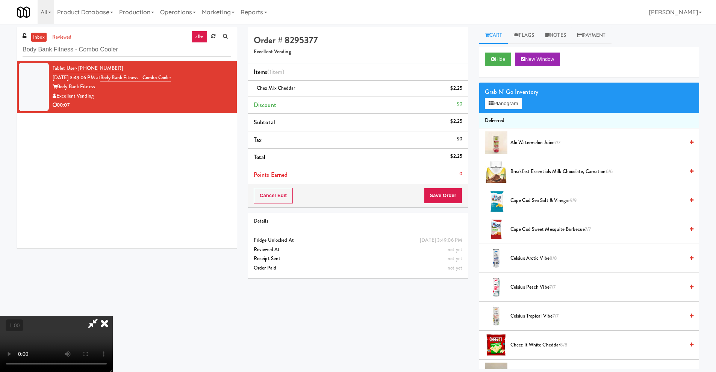
click at [113, 316] on icon at bounding box center [104, 323] width 17 height 15
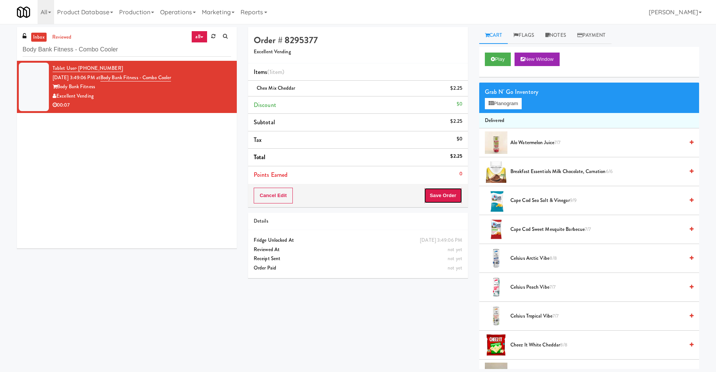
click at [441, 194] on button "Save Order" at bounding box center [443, 196] width 38 height 16
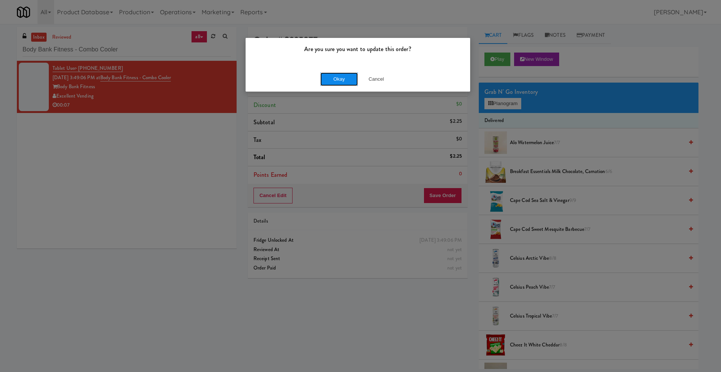
click at [322, 83] on button "Okay" at bounding box center [339, 79] width 38 height 14
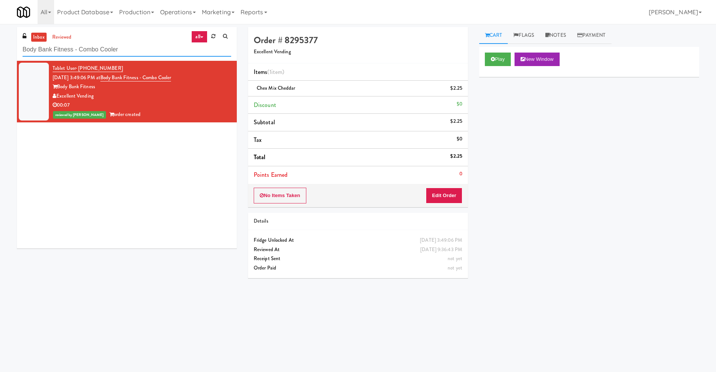
drag, startPoint x: 151, startPoint y: 49, endPoint x: 0, endPoint y: 40, distance: 151.6
click at [0, 40] on div "inbox reviewed all all unclear take inventory issue suspicious failed recent ad…" at bounding box center [358, 178] width 716 height 302
paste input "The Standard - Cooler - Right"
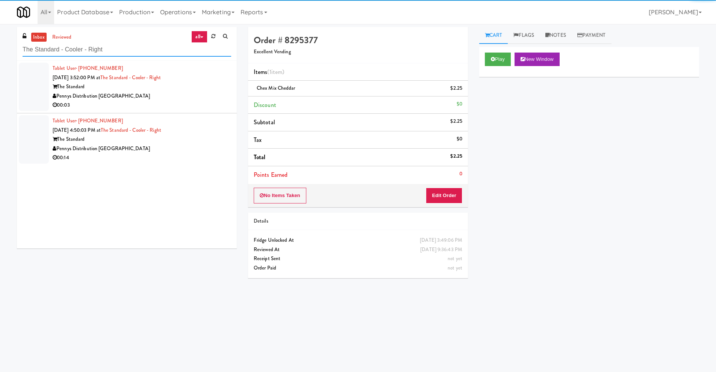
type input "The Standard - Cooler - Right"
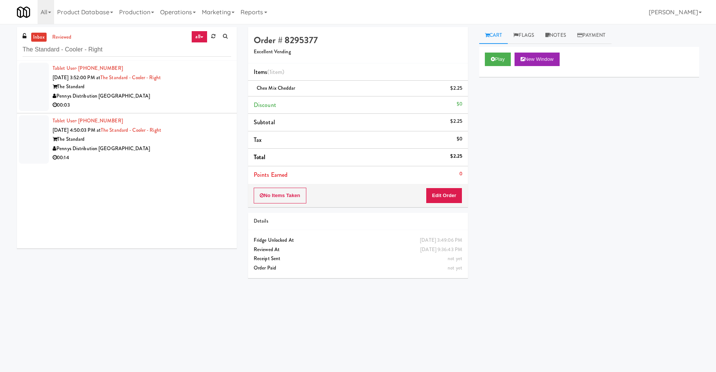
click at [116, 82] on div "Tablet User · (503) 607-5630 [DATE] 3:52:00 PM at The Standard - Cooler - Right…" at bounding box center [142, 87] width 178 height 46
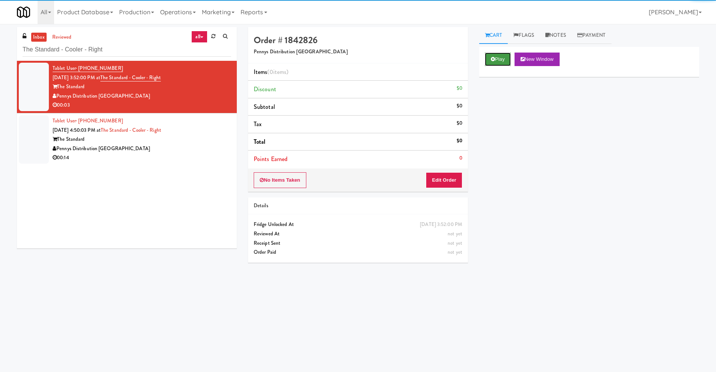
click at [490, 63] on button "Play" at bounding box center [498, 60] width 26 height 14
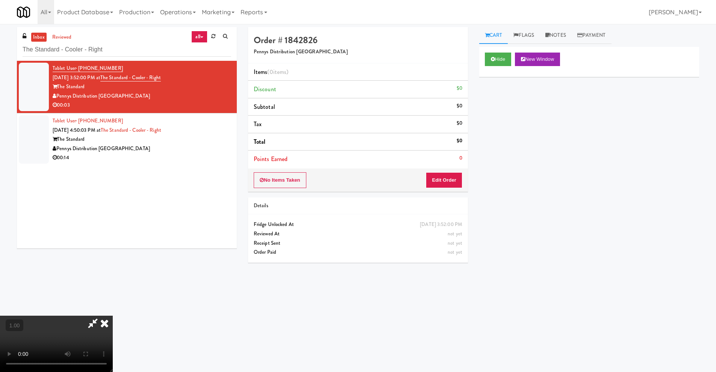
click at [113, 316] on video at bounding box center [56, 344] width 113 height 56
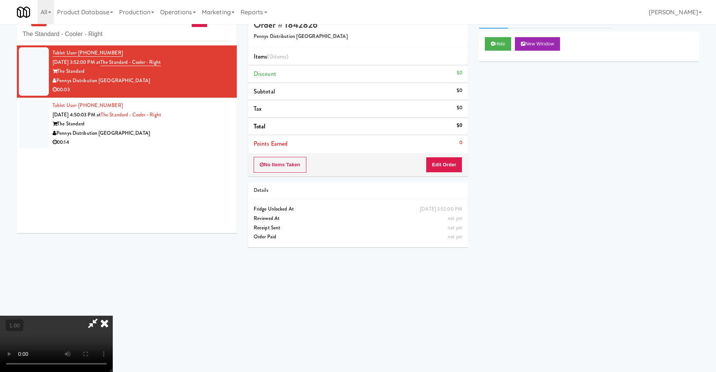
scroll to position [24, 0]
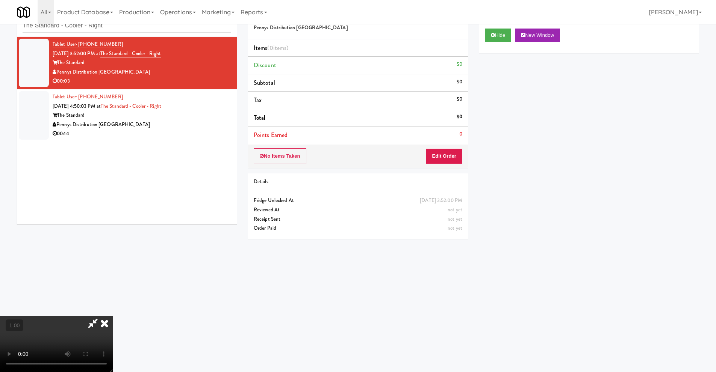
click at [113, 316] on video at bounding box center [56, 344] width 113 height 56
click at [451, 153] on button "Edit Order" at bounding box center [444, 156] width 36 height 16
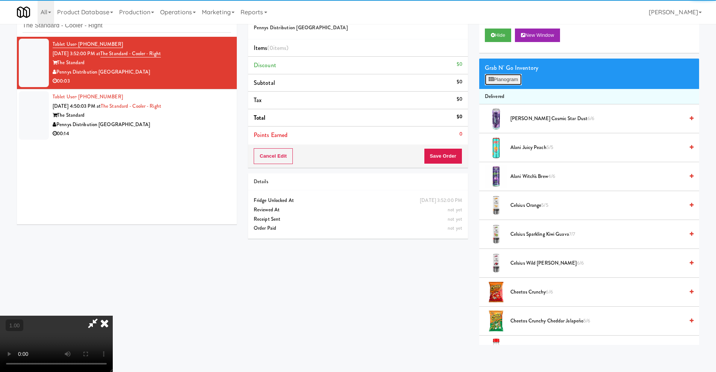
click at [494, 83] on button "Planogram" at bounding box center [503, 79] width 37 height 11
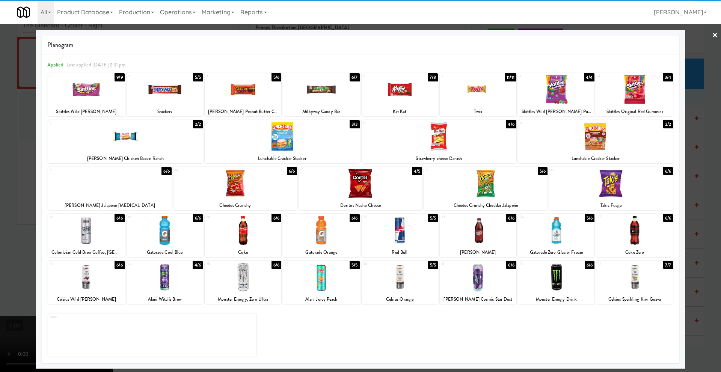
click at [228, 281] on div at bounding box center [243, 277] width 77 height 29
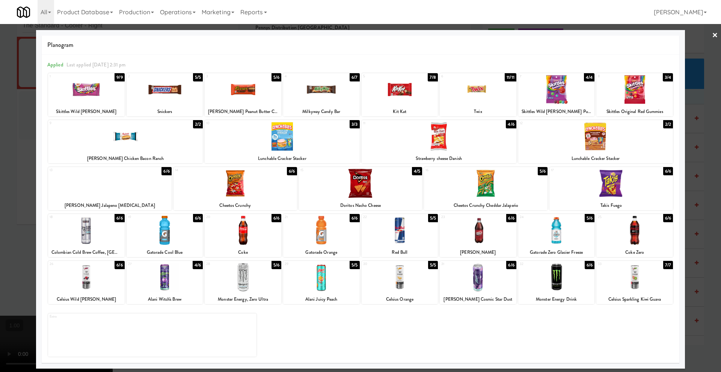
click at [713, 35] on link "×" at bounding box center [715, 35] width 6 height 23
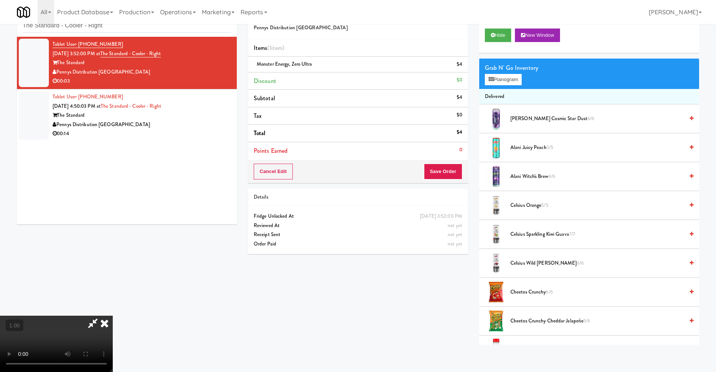
click at [113, 316] on icon at bounding box center [104, 323] width 17 height 15
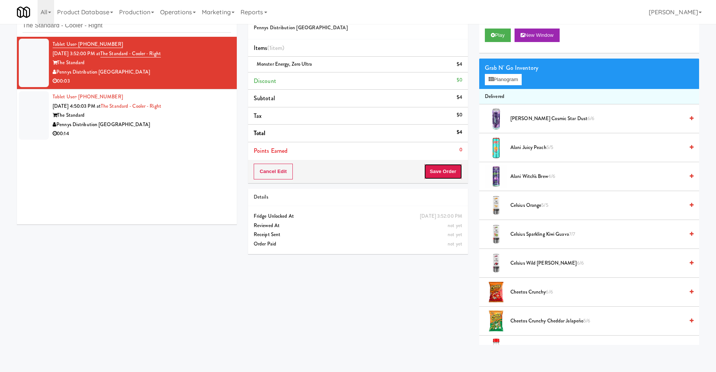
click at [433, 170] on button "Save Order" at bounding box center [443, 172] width 38 height 16
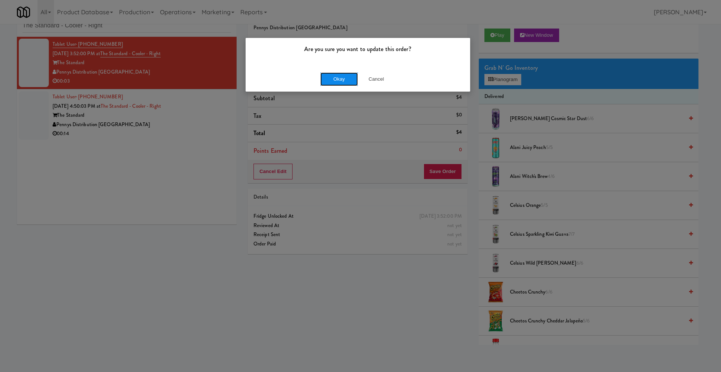
click at [332, 83] on button "Okay" at bounding box center [339, 79] width 38 height 14
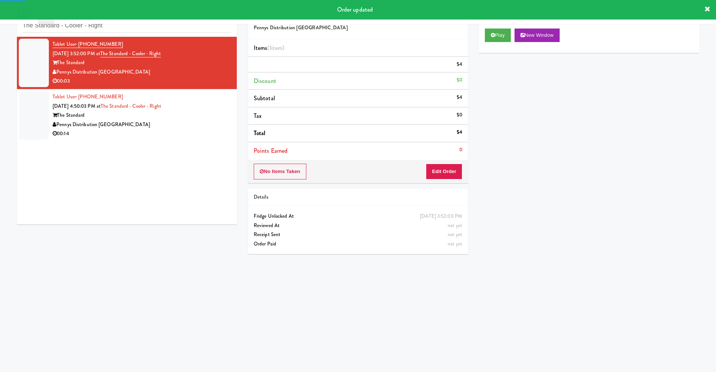
click at [119, 118] on div "The Standard" at bounding box center [142, 115] width 178 height 9
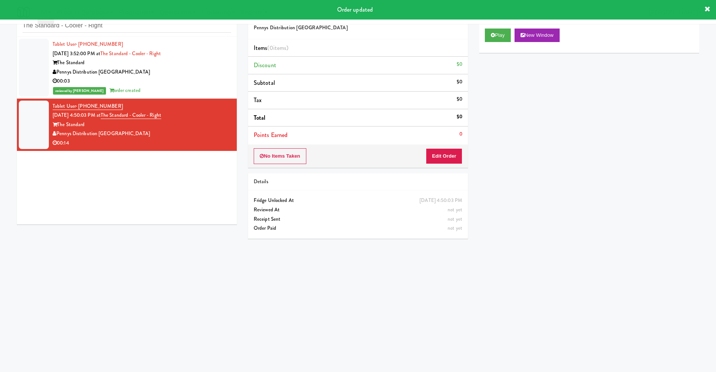
click at [496, 27] on div "Play New Window" at bounding box center [589, 38] width 220 height 30
click at [496, 41] on button "Play" at bounding box center [498, 36] width 26 height 14
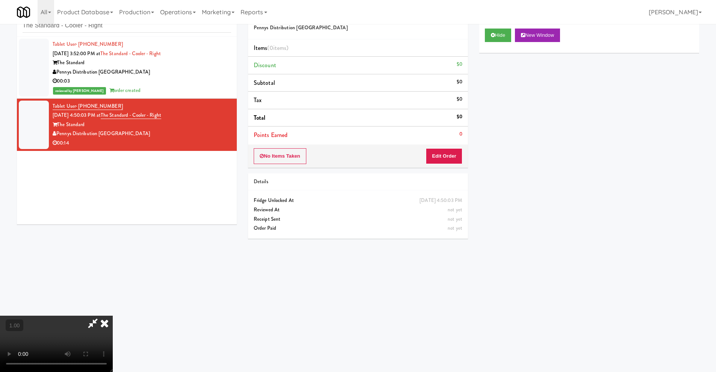
click at [113, 316] on video at bounding box center [56, 344] width 113 height 56
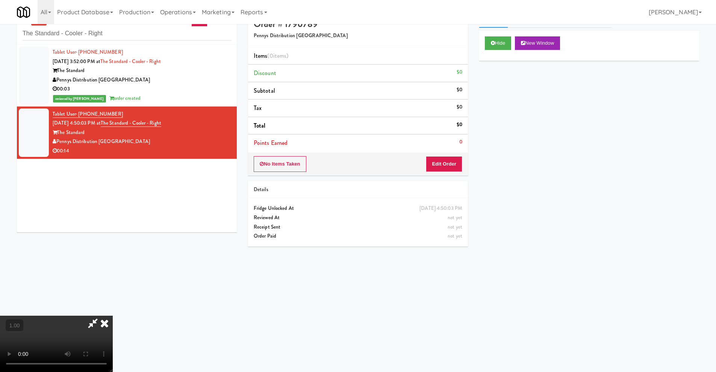
scroll to position [24, 0]
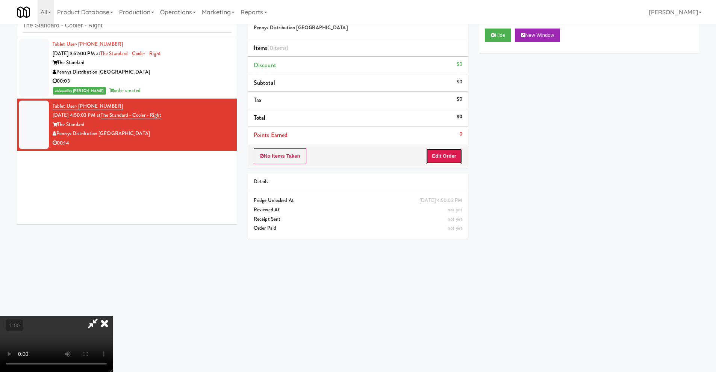
click at [459, 158] on button "Edit Order" at bounding box center [444, 156] width 36 height 16
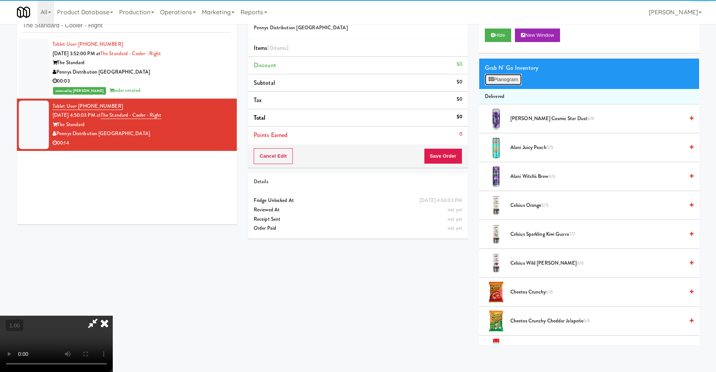
click at [501, 81] on button "Planogram" at bounding box center [503, 79] width 37 height 11
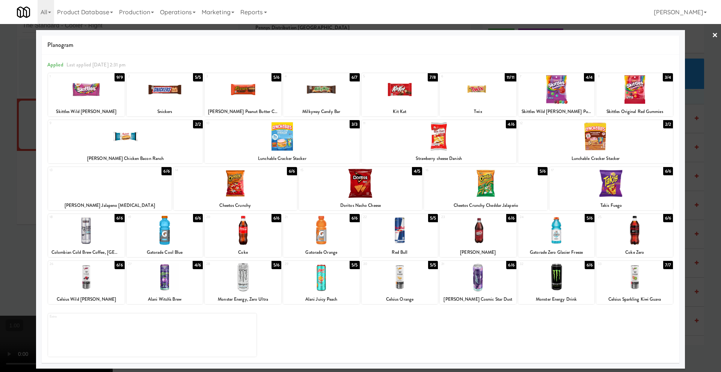
click at [633, 233] on div at bounding box center [634, 230] width 77 height 29
click at [712, 36] on div at bounding box center [360, 186] width 721 height 372
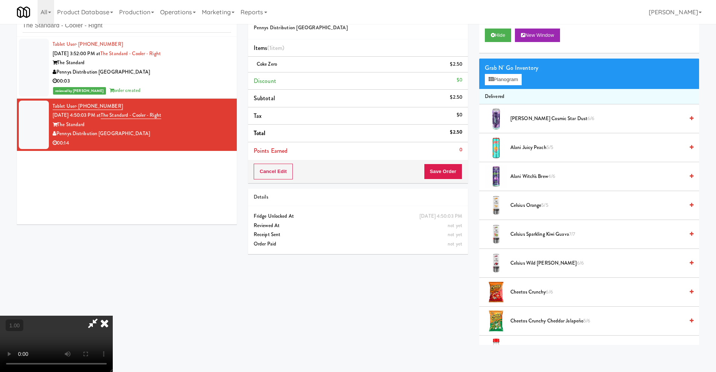
click at [113, 316] on video at bounding box center [56, 344] width 113 height 56
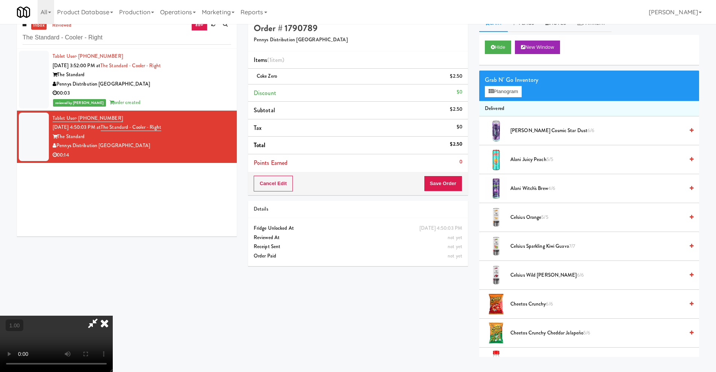
scroll to position [24, 0]
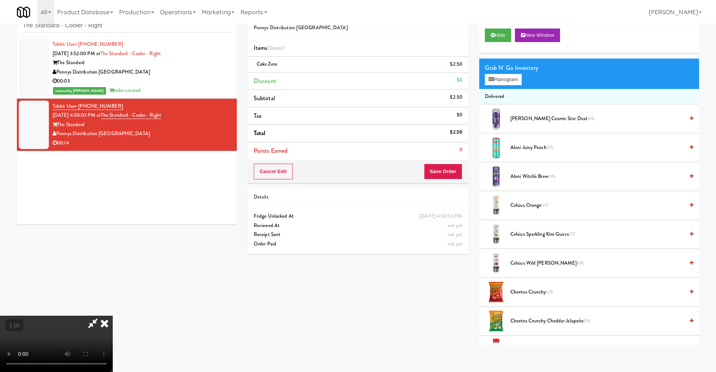
click at [113, 316] on video at bounding box center [56, 344] width 113 height 56
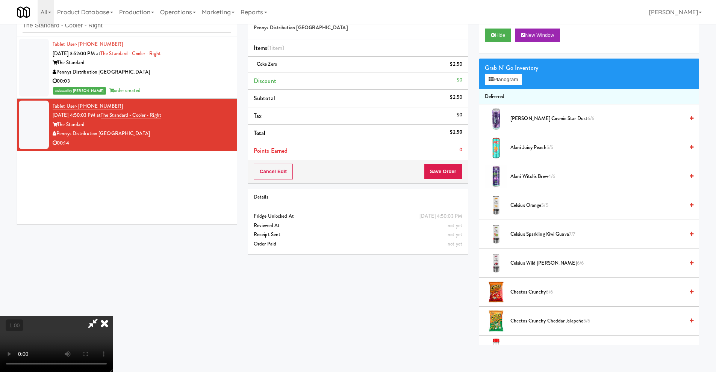
click at [113, 316] on video at bounding box center [56, 344] width 113 height 56
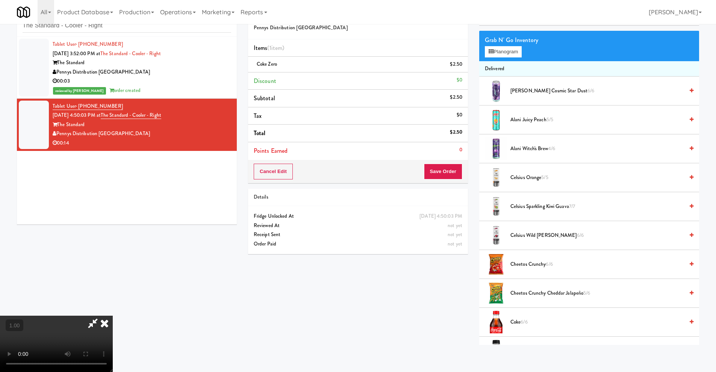
scroll to position [0, 0]
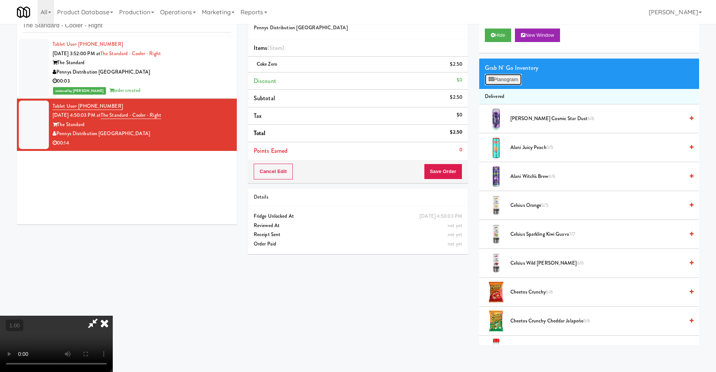
click at [512, 82] on button "Planogram" at bounding box center [503, 79] width 37 height 11
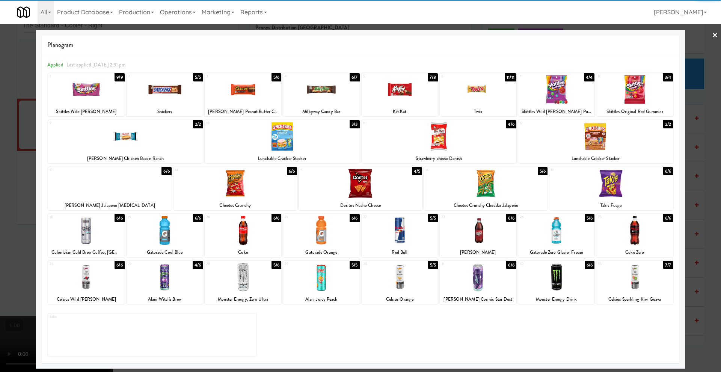
click at [464, 103] on div at bounding box center [478, 89] width 77 height 29
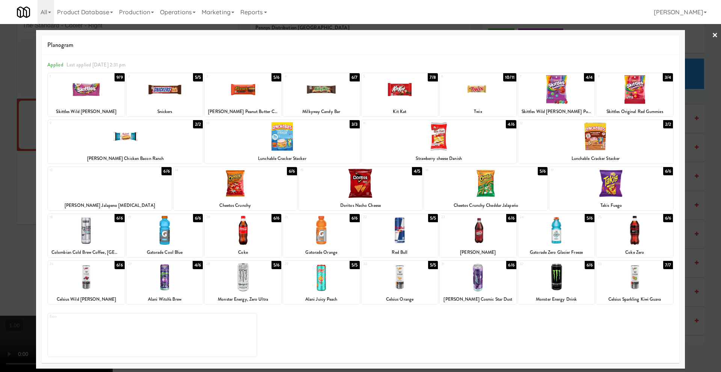
click at [714, 35] on link "×" at bounding box center [715, 35] width 6 height 23
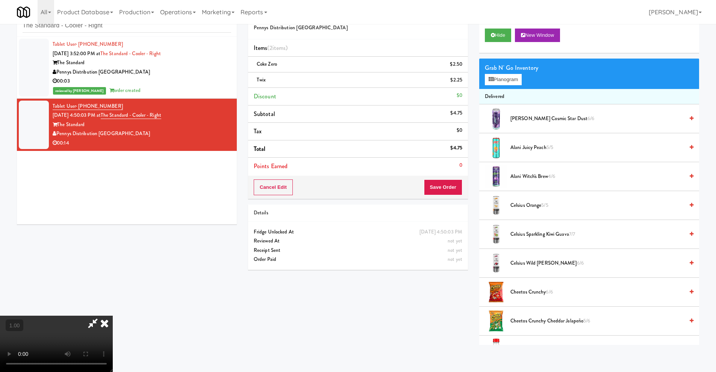
click at [113, 316] on icon at bounding box center [104, 323] width 17 height 15
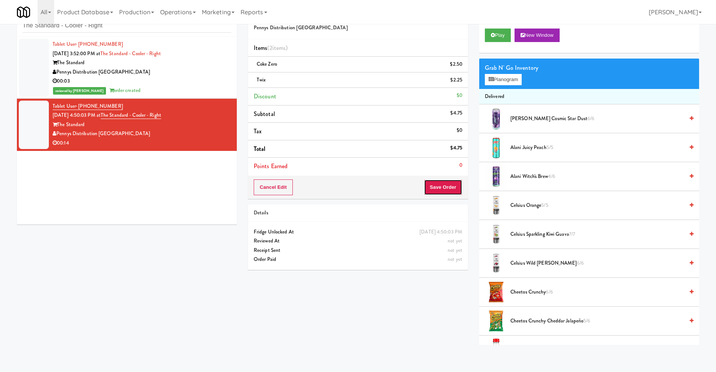
click at [441, 182] on button "Save Order" at bounding box center [443, 188] width 38 height 16
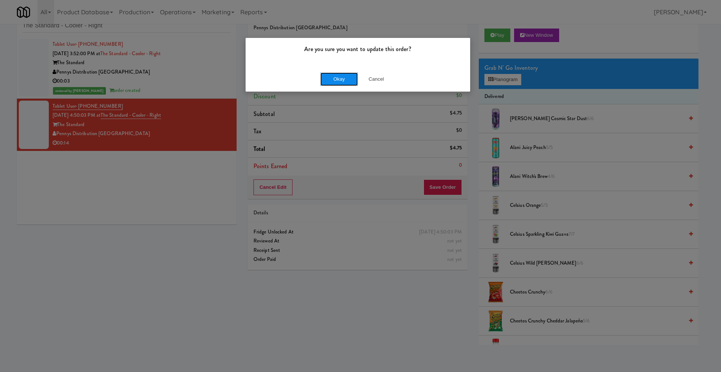
click at [344, 79] on button "Okay" at bounding box center [339, 79] width 38 height 14
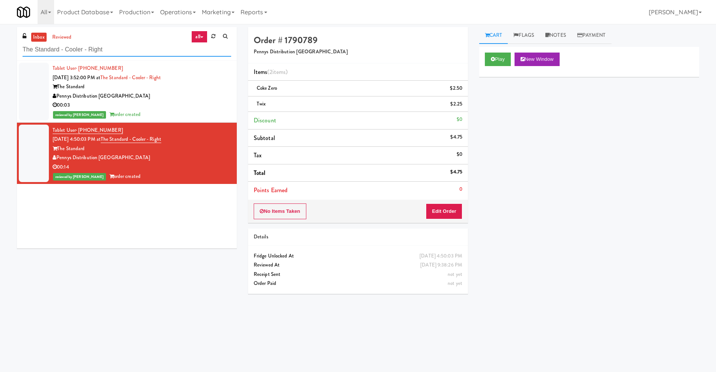
drag, startPoint x: 124, startPoint y: 53, endPoint x: 0, endPoint y: 41, distance: 124.9
click at [0, 41] on div "inbox reviewed all all unclear take inventory issue suspicious failed recent ad…" at bounding box center [358, 178] width 716 height 302
paste input "2200 Progress - Left - Fridge"
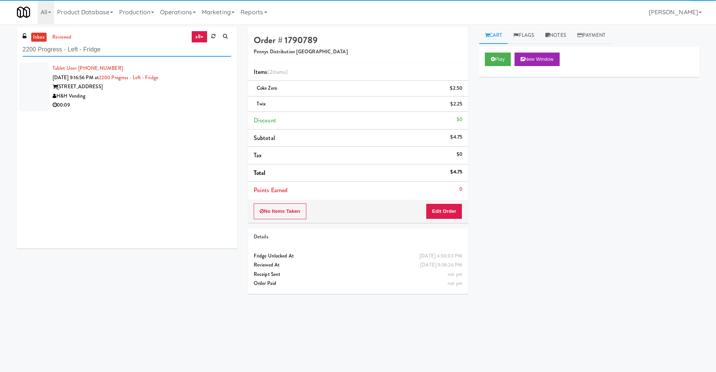
type input "2200 Progress - Left - Fridge"
click at [94, 82] on div "[STREET_ADDRESS]" at bounding box center [142, 86] width 178 height 9
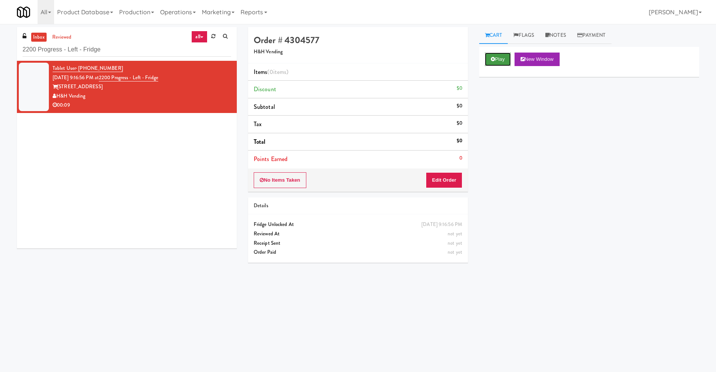
click at [495, 57] on button "Play" at bounding box center [498, 60] width 26 height 14
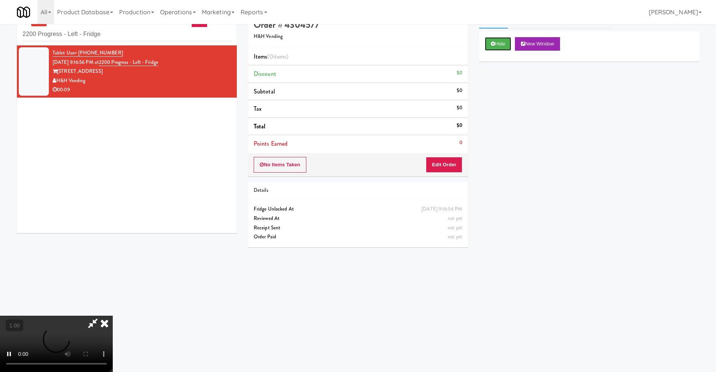
scroll to position [24, 0]
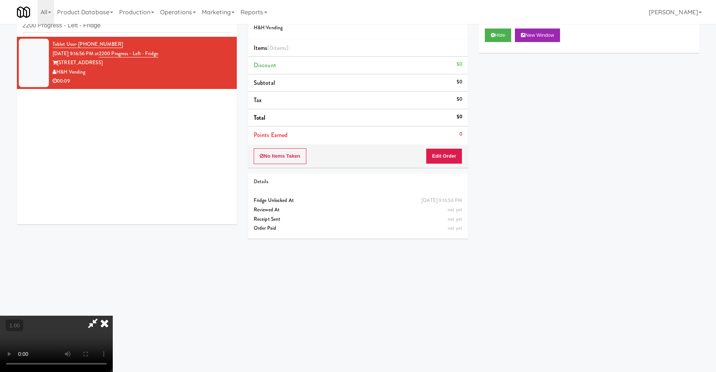
click at [113, 316] on video at bounding box center [56, 344] width 113 height 56
click at [453, 154] on button "Edit Order" at bounding box center [444, 156] width 36 height 16
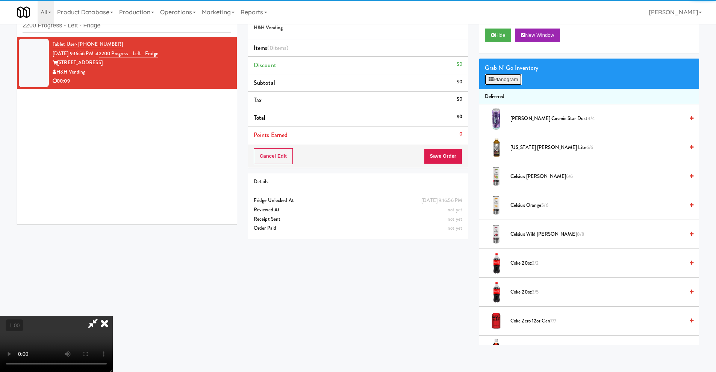
click at [512, 75] on button "Planogram" at bounding box center [503, 79] width 37 height 11
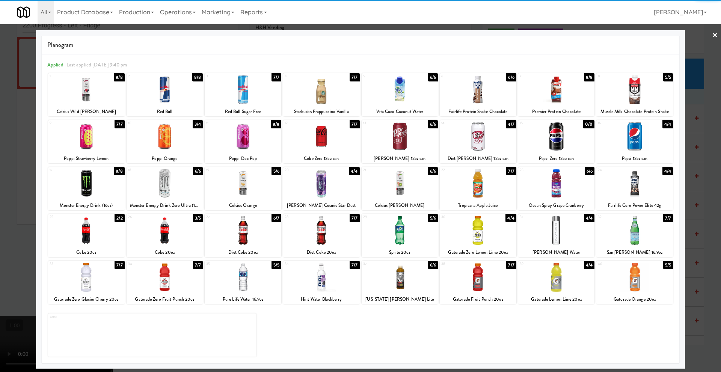
click at [100, 246] on div "25 2/2 Coke 20oz" at bounding box center [86, 235] width 77 height 43
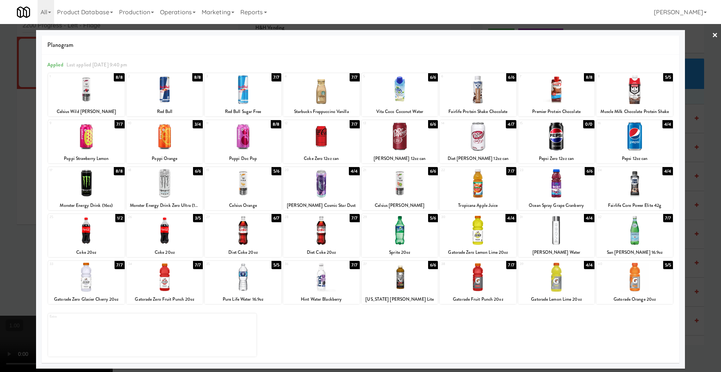
click at [101, 241] on div at bounding box center [86, 230] width 77 height 29
click at [717, 34] on link "×" at bounding box center [715, 35] width 6 height 23
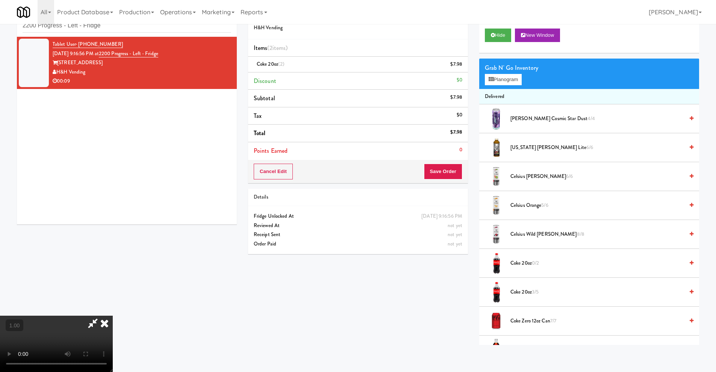
click at [113, 316] on video at bounding box center [56, 344] width 113 height 56
click at [113, 316] on icon at bounding box center [104, 323] width 17 height 15
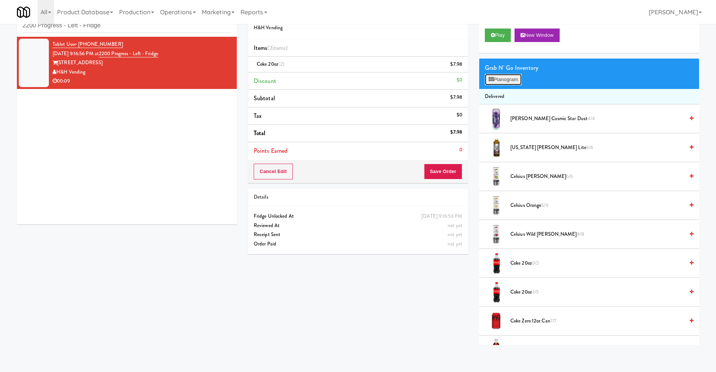
click at [504, 82] on button "Planogram" at bounding box center [503, 79] width 37 height 11
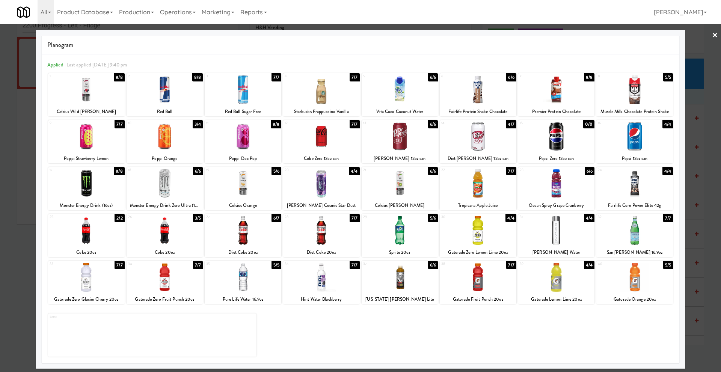
click at [716, 31] on link "×" at bounding box center [715, 35] width 6 height 23
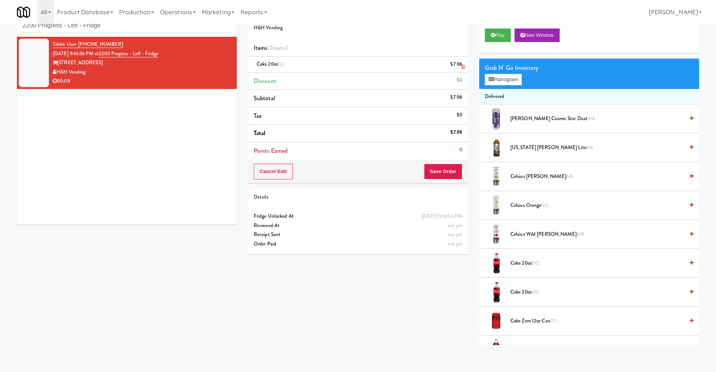
click at [464, 66] on icon at bounding box center [463, 67] width 4 height 5
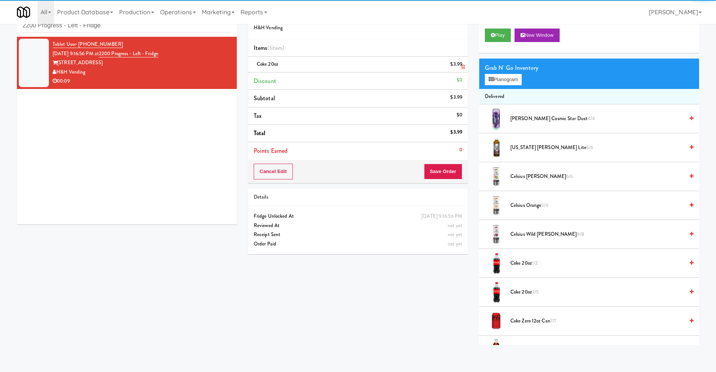
click at [464, 66] on icon at bounding box center [463, 67] width 4 height 5
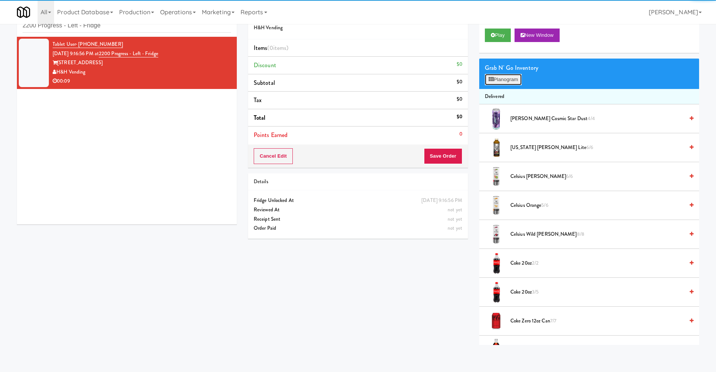
click at [509, 77] on button "Planogram" at bounding box center [503, 79] width 37 height 11
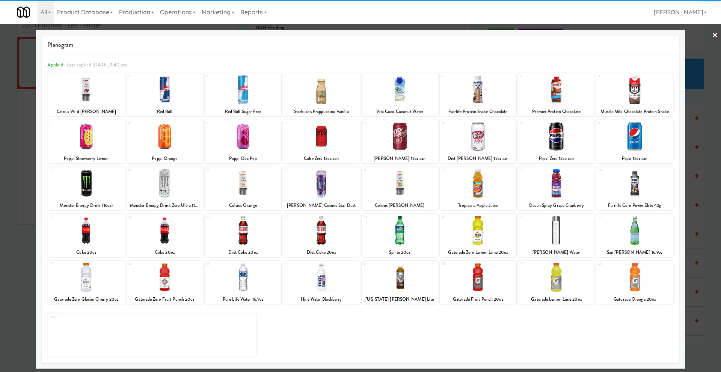
click at [94, 235] on div at bounding box center [86, 230] width 77 height 29
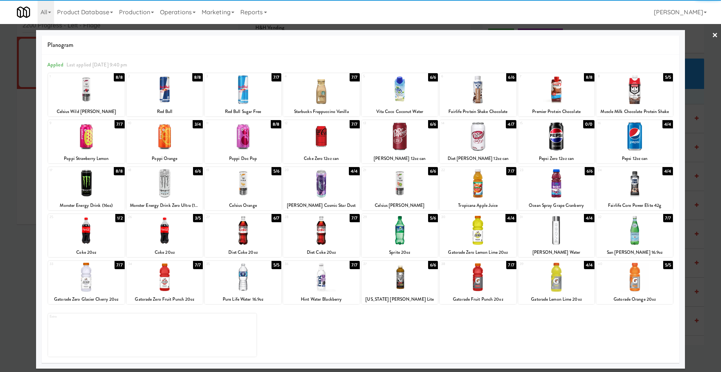
click at [94, 238] on div at bounding box center [86, 230] width 77 height 29
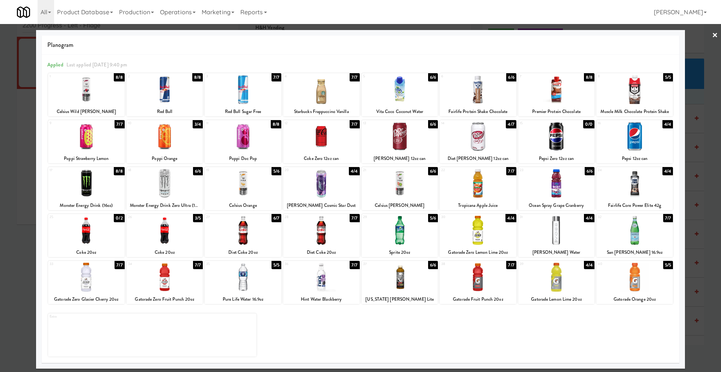
click at [716, 33] on link "×" at bounding box center [715, 35] width 6 height 23
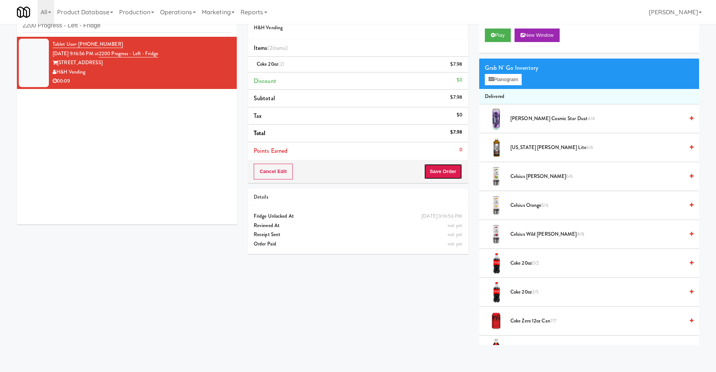
click at [446, 174] on button "Save Order" at bounding box center [443, 172] width 38 height 16
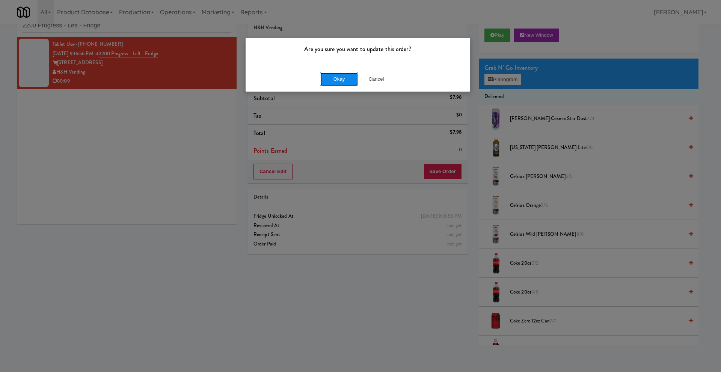
click at [343, 77] on button "Okay" at bounding box center [339, 79] width 38 height 14
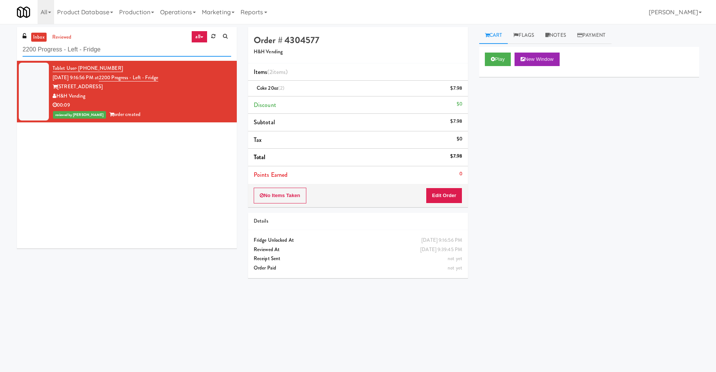
drag, startPoint x: 139, startPoint y: 50, endPoint x: 0, endPoint y: 23, distance: 141.6
click at [0, 24] on body "Are you sure you want to update this order? Okay Cancel Okay Are you sure you w…" at bounding box center [358, 210] width 716 height 372
paste input "680 LSD Cooler"
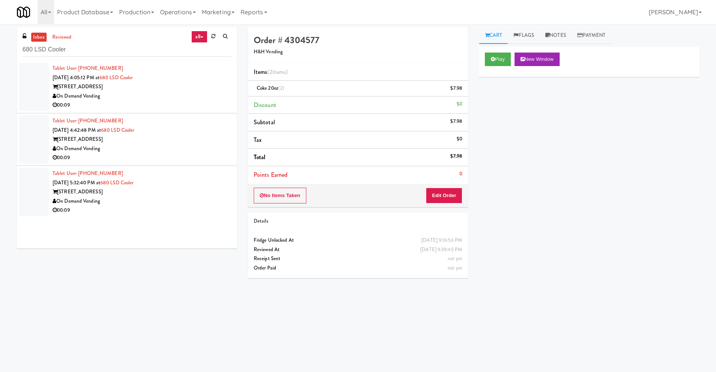
click at [120, 92] on div "On Demand Vending" at bounding box center [142, 96] width 178 height 9
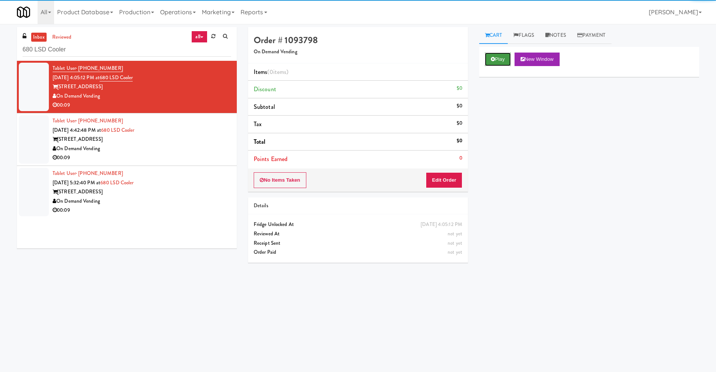
click at [501, 56] on button "Play" at bounding box center [498, 60] width 26 height 14
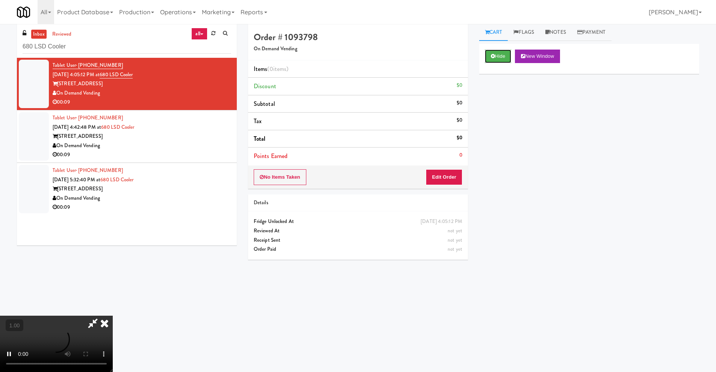
scroll to position [24, 0]
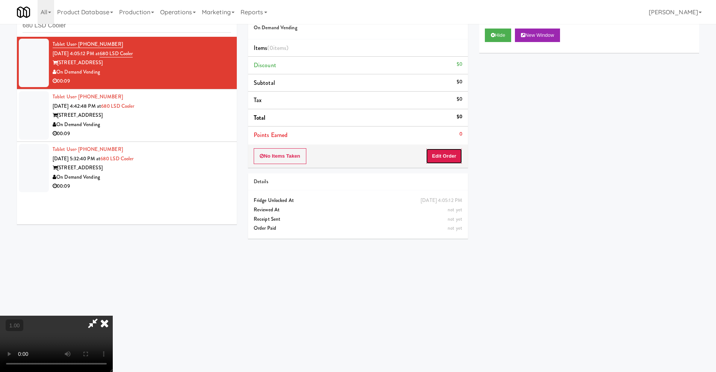
click at [455, 155] on button "Edit Order" at bounding box center [444, 156] width 36 height 16
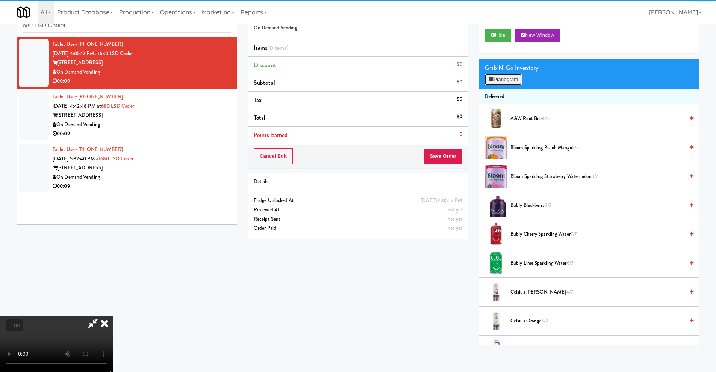
click at [507, 83] on button "Planogram" at bounding box center [503, 79] width 37 height 11
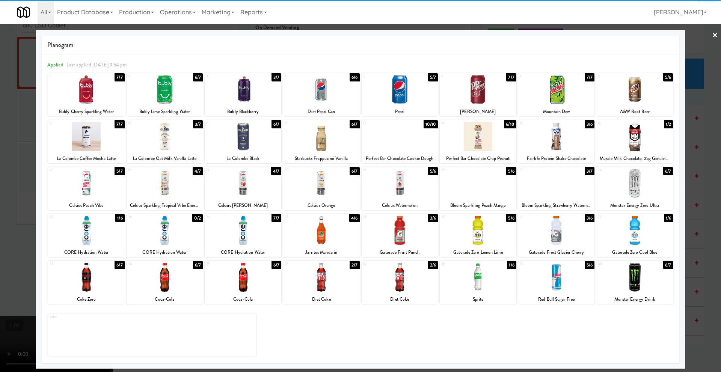
click at [479, 244] on div at bounding box center [478, 230] width 77 height 29
click at [715, 34] on link "×" at bounding box center [715, 35] width 6 height 23
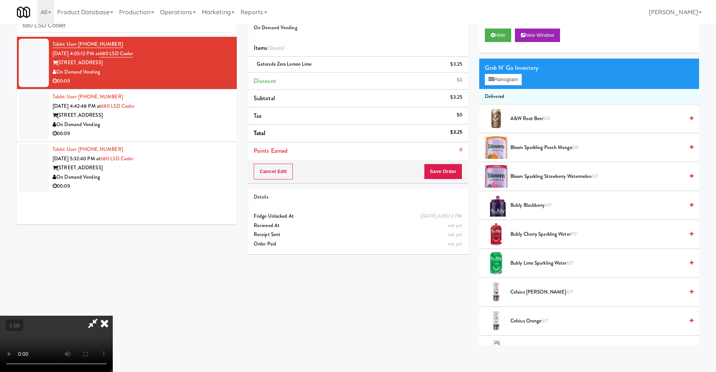
click at [113, 316] on icon at bounding box center [104, 323] width 17 height 15
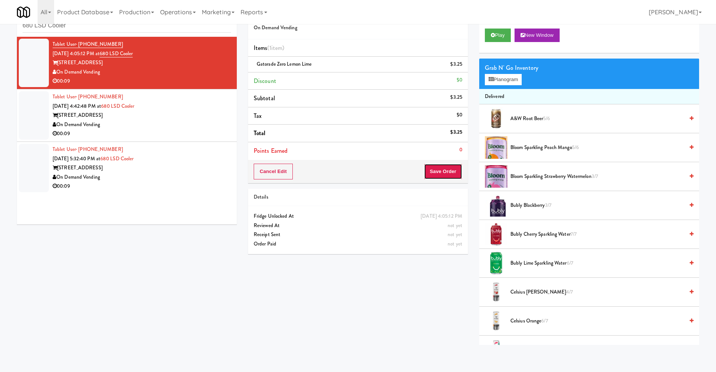
click at [450, 171] on button "Save Order" at bounding box center [443, 172] width 38 height 16
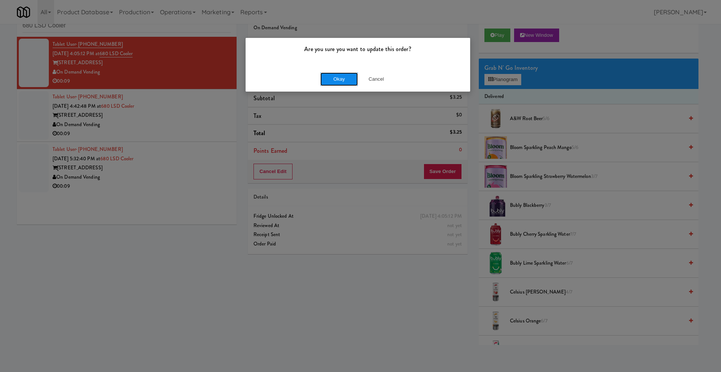
click at [341, 83] on button "Okay" at bounding box center [339, 79] width 38 height 14
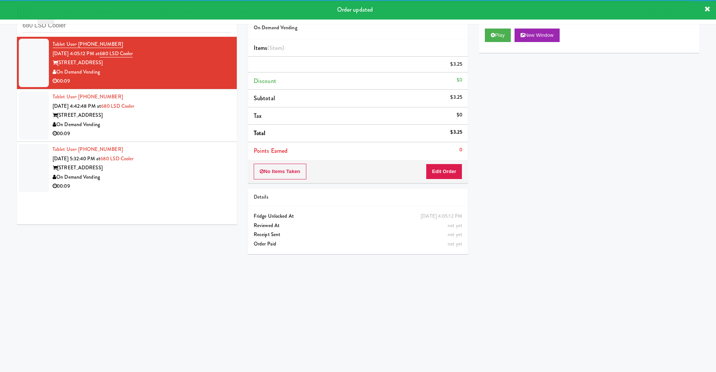
click at [172, 116] on div "Tablet User · (708) 676-9000 [DATE] 4:42:48 PM at 680 LSD Cooler [STREET_ADDRES…" at bounding box center [142, 115] width 178 height 46
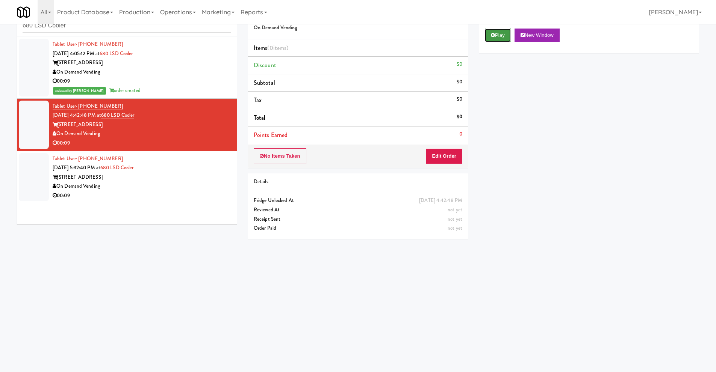
click at [491, 36] on icon at bounding box center [493, 35] width 4 height 5
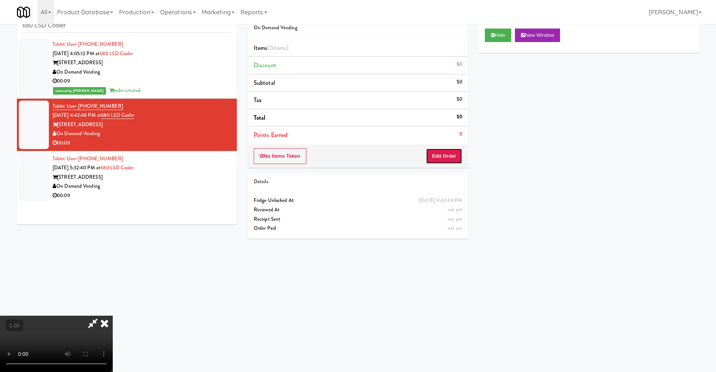
click at [456, 159] on button "Edit Order" at bounding box center [444, 156] width 36 height 16
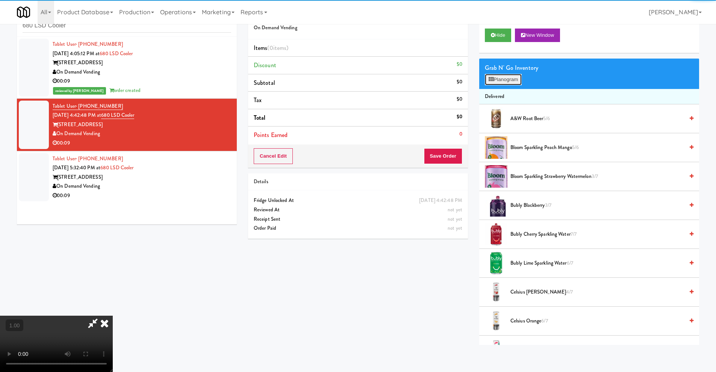
click at [508, 82] on button "Planogram" at bounding box center [503, 79] width 37 height 11
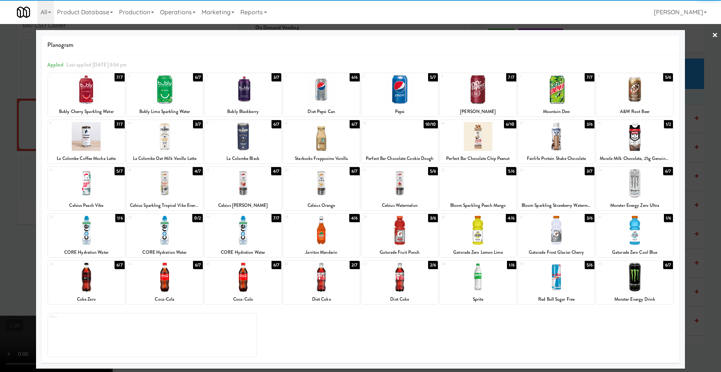
click at [572, 146] on div at bounding box center [556, 136] width 77 height 29
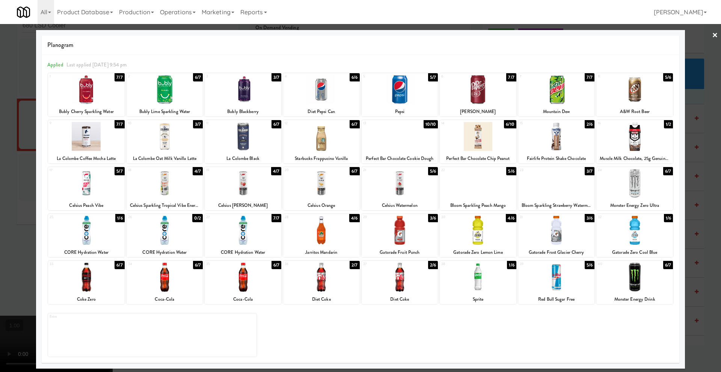
click at [716, 35] on link "×" at bounding box center [715, 35] width 6 height 23
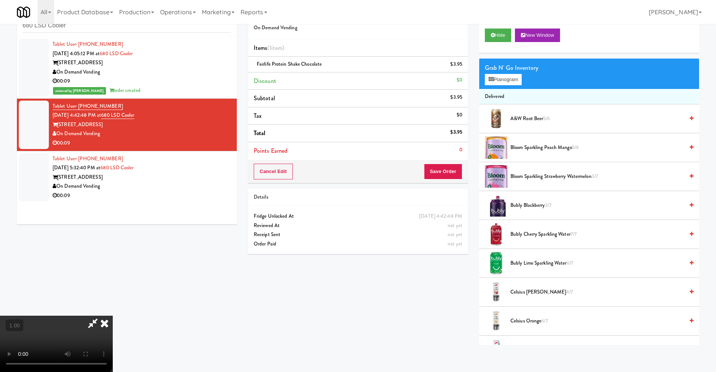
click at [113, 316] on video at bounding box center [56, 344] width 113 height 56
click at [113, 316] on icon at bounding box center [104, 323] width 17 height 15
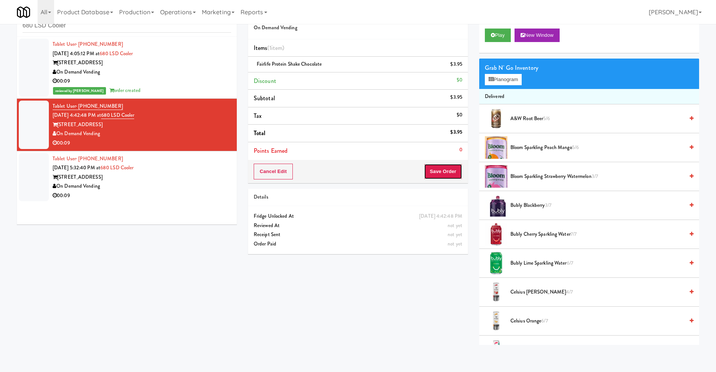
click at [449, 174] on button "Save Order" at bounding box center [443, 172] width 38 height 16
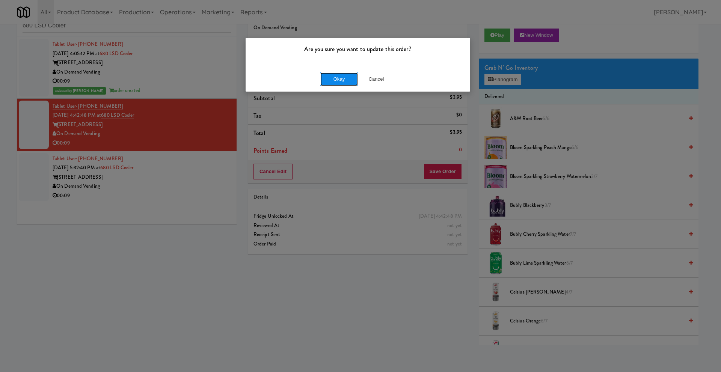
click at [338, 79] on button "Okay" at bounding box center [339, 79] width 38 height 14
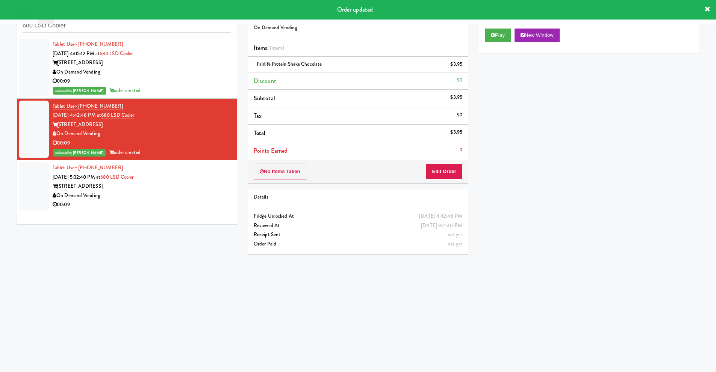
click at [100, 178] on span "[DATE] 5:32:40 PM at" at bounding box center [77, 177] width 48 height 7
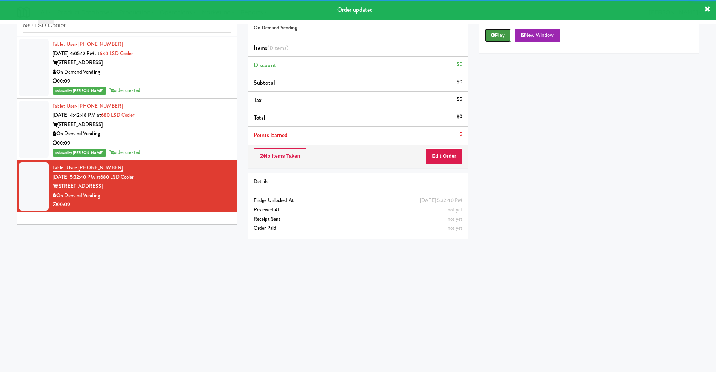
click at [492, 36] on icon at bounding box center [493, 35] width 4 height 5
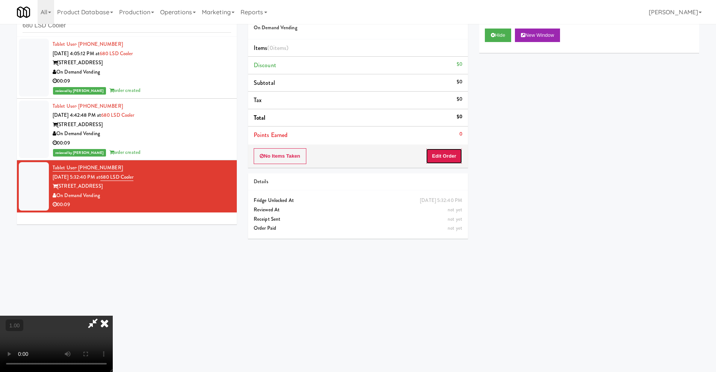
click at [448, 159] on button "Edit Order" at bounding box center [444, 156] width 36 height 16
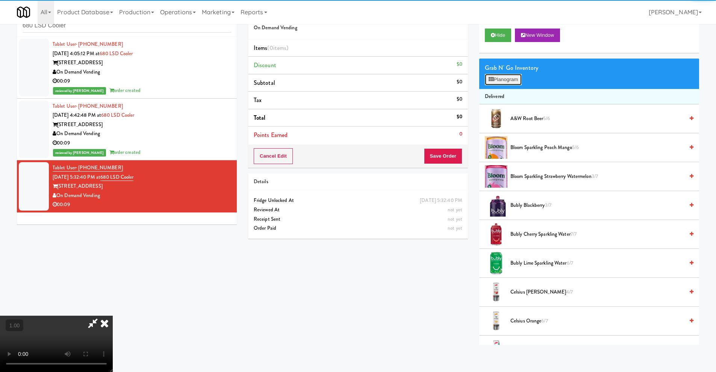
click at [510, 83] on button "Planogram" at bounding box center [503, 79] width 37 height 11
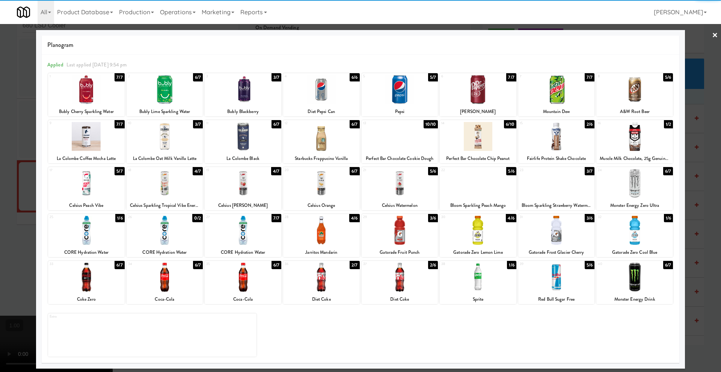
click at [636, 141] on div at bounding box center [634, 136] width 77 height 29
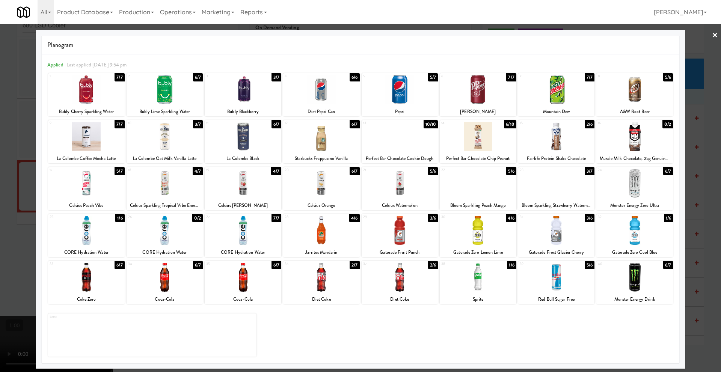
click at [716, 35] on link "×" at bounding box center [715, 35] width 6 height 23
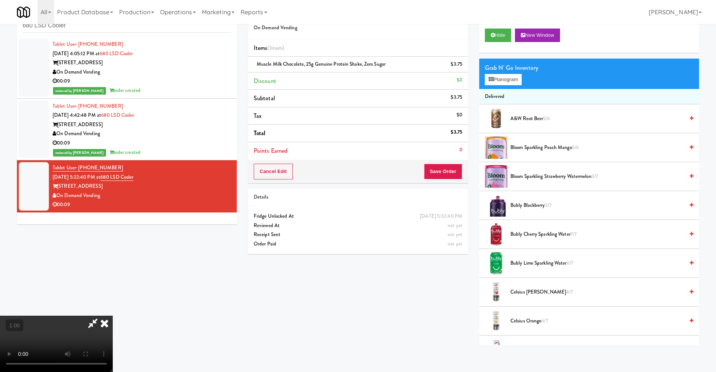
click at [113, 316] on icon at bounding box center [104, 323] width 17 height 15
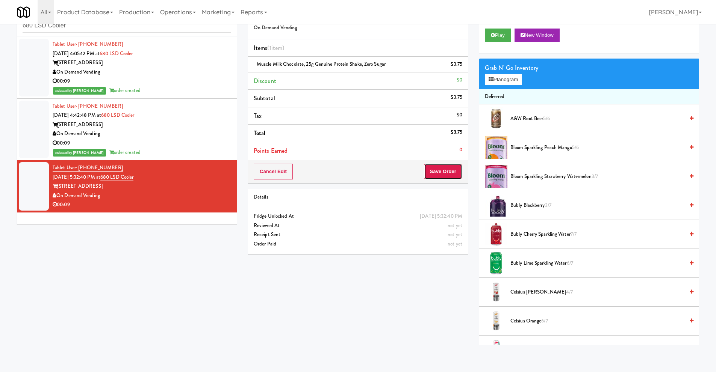
click at [451, 167] on button "Save Order" at bounding box center [443, 172] width 38 height 16
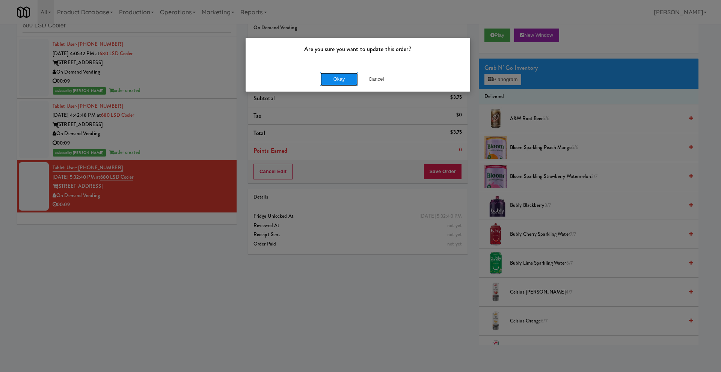
click at [323, 79] on button "Okay" at bounding box center [339, 79] width 38 height 14
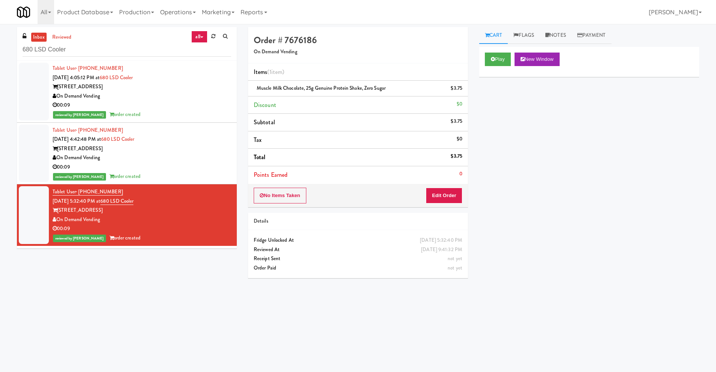
drag, startPoint x: 102, startPoint y: 57, endPoint x: 0, endPoint y: 48, distance: 102.2
click at [0, 48] on div "inbox reviewed all all unclear take inventory issue suspicious failed recent ad…" at bounding box center [358, 178] width 716 height 302
drag, startPoint x: 126, startPoint y: 51, endPoint x: 0, endPoint y: 55, distance: 125.9
click at [0, 53] on div "inbox reviewed all all unclear take inventory issue suspicious failed recent ad…" at bounding box center [358, 178] width 716 height 302
paste input "[GEOGRAPHIC_DATA] - Trillium Health"
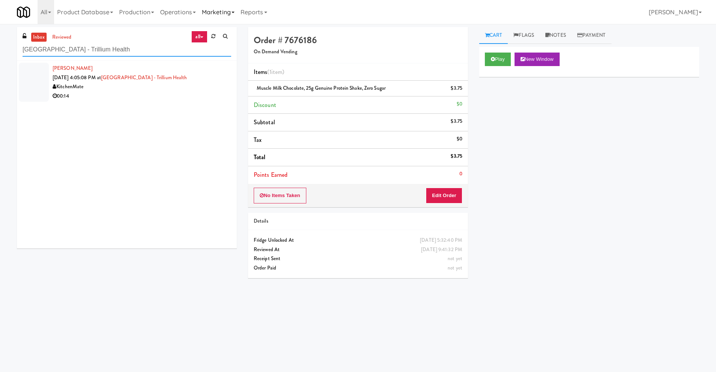
type input "[GEOGRAPHIC_DATA] - Trillium Health"
click at [134, 49] on input "[GEOGRAPHIC_DATA] - Trillium Health" at bounding box center [127, 50] width 208 height 14
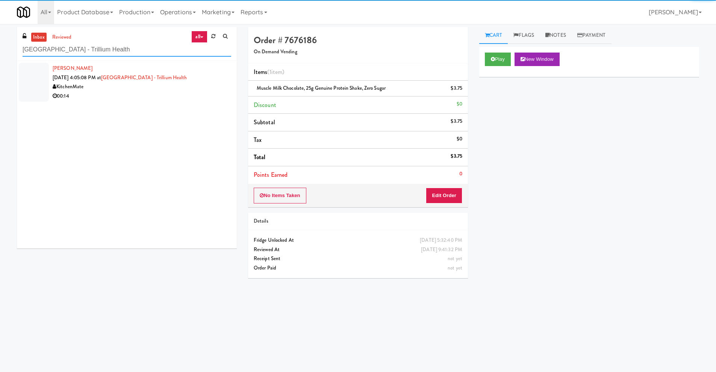
click at [142, 50] on input "[GEOGRAPHIC_DATA] - Trillium Health" at bounding box center [127, 50] width 208 height 14
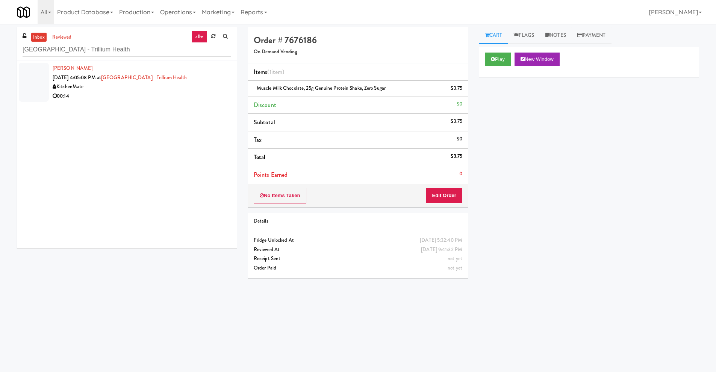
click at [140, 94] on div "00:14" at bounding box center [142, 96] width 178 height 9
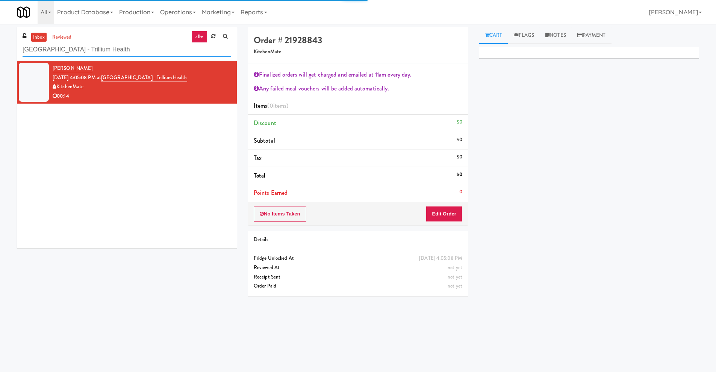
drag, startPoint x: 126, startPoint y: 46, endPoint x: 0, endPoint y: 65, distance: 127.3
click at [0, 65] on div "inbox reviewed all all unclear take inventory issue suspicious failed recent ad…" at bounding box center [358, 178] width 716 height 302
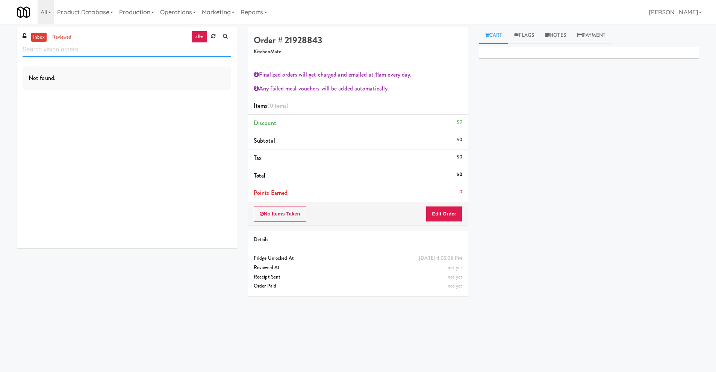
paste input "[PERSON_NAME] - Cooler - Right"
click at [102, 52] on input "[PERSON_NAME] - Cooler - Right" at bounding box center [127, 50] width 208 height 14
type input "[PERSON_NAME] - Cooler - Right"
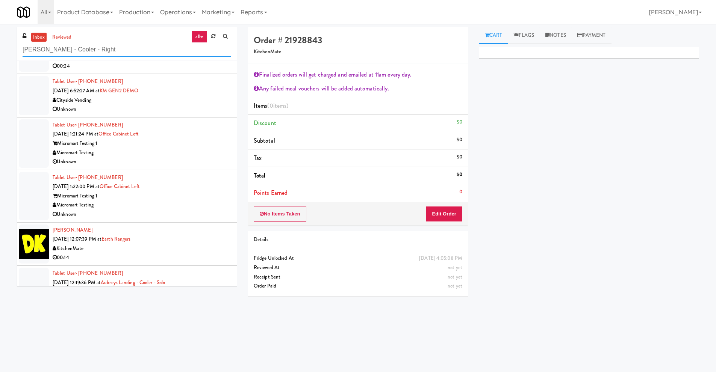
scroll to position [1591, 0]
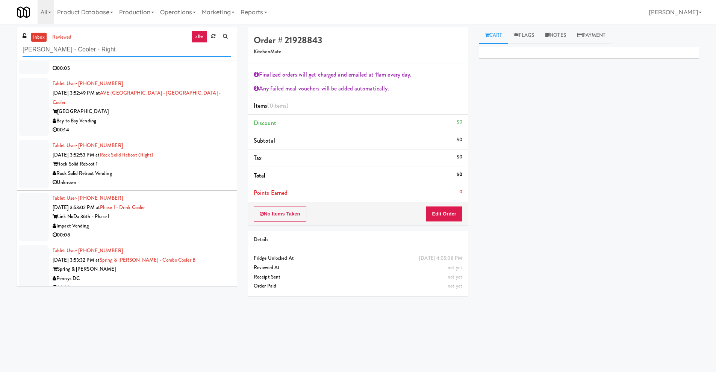
click at [0, 50] on div "inbox reviewed all all unclear take inventory issue suspicious failed recent ad…" at bounding box center [358, 178] width 716 height 302
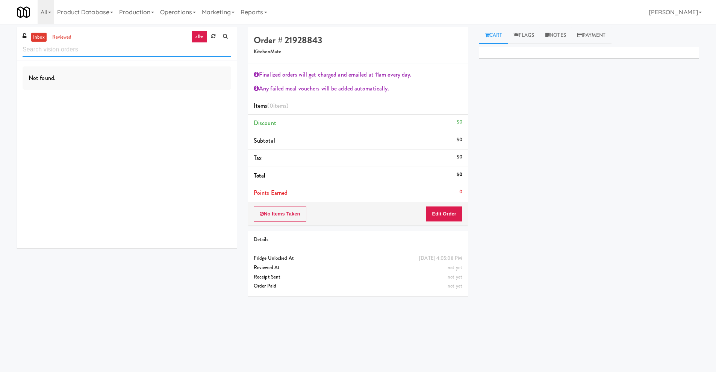
scroll to position [0, 0]
paste input "[PERSON_NAME] - Cooler - Left"
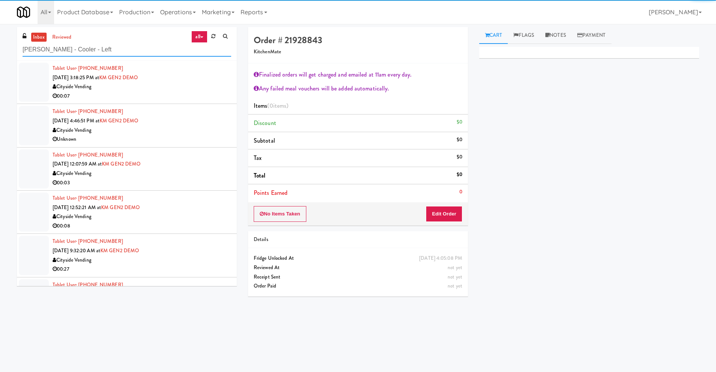
click at [90, 50] on input "[PERSON_NAME] - Cooler - Left" at bounding box center [127, 50] width 208 height 14
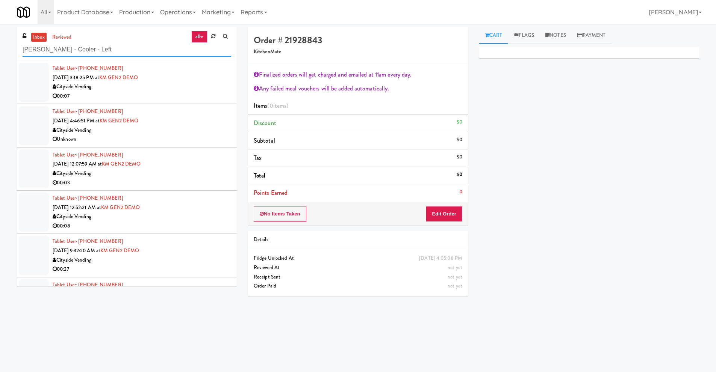
type input "[PERSON_NAME] - Cooler - Left"
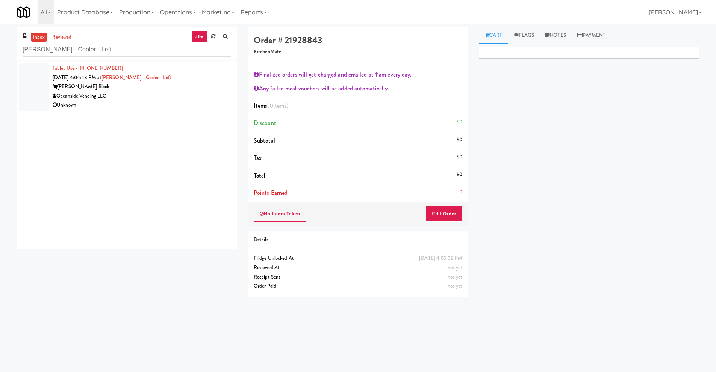
click at [113, 91] on div "[PERSON_NAME] Block" at bounding box center [142, 86] width 178 height 9
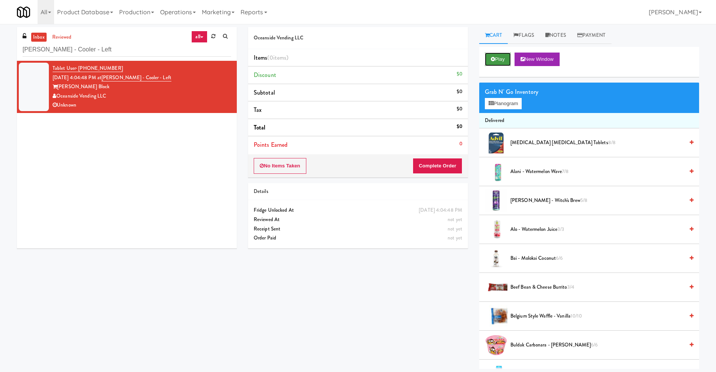
click at [504, 61] on button "Play" at bounding box center [498, 60] width 26 height 14
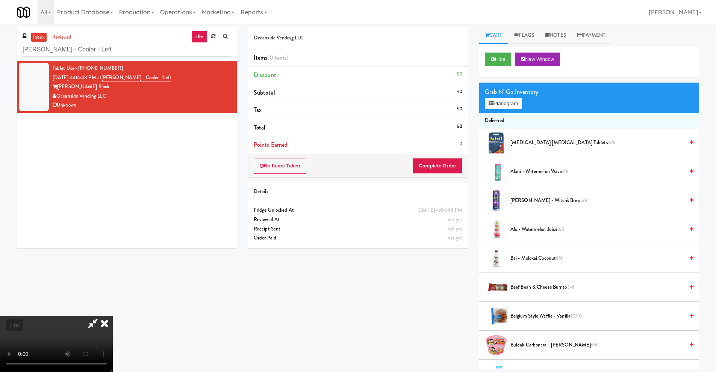
click at [113, 316] on icon at bounding box center [104, 323] width 17 height 15
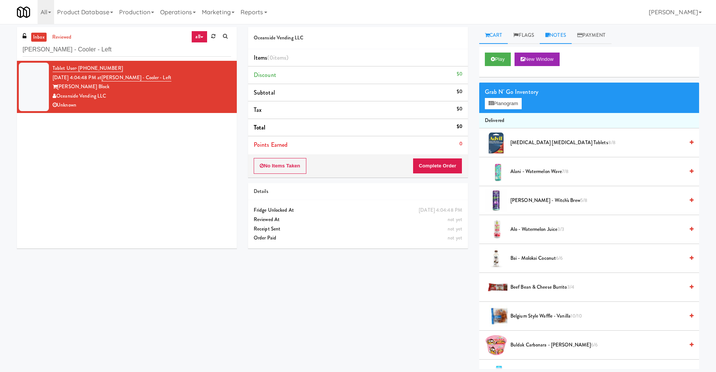
click at [554, 38] on link "Notes" at bounding box center [555, 35] width 32 height 17
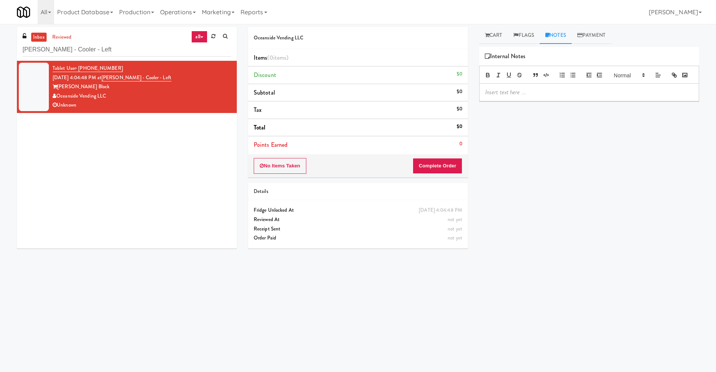
click at [193, 299] on div "inbox reviewed all all unclear take inventory issue suspicious failed recent ad…" at bounding box center [357, 178] width 693 height 302
click at [130, 170] on div "Tablet User · (206) 549-9352 [DATE] 4:04:48 PM at [PERSON_NAME] - Cooler - Left…" at bounding box center [127, 155] width 220 height 188
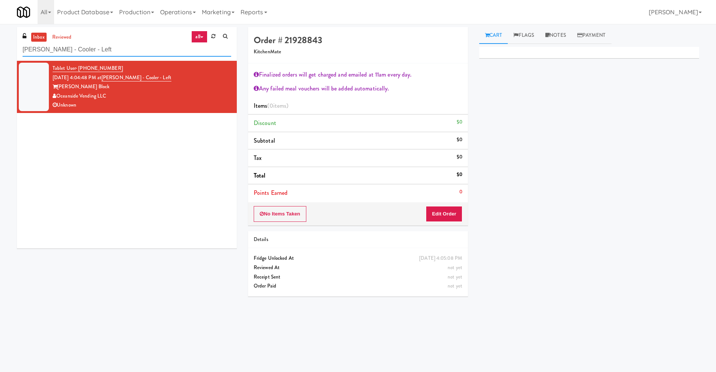
drag, startPoint x: 109, startPoint y: 50, endPoint x: 0, endPoint y: 50, distance: 109.3
click at [0, 50] on div "inbox reviewed all all unclear take inventory issue suspicious failed recent ad…" at bounding box center [358, 178] width 716 height 302
click at [127, 77] on link "[PERSON_NAME] - Cooler - Left" at bounding box center [136, 78] width 70 height 8
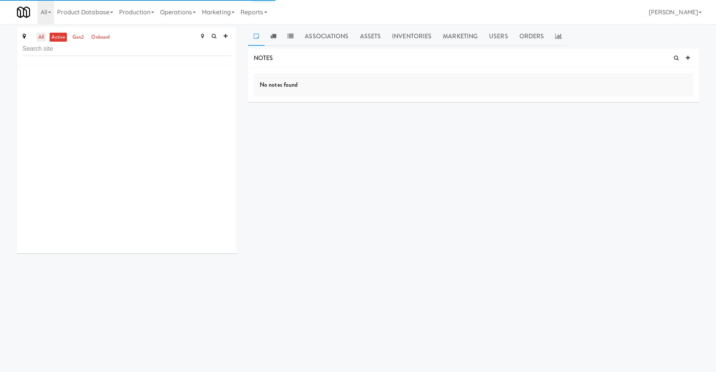
click at [44, 33] on link "all" at bounding box center [40, 37] width 9 height 9
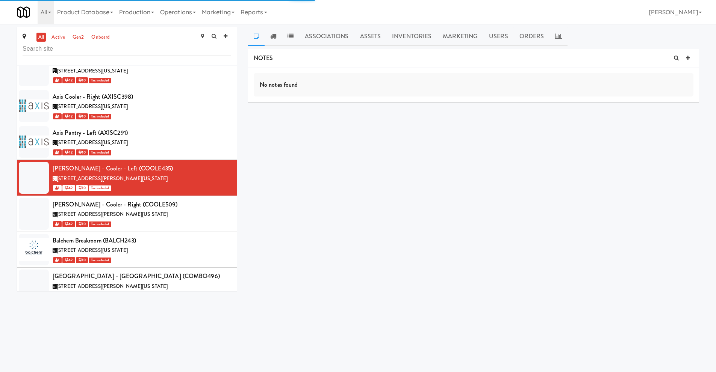
scroll to position [7877, 0]
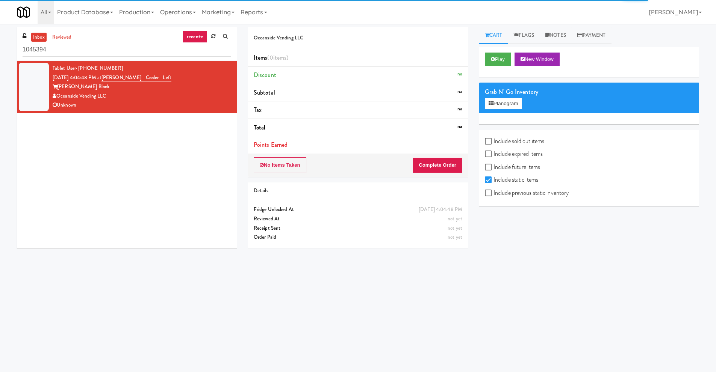
drag, startPoint x: 77, startPoint y: 53, endPoint x: 0, endPoint y: 45, distance: 77.8
click at [0, 45] on div "inbox reviewed recent all unclear take inventory issue suspicious failed recent…" at bounding box center [358, 178] width 716 height 302
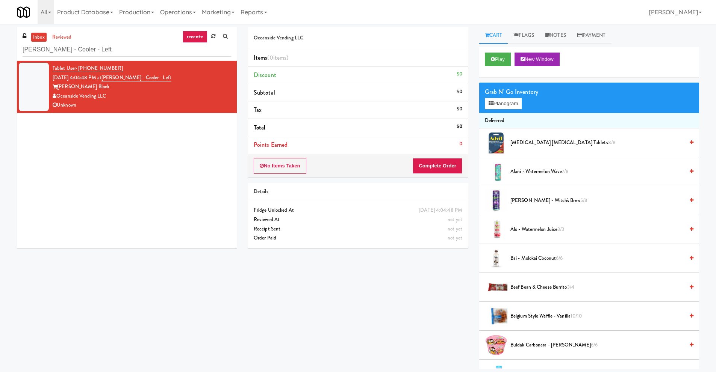
type input "[PERSON_NAME] - Cooler - Left"
click at [98, 92] on div "Oceanside Vending LLC" at bounding box center [142, 96] width 178 height 9
